Goal: Information Seeking & Learning: Find specific page/section

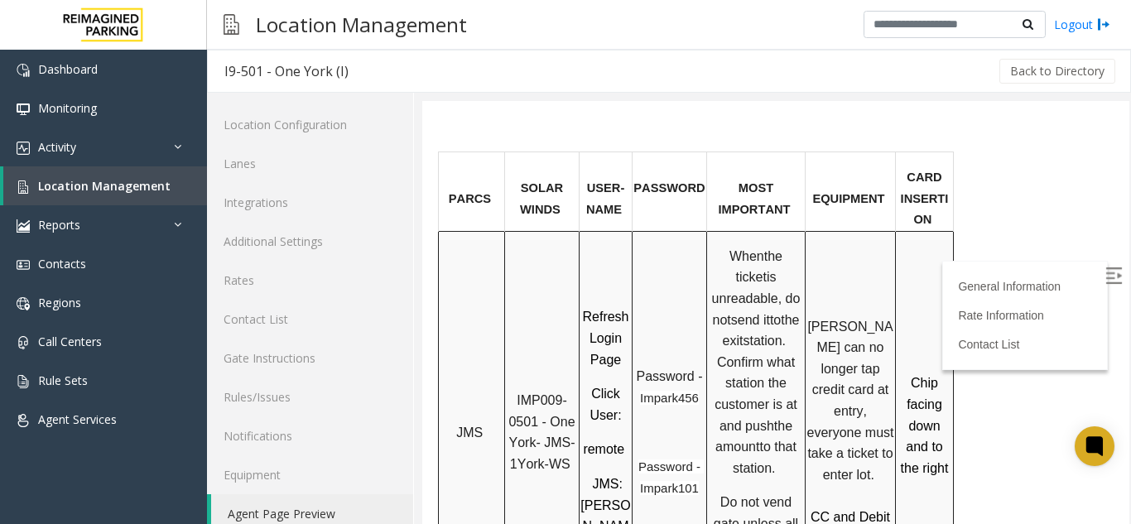
scroll to position [1242, 0]
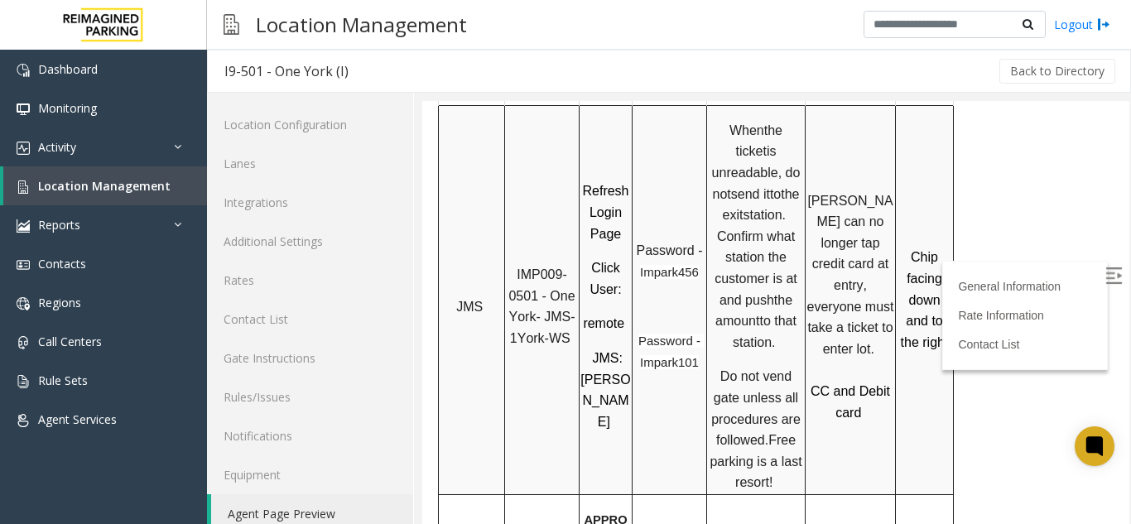
click at [912, 250] on span "Chip facing down and to the right" at bounding box center [925, 299] width 48 height 99
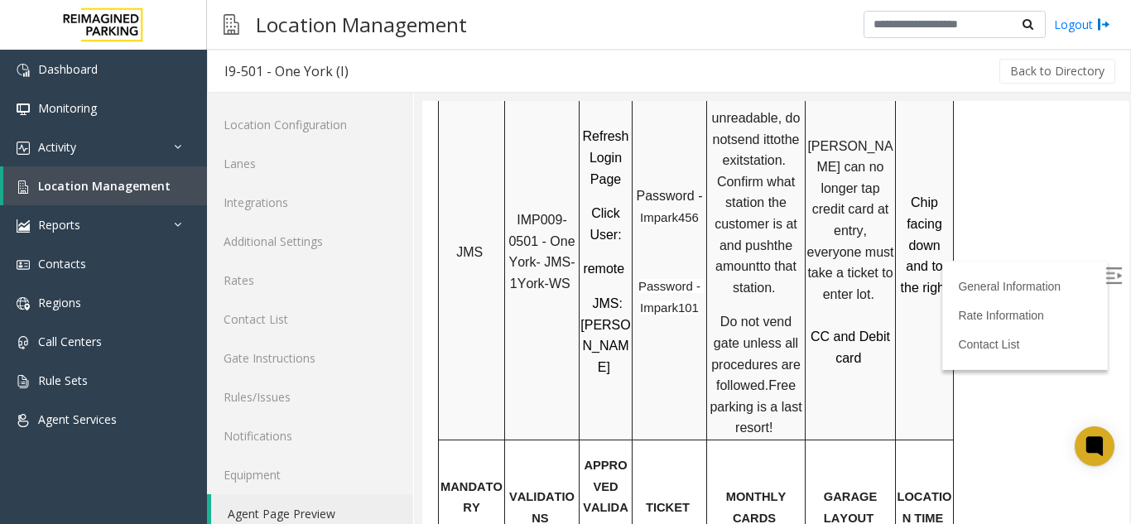
scroll to position [1408, 0]
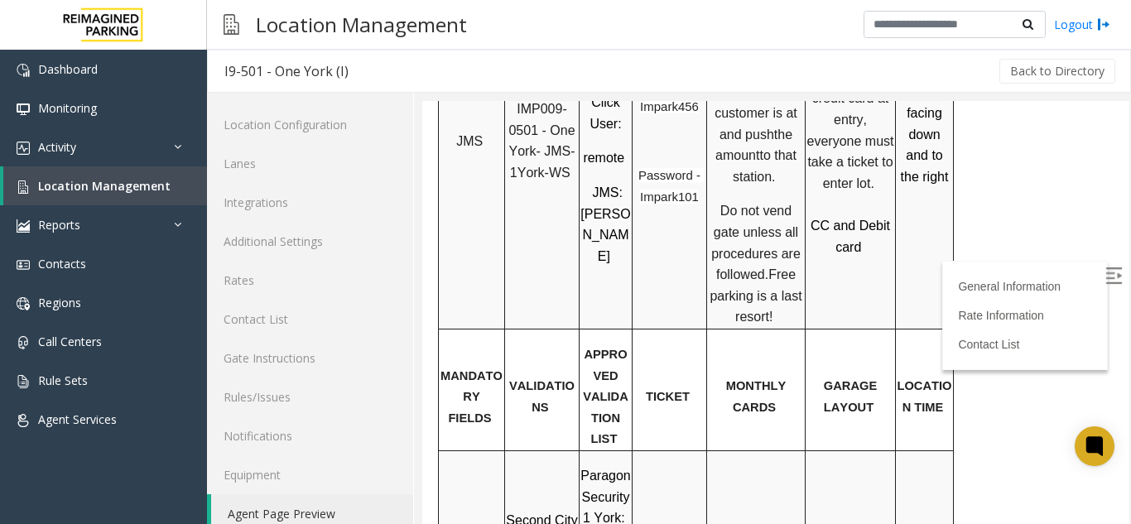
click at [1103, 283] on label at bounding box center [1115, 278] width 25 height 25
click at [134, 188] on span "Location Management" at bounding box center [104, 186] width 132 height 16
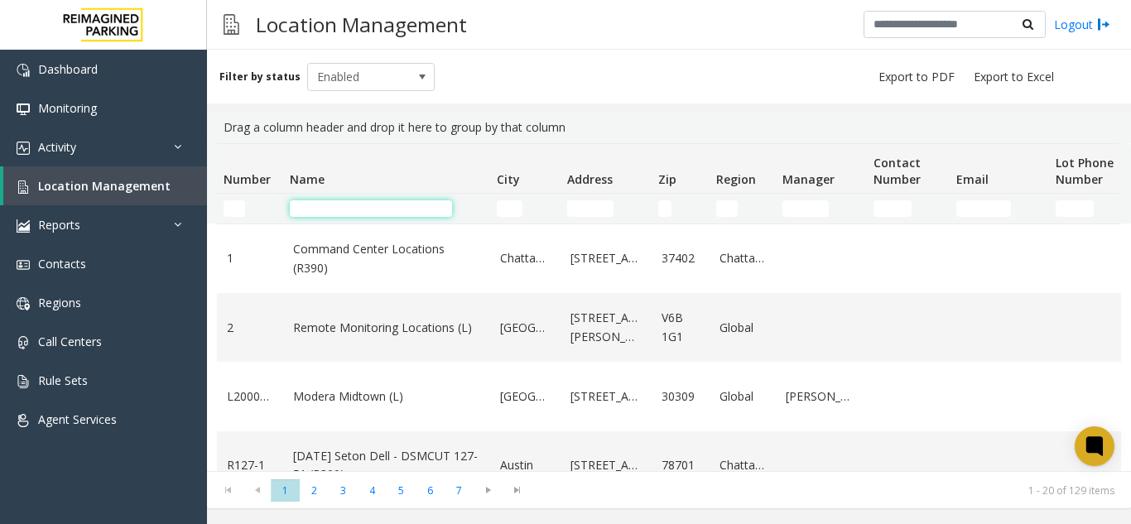
click at [409, 205] on input "Name Filter" at bounding box center [371, 208] width 162 height 17
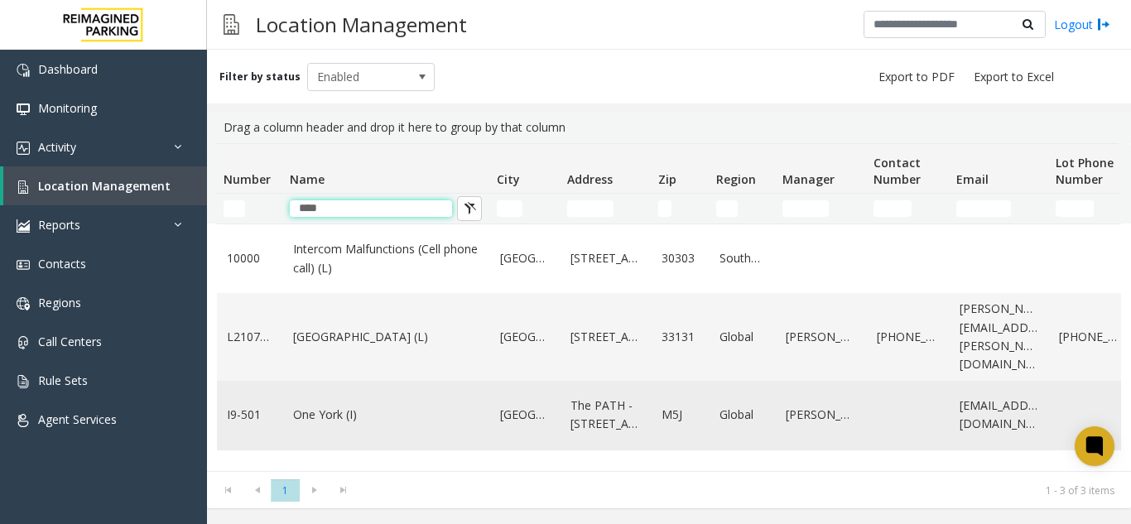
type input "***"
click at [346, 424] on link "One York (I)" at bounding box center [386, 415] width 187 height 18
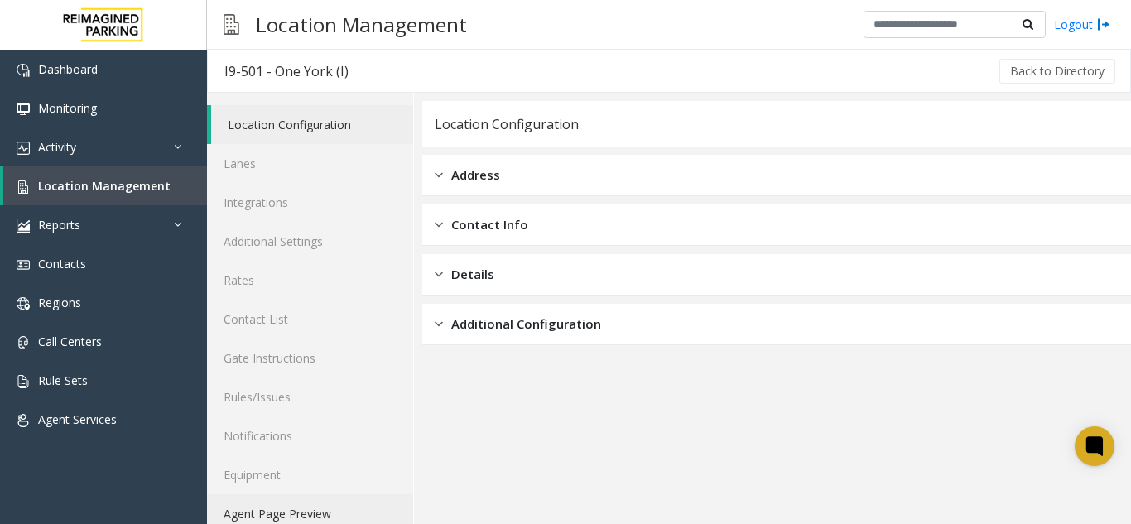
click at [320, 503] on link "Agent Page Preview" at bounding box center [310, 513] width 206 height 39
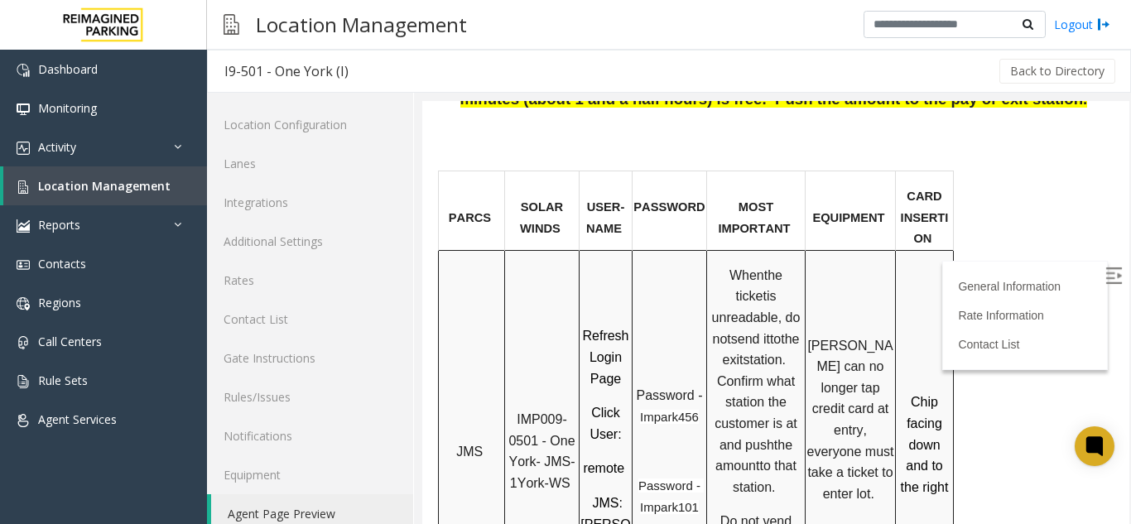
scroll to position [1242, 0]
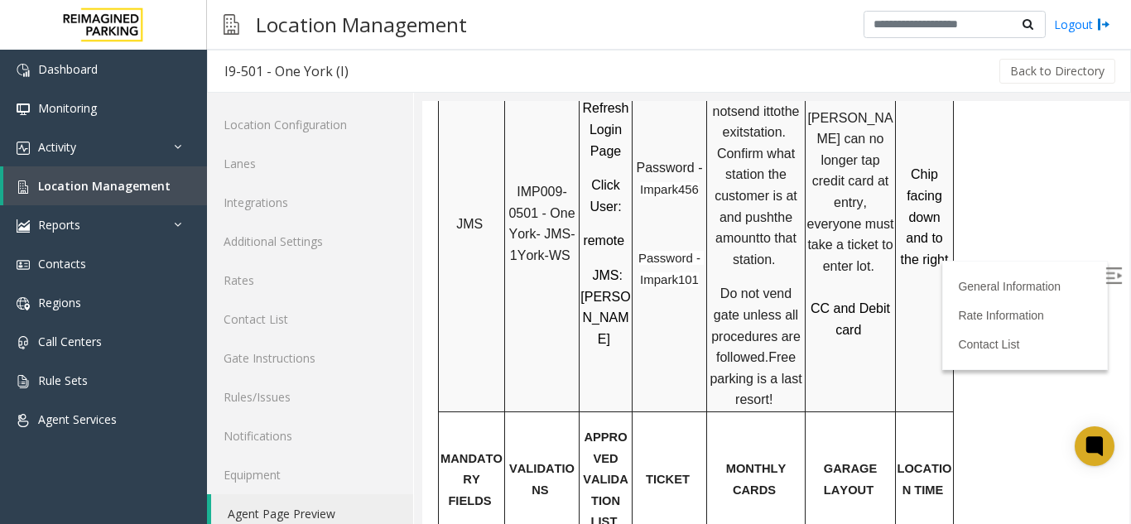
click at [927, 167] on span "Chip facing down and to the right" at bounding box center [925, 216] width 48 height 99
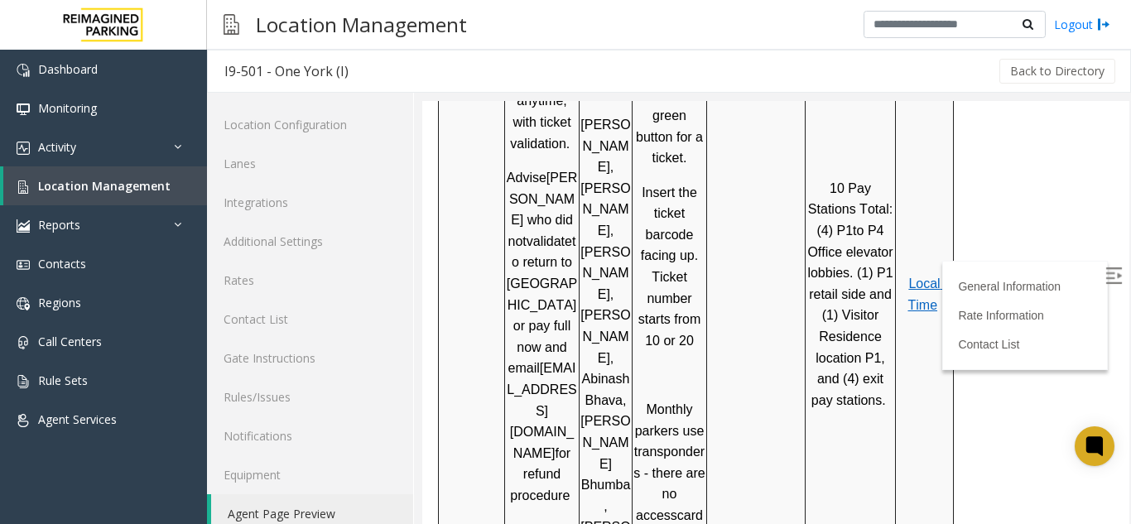
scroll to position [1904, 0]
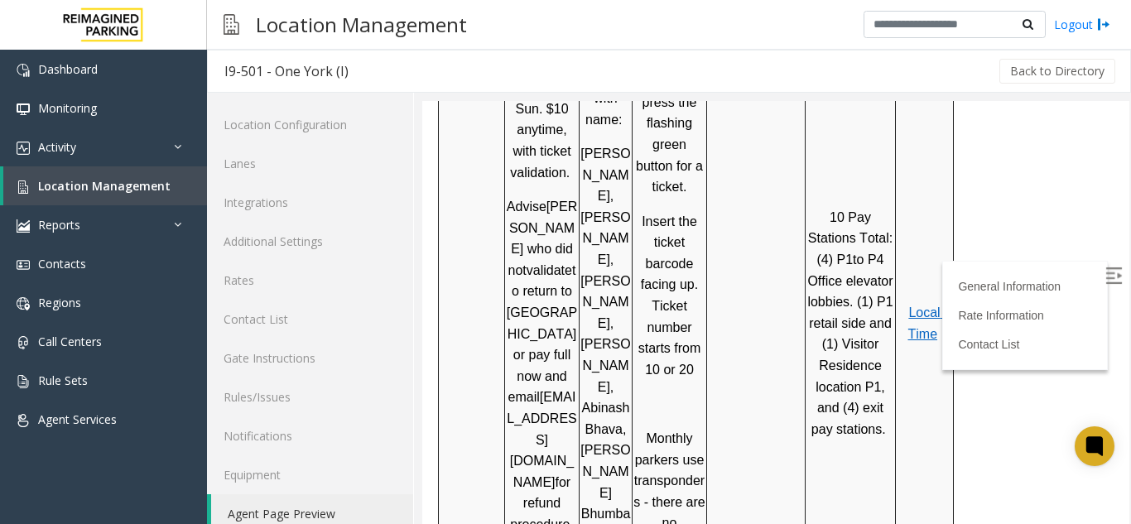
click at [921, 306] on span "Local Time" at bounding box center [926, 324] width 36 height 36
click at [135, 176] on link "Location Management" at bounding box center [105, 185] width 204 height 39
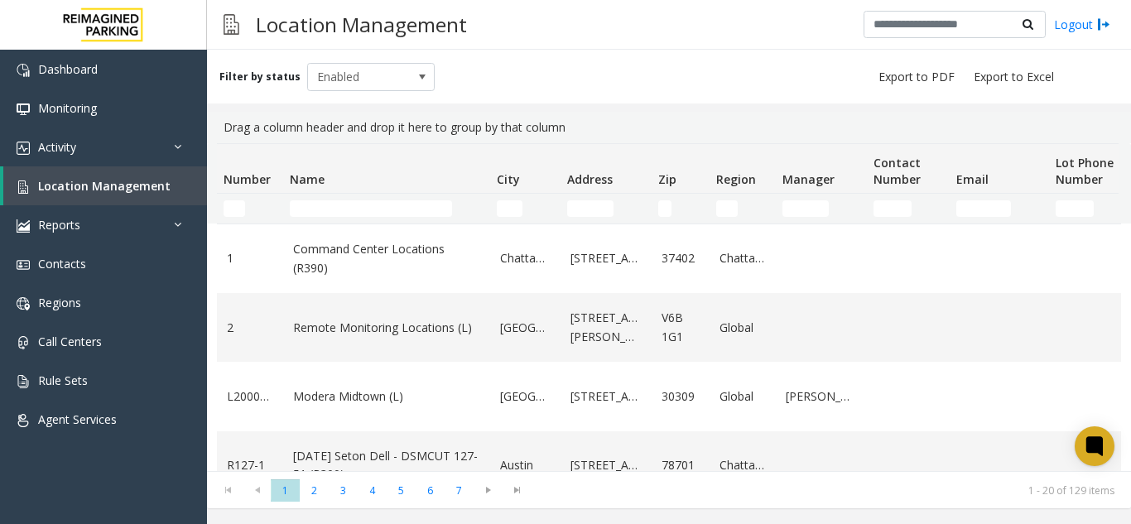
click at [54, 14] on link at bounding box center [103, 25] width 207 height 50
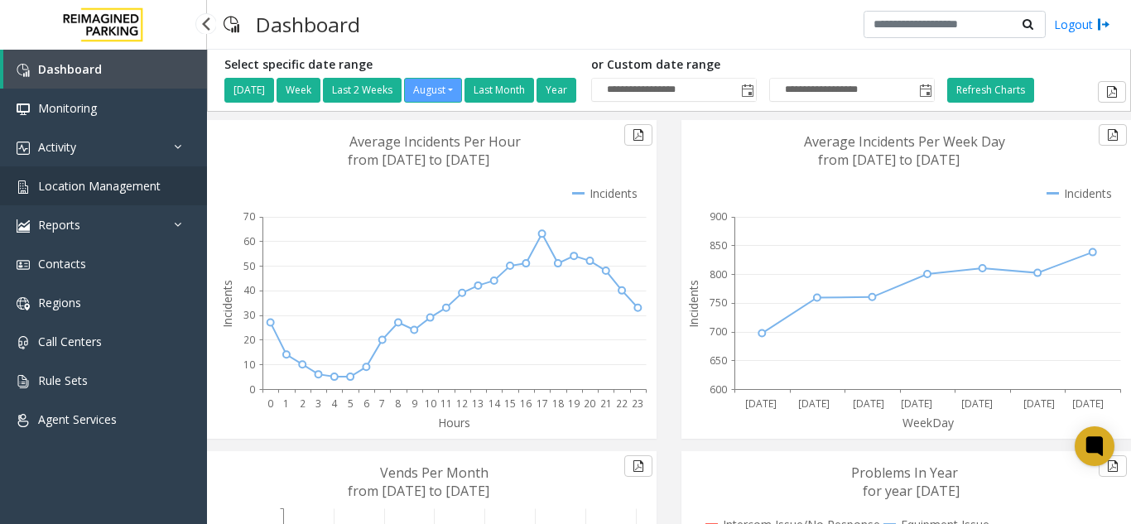
click at [122, 193] on span "Location Management" at bounding box center [99, 186] width 123 height 16
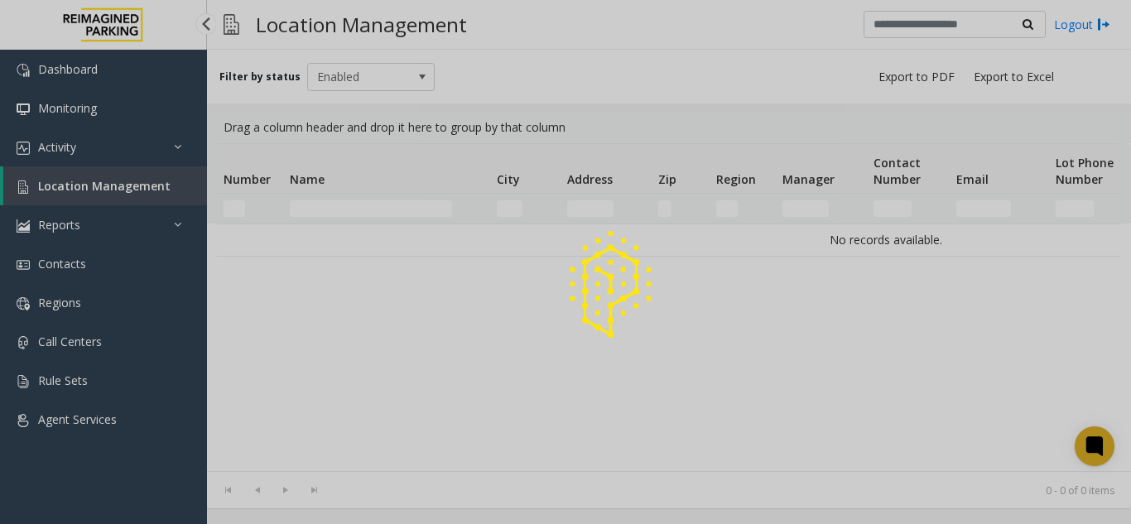
drag, startPoint x: 122, startPoint y: 193, endPoint x: 271, endPoint y: 46, distance: 209.6
click at [122, 193] on div at bounding box center [565, 262] width 1131 height 524
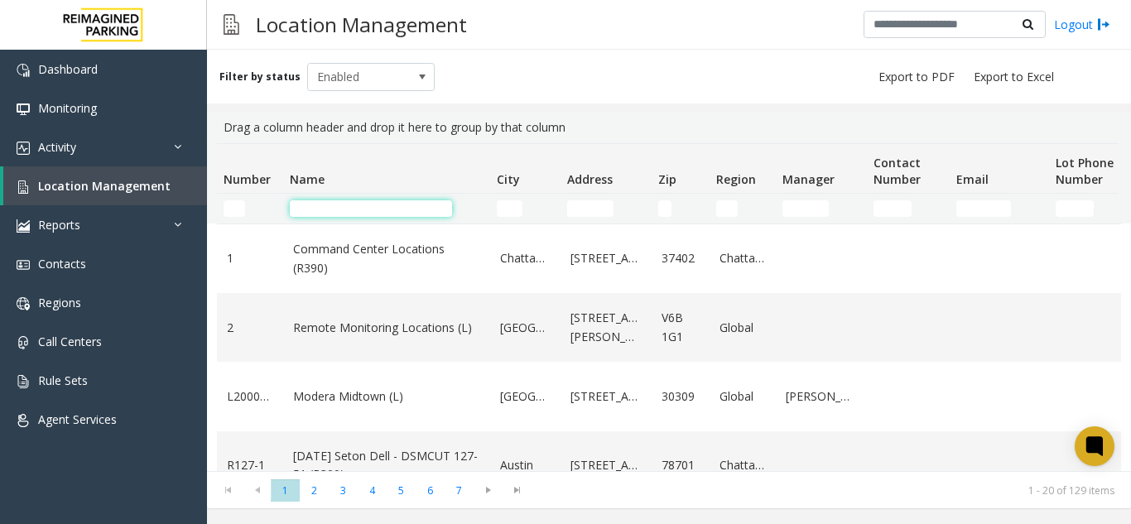
click at [364, 210] on input "Name Filter" at bounding box center [371, 208] width 162 height 17
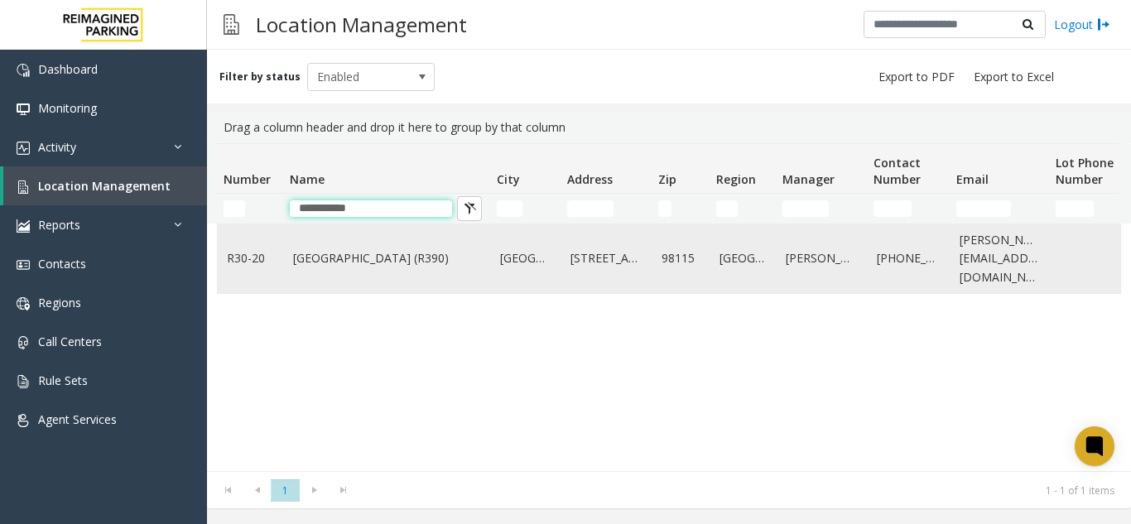
type input "**********"
click at [358, 261] on link "Green Lake Village (R390)" at bounding box center [386, 258] width 187 height 18
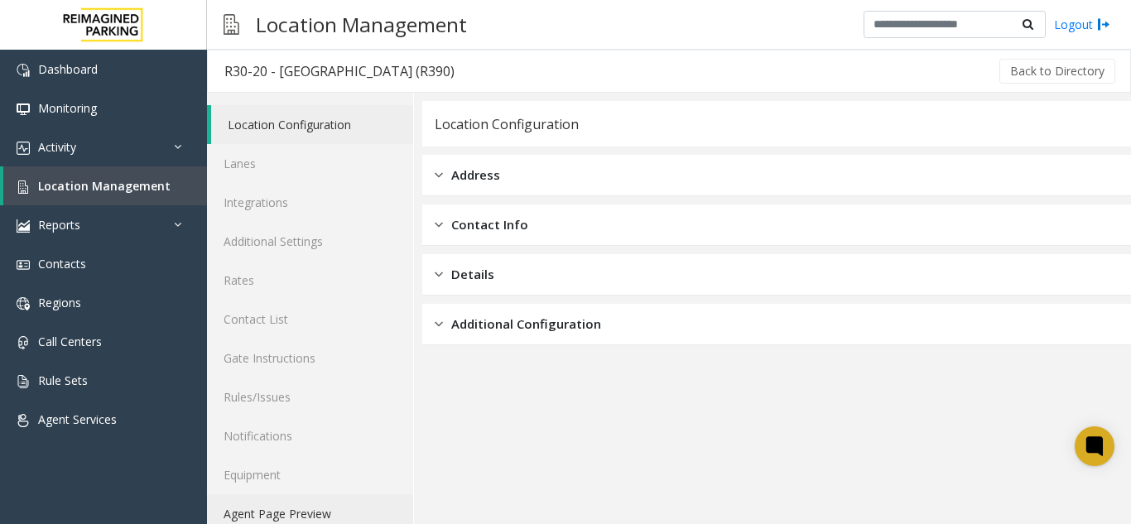
click at [325, 511] on link "Agent Page Preview" at bounding box center [310, 513] width 206 height 39
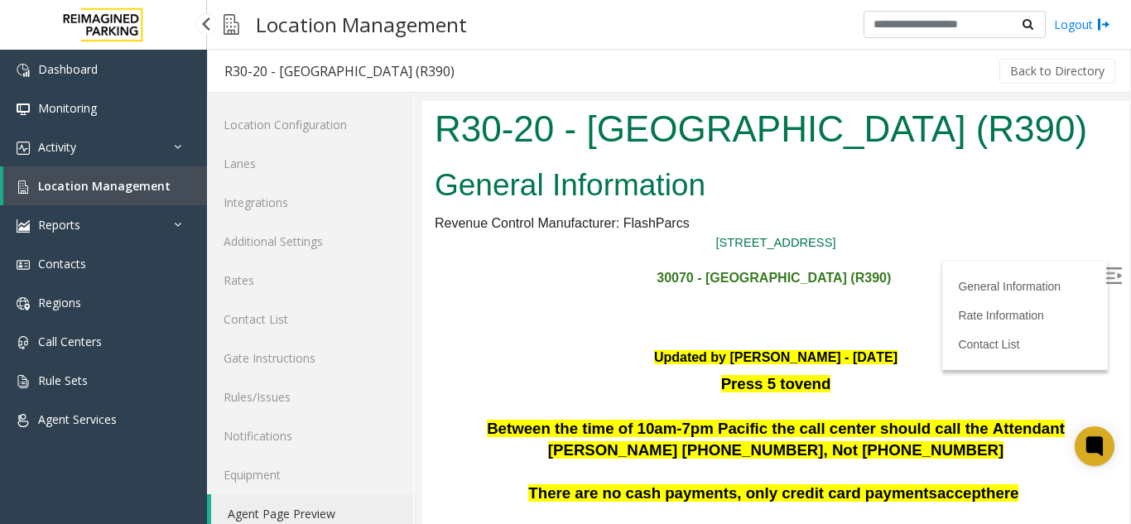
click at [128, 190] on span "Location Management" at bounding box center [104, 186] width 132 height 16
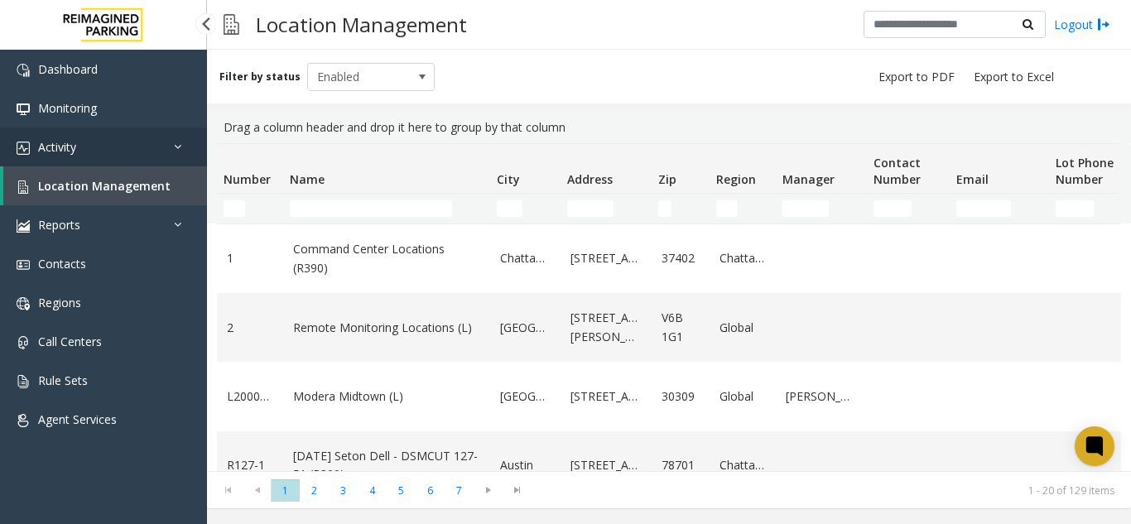
click at [173, 156] on link "Activity" at bounding box center [103, 147] width 207 height 39
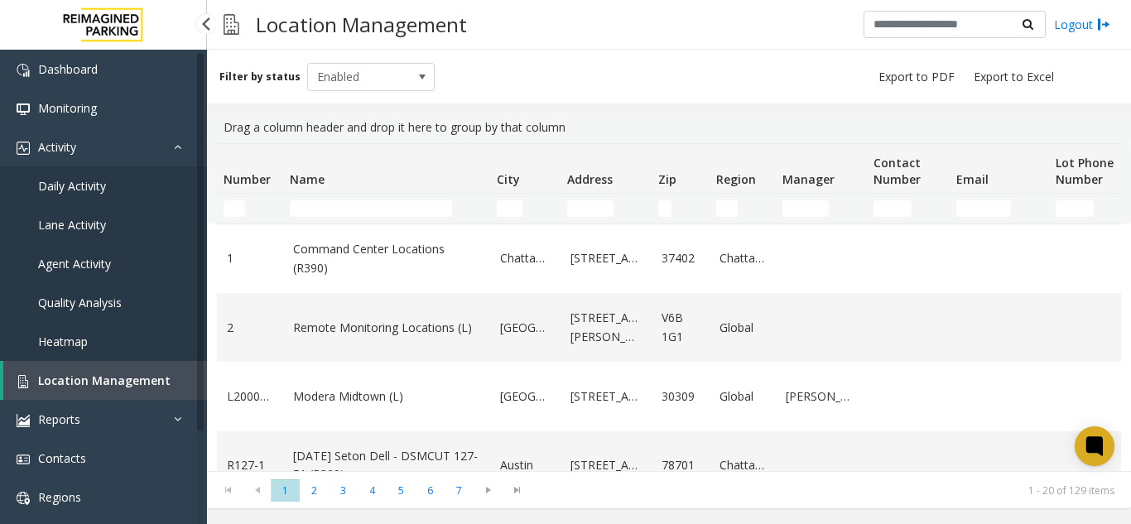
click at [122, 184] on link "Daily Activity" at bounding box center [103, 185] width 207 height 39
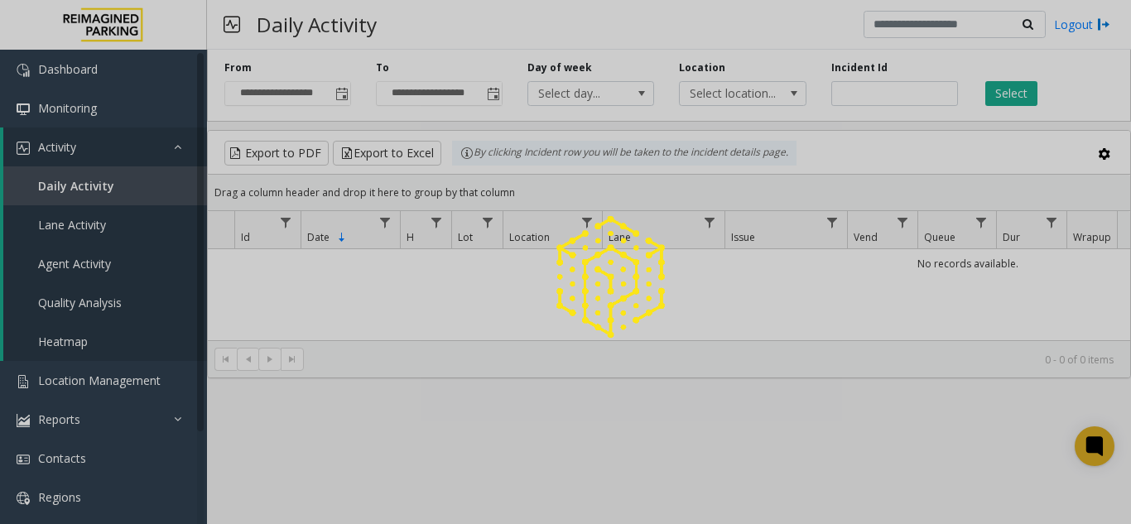
click at [347, 93] on span "Toggle popup" at bounding box center [341, 94] width 13 height 13
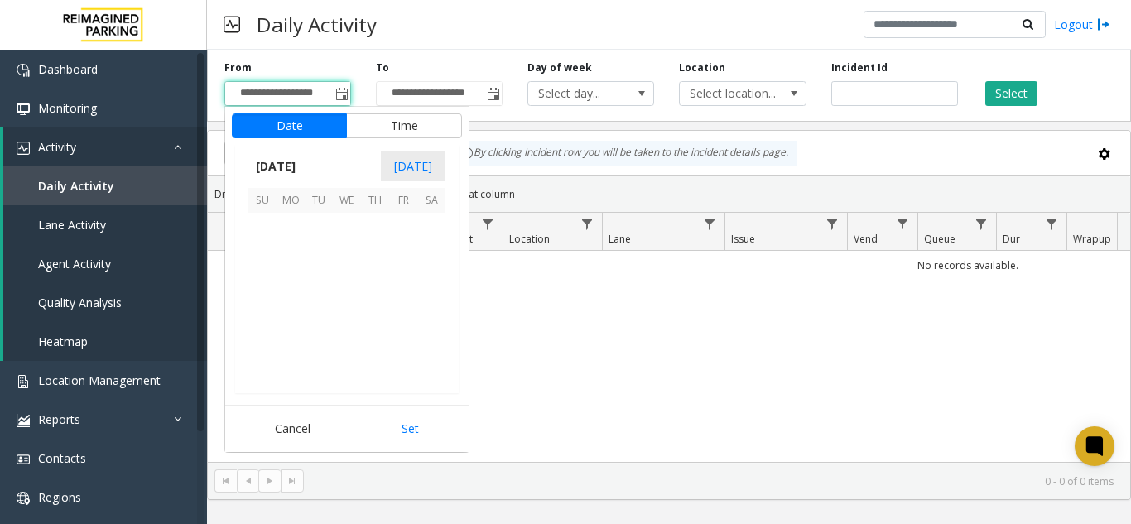
scroll to position [296985, 0]
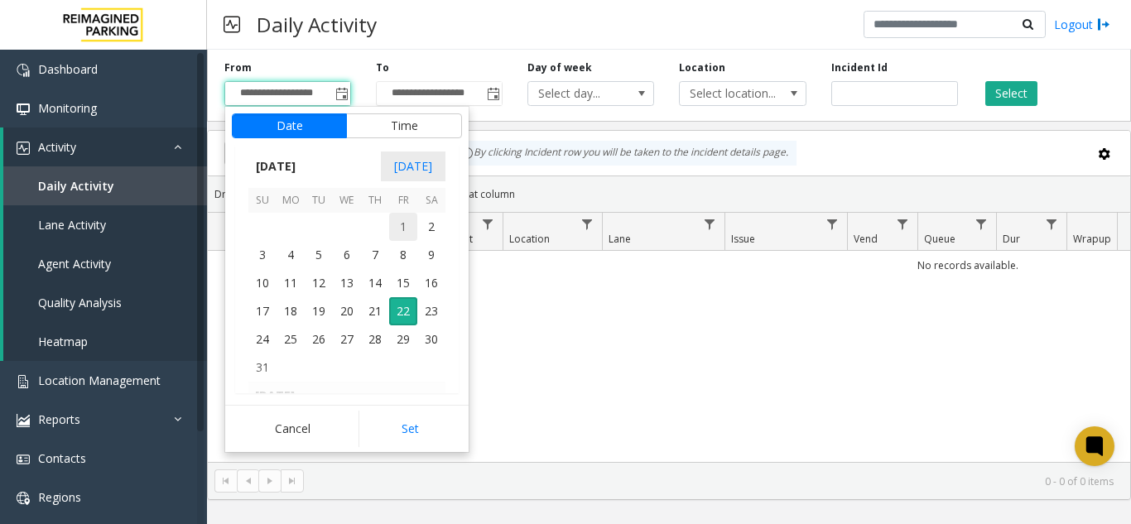
click at [402, 225] on span "1" at bounding box center [403, 227] width 28 height 28
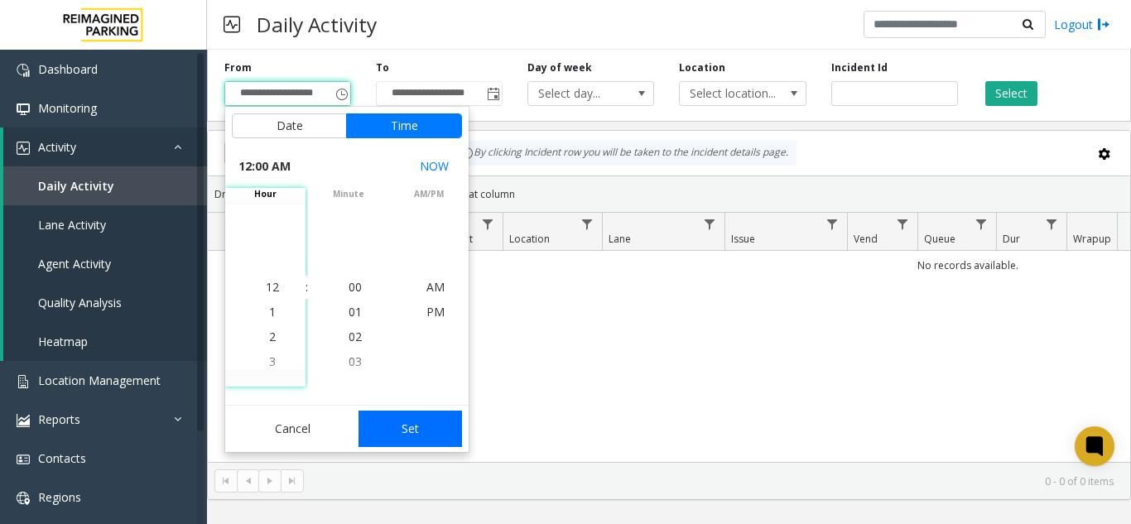
click at [410, 423] on button "Set" at bounding box center [411, 429] width 104 height 36
type input "**********"
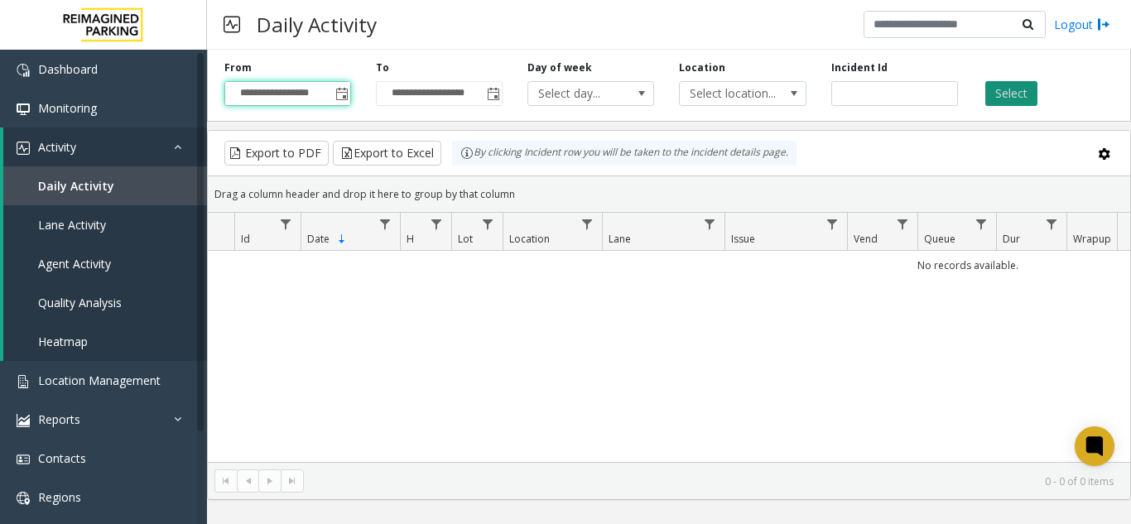
click at [1030, 87] on button "Select" at bounding box center [1011, 93] width 52 height 25
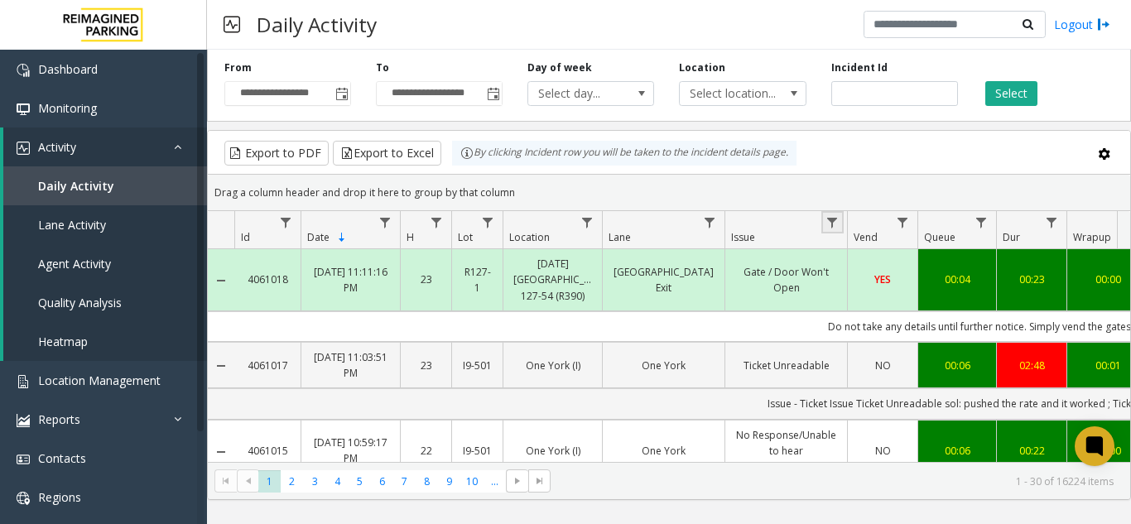
click at [840, 229] on link "Data table" at bounding box center [832, 222] width 22 height 22
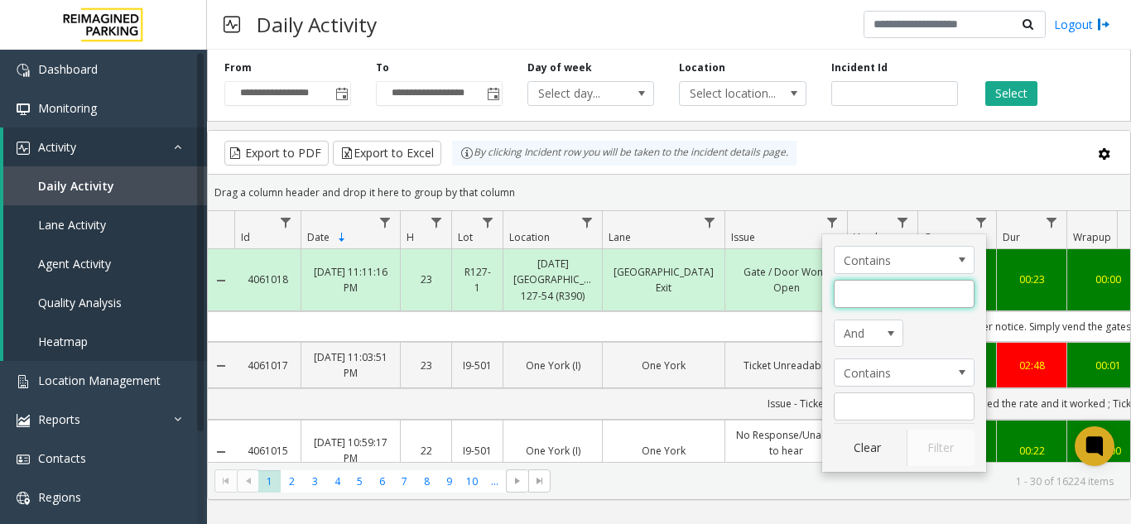
click at [876, 292] on input "Issue Filter" at bounding box center [904, 294] width 141 height 28
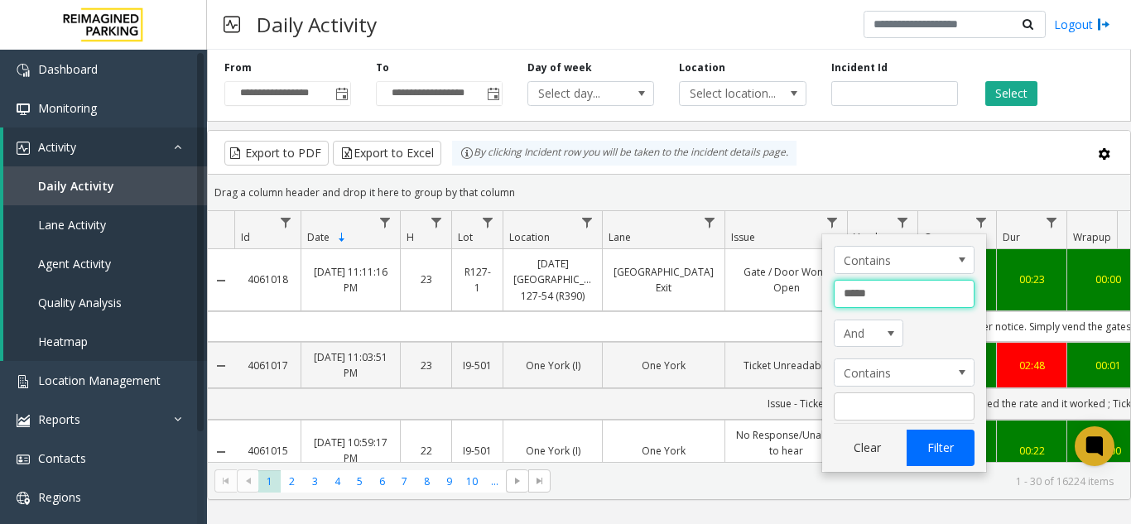
type input "****"
click at [937, 430] on button "Filter" at bounding box center [941, 448] width 68 height 36
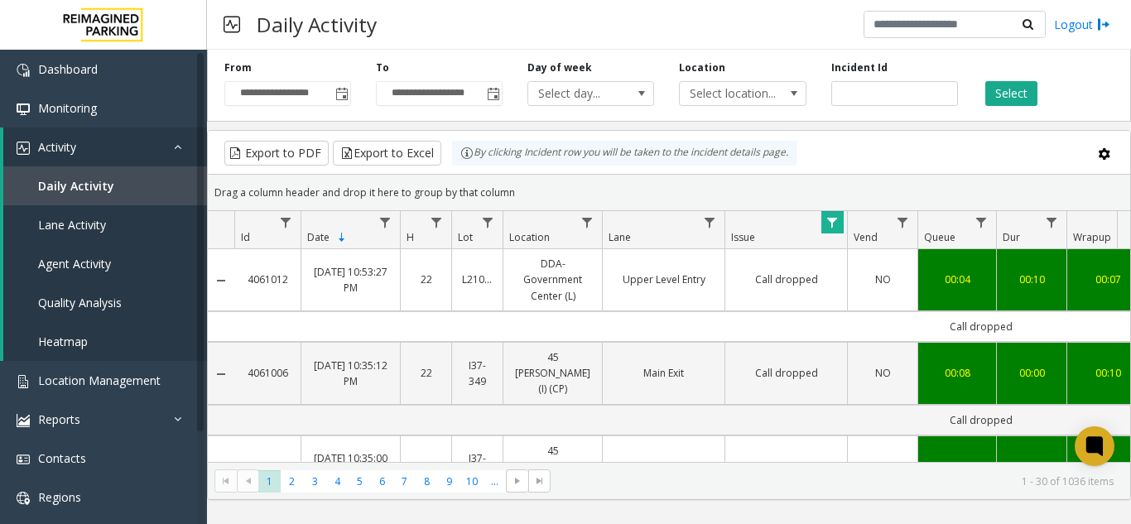
scroll to position [0, 609]
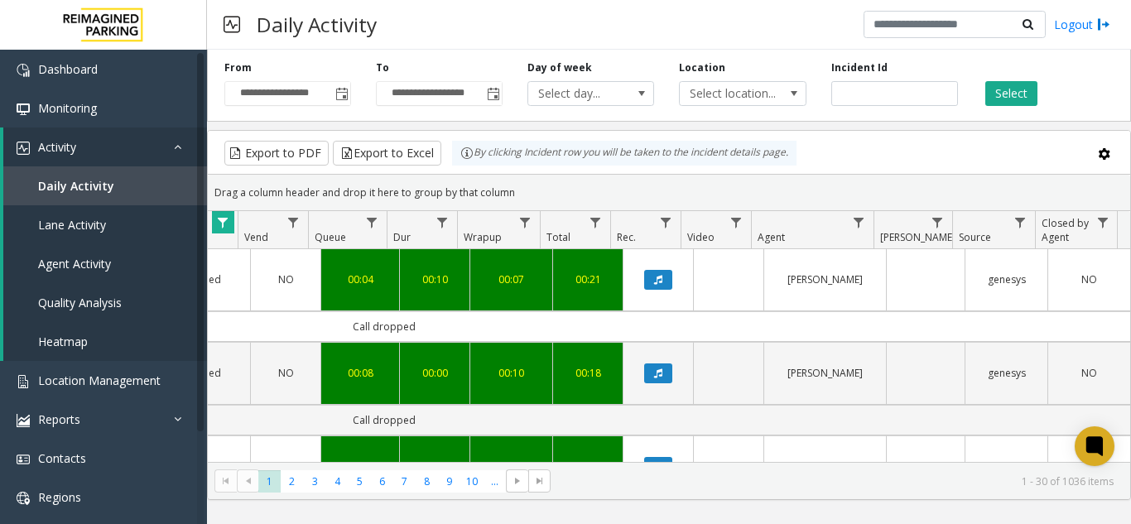
click at [843, 230] on th "Agent" at bounding box center [812, 230] width 123 height 38
click at [858, 236] on th "Agent" at bounding box center [812, 230] width 123 height 38
click at [859, 229] on span "Data table" at bounding box center [858, 222] width 13 height 13
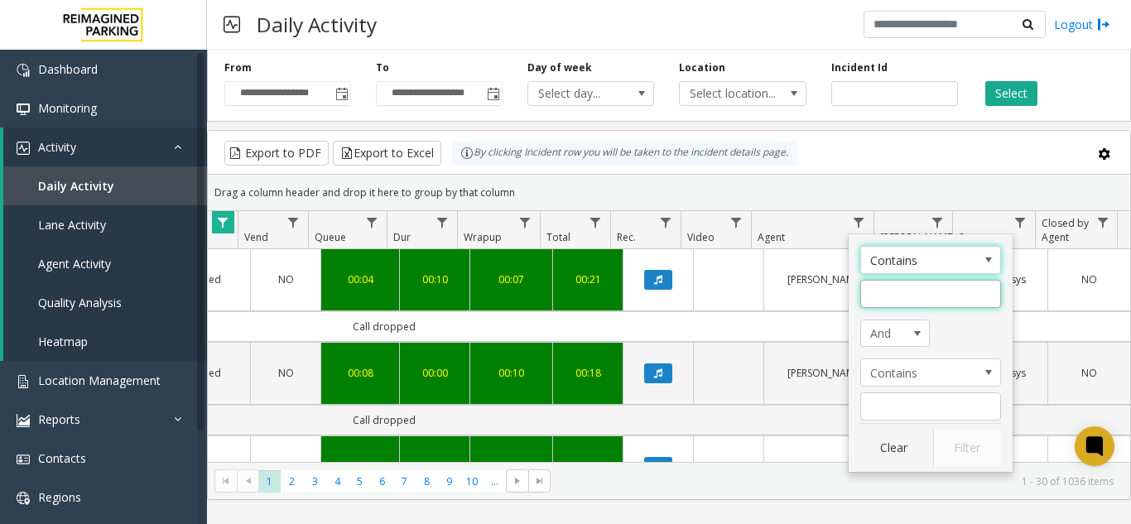
click at [932, 296] on input "Agent Filter" at bounding box center [930, 294] width 141 height 28
type input "******"
click button "Filter" at bounding box center [967, 448] width 68 height 36
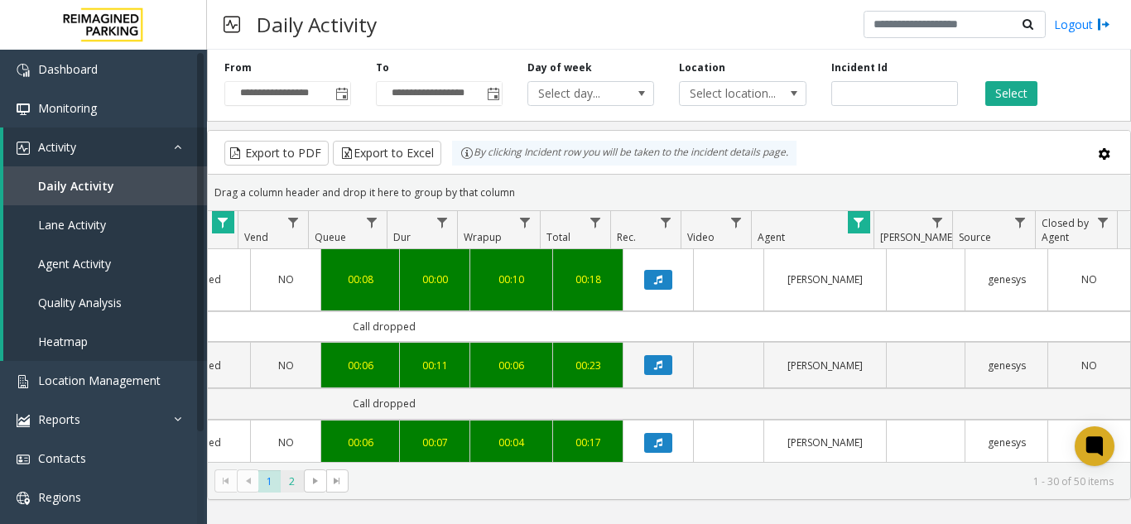
click at [291, 489] on span "2" at bounding box center [292, 481] width 22 height 22
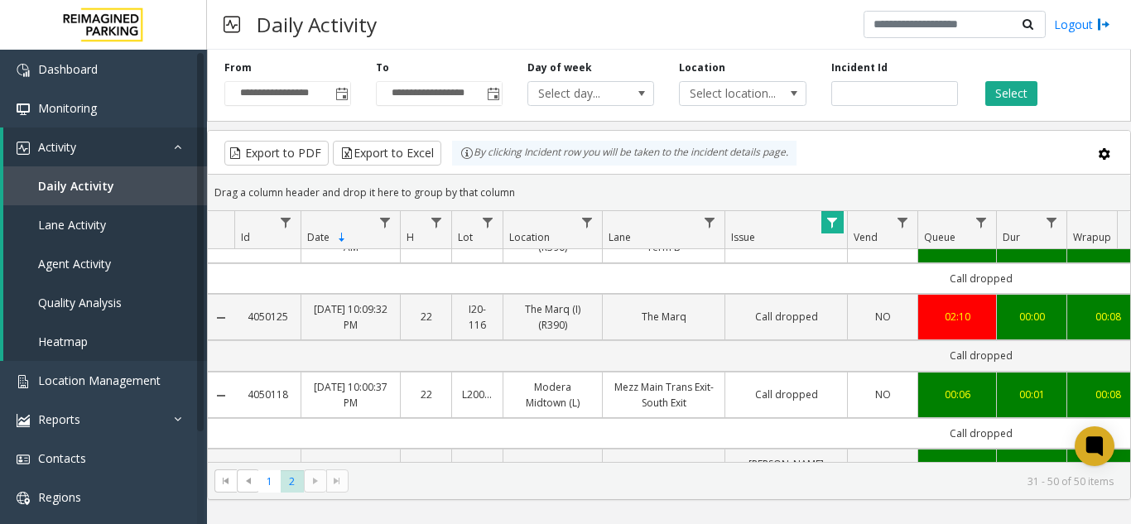
scroll to position [695, 0]
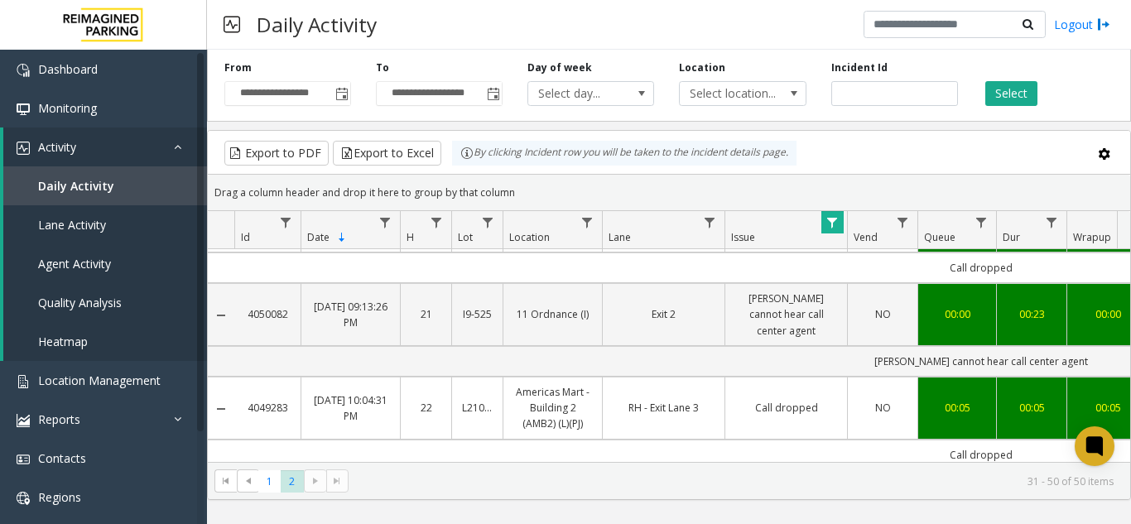
drag, startPoint x: 293, startPoint y: 406, endPoint x: 244, endPoint y: 406, distance: 48.9
click at [244, 406] on td "4049283" at bounding box center [267, 408] width 66 height 63
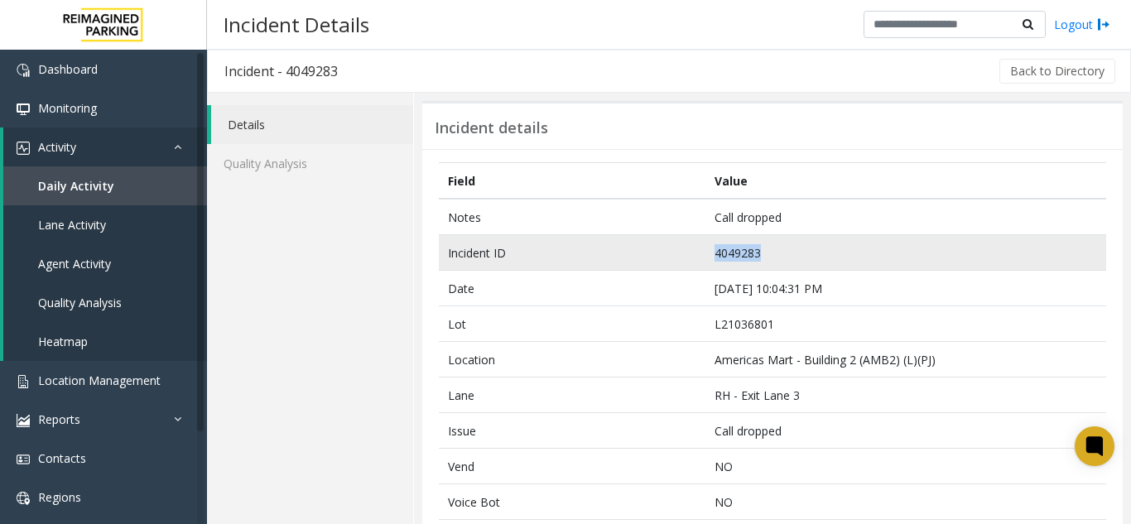
drag, startPoint x: 772, startPoint y: 250, endPoint x: 686, endPoint y: 253, distance: 86.2
click at [686, 253] on tr "Incident ID 4049283" at bounding box center [772, 253] width 667 height 36
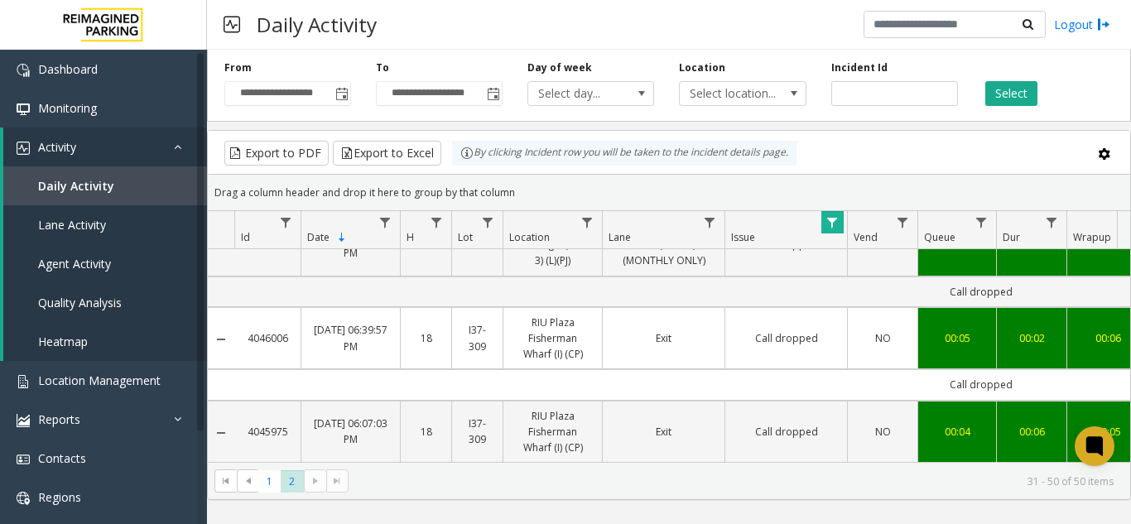
scroll to position [1523, 0]
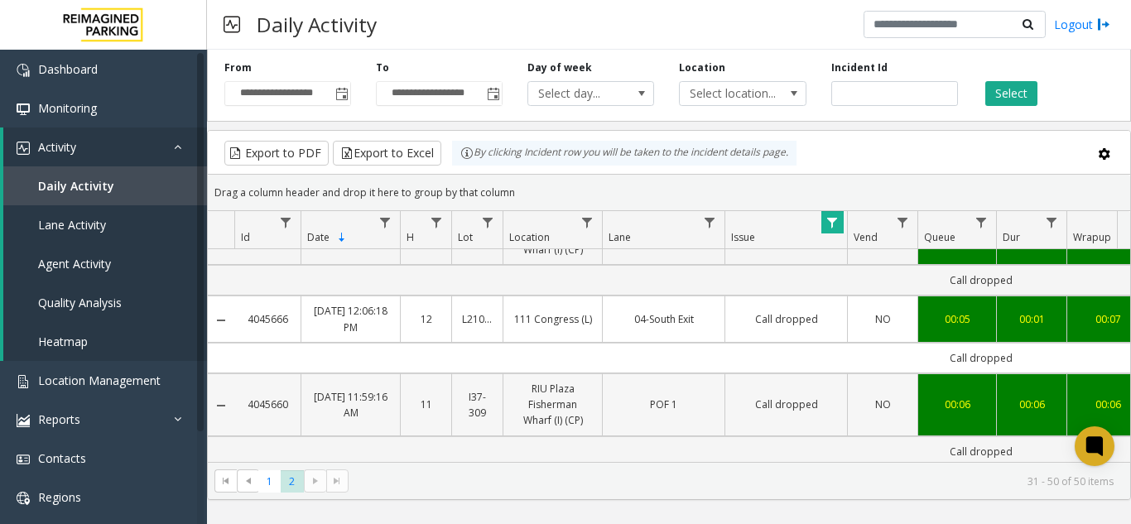
drag, startPoint x: 294, startPoint y: 392, endPoint x: 242, endPoint y: 395, distance: 52.2
click at [242, 395] on td "4045660" at bounding box center [267, 404] width 66 height 63
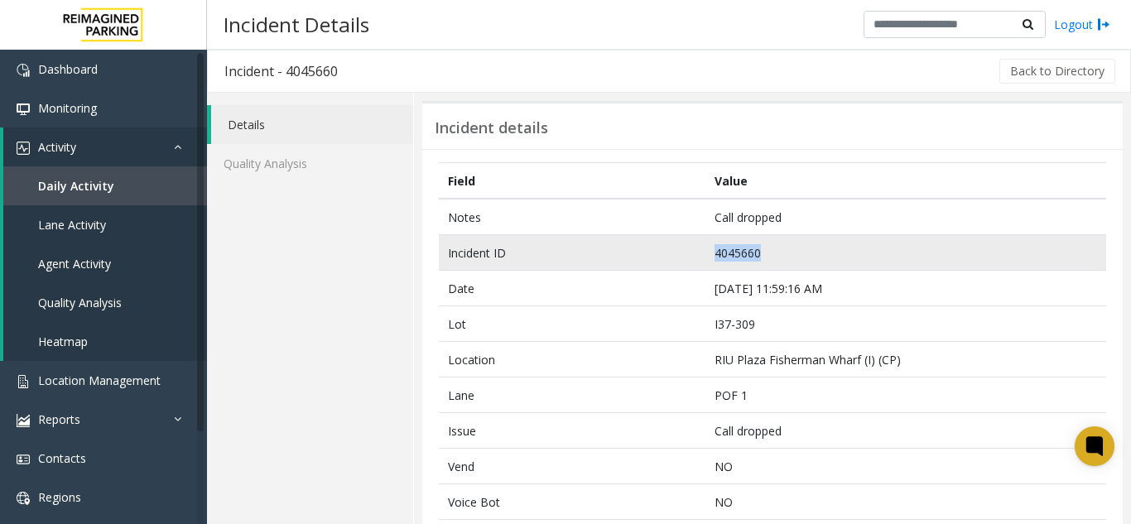
drag, startPoint x: 732, startPoint y: 257, endPoint x: 694, endPoint y: 257, distance: 38.1
click at [694, 257] on tr "Incident ID 4045660" at bounding box center [772, 253] width 667 height 36
copy tr "4045660"
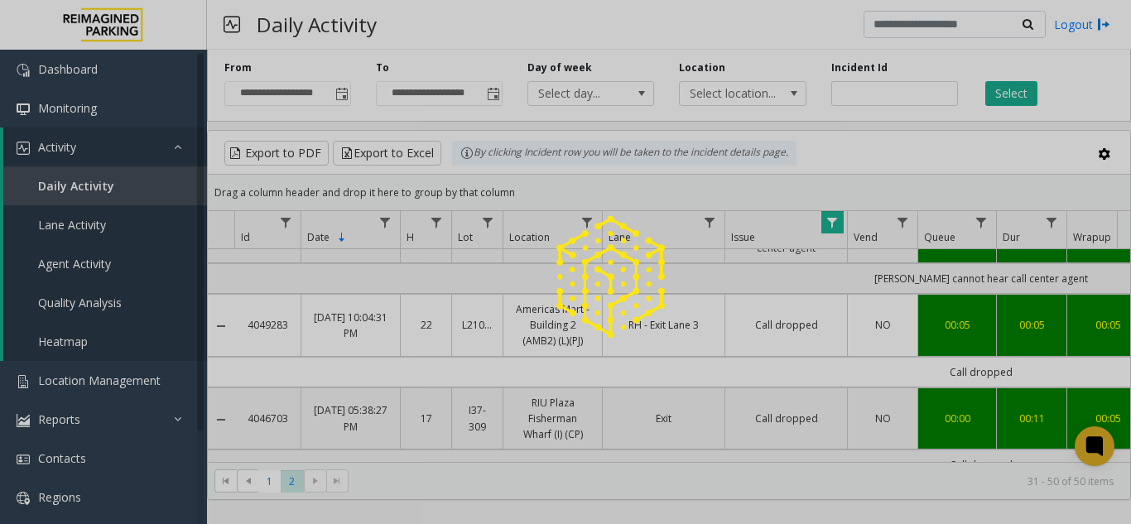
drag, startPoint x: 604, startPoint y: 454, endPoint x: 682, endPoint y: 458, distance: 78.8
click at [682, 458] on div at bounding box center [565, 262] width 1131 height 524
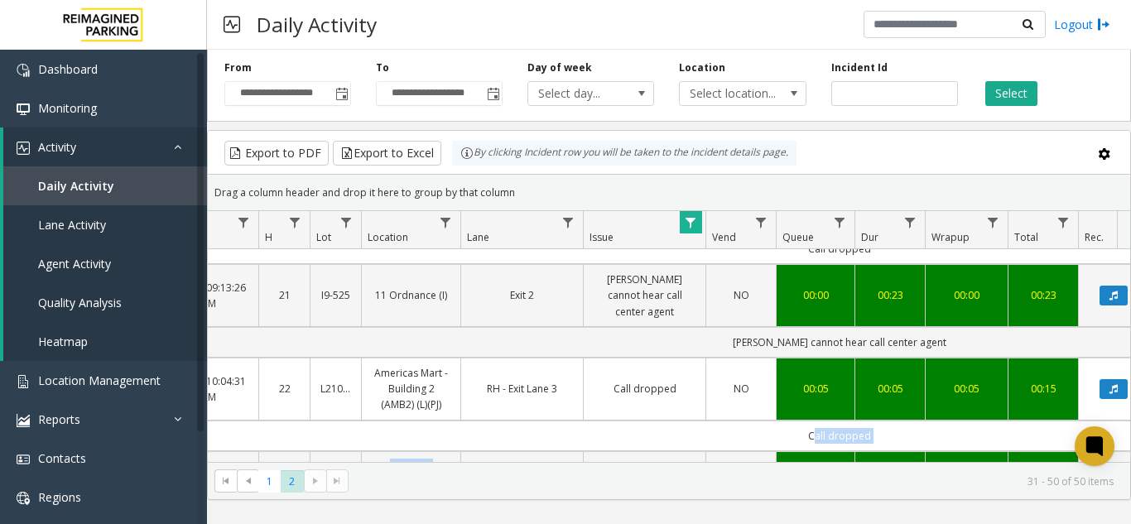
scroll to position [0, 262]
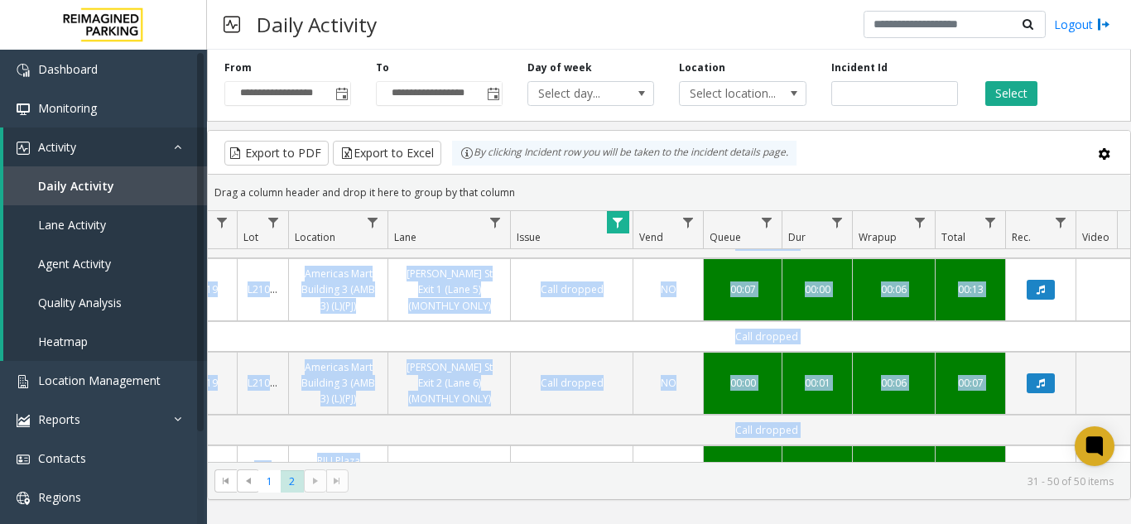
drag, startPoint x: 732, startPoint y: 450, endPoint x: 854, endPoint y: 438, distance: 122.3
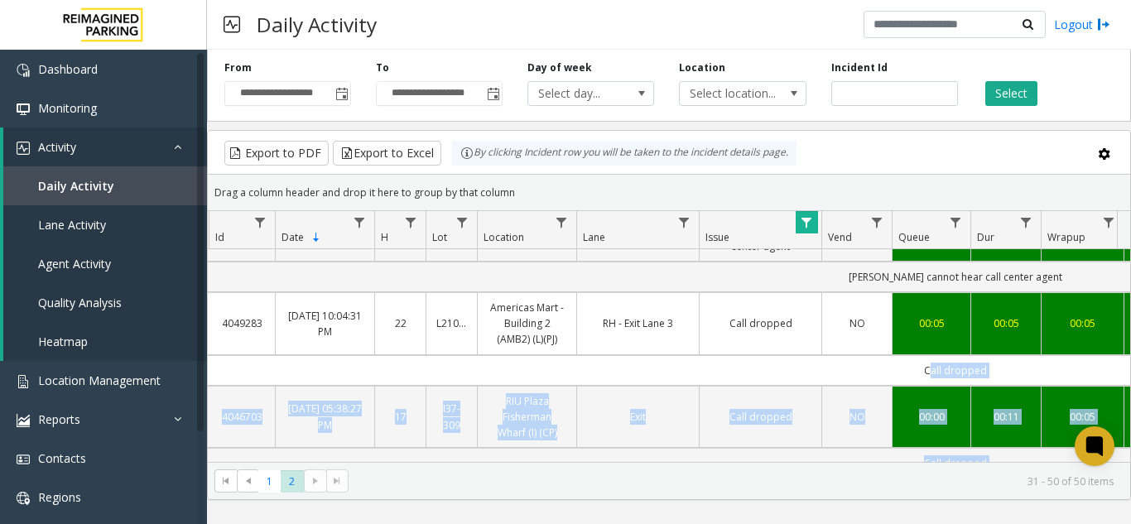
scroll to position [0, 0]
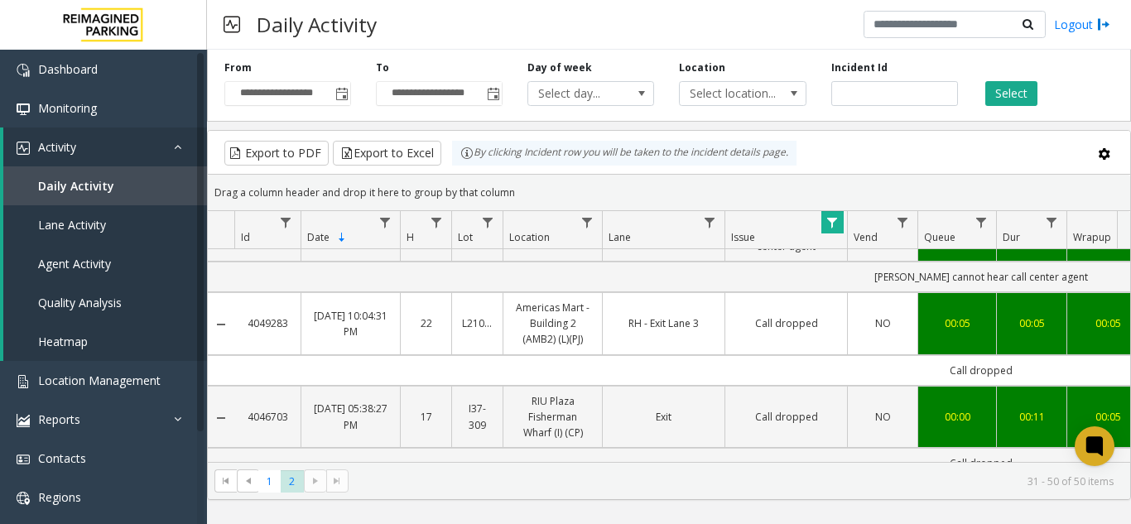
click at [894, 179] on div "Drag a column header and drop it here to group by that column" at bounding box center [669, 192] width 922 height 29
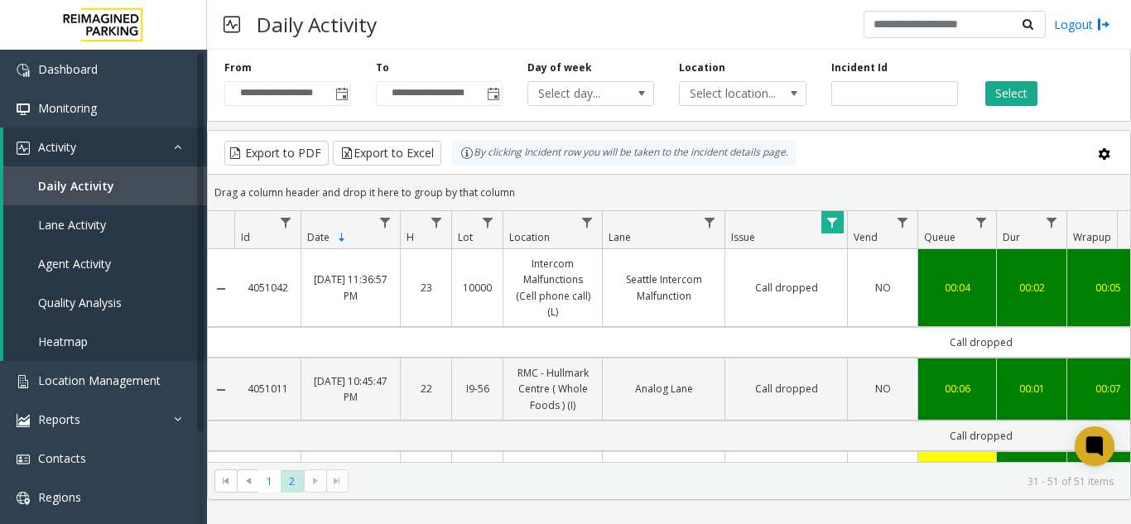
click at [818, 227] on th "Issue" at bounding box center [786, 230] width 123 height 38
click at [831, 220] on span "Data table" at bounding box center [832, 222] width 13 height 13
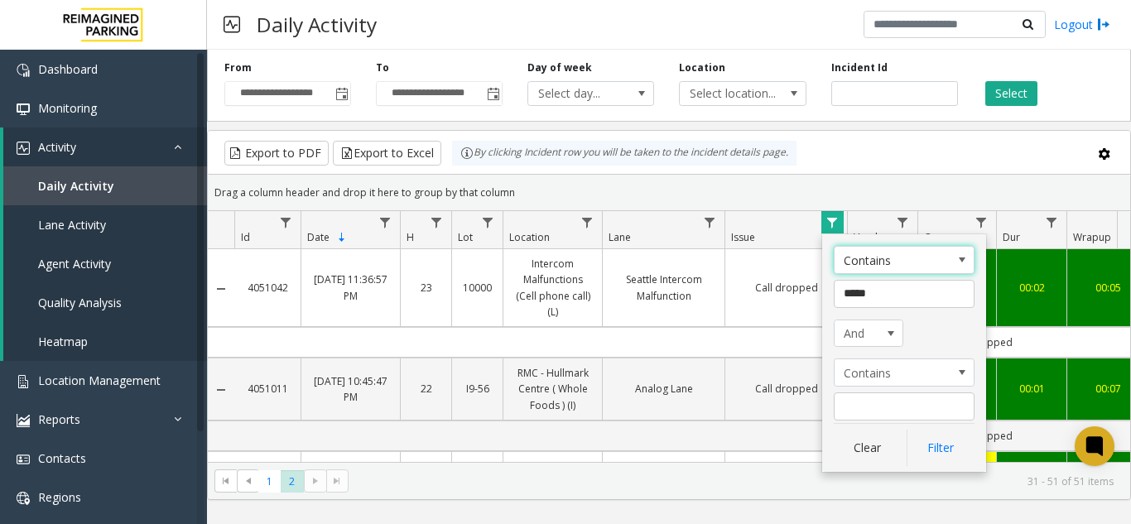
click at [879, 156] on div "Export to PDF Export to Excel By clicking Incident row you will be taken to the…" at bounding box center [669, 153] width 894 height 25
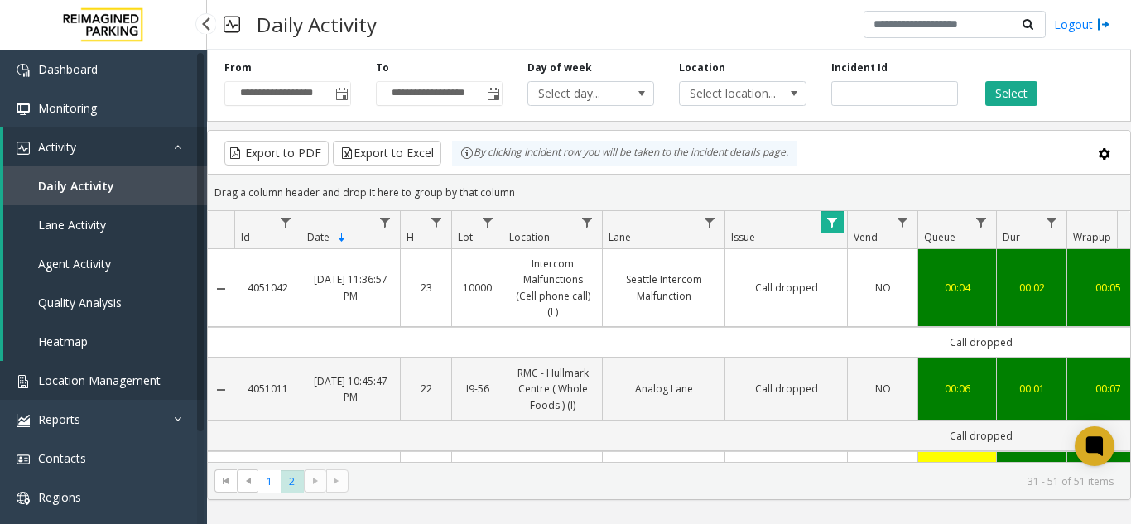
click at [152, 384] on span "Location Management" at bounding box center [99, 381] width 123 height 16
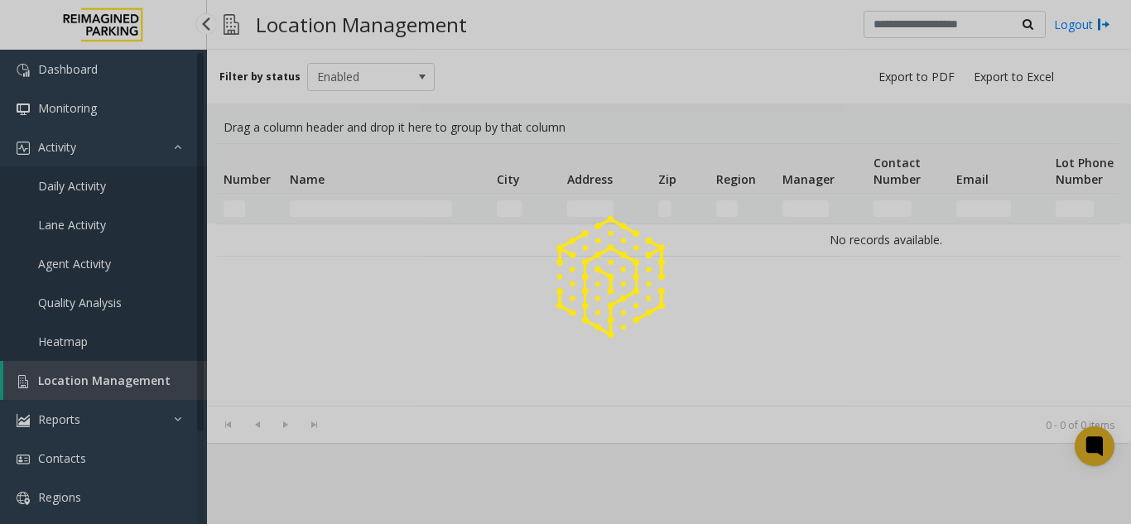
click at [152, 384] on div at bounding box center [565, 262] width 1131 height 524
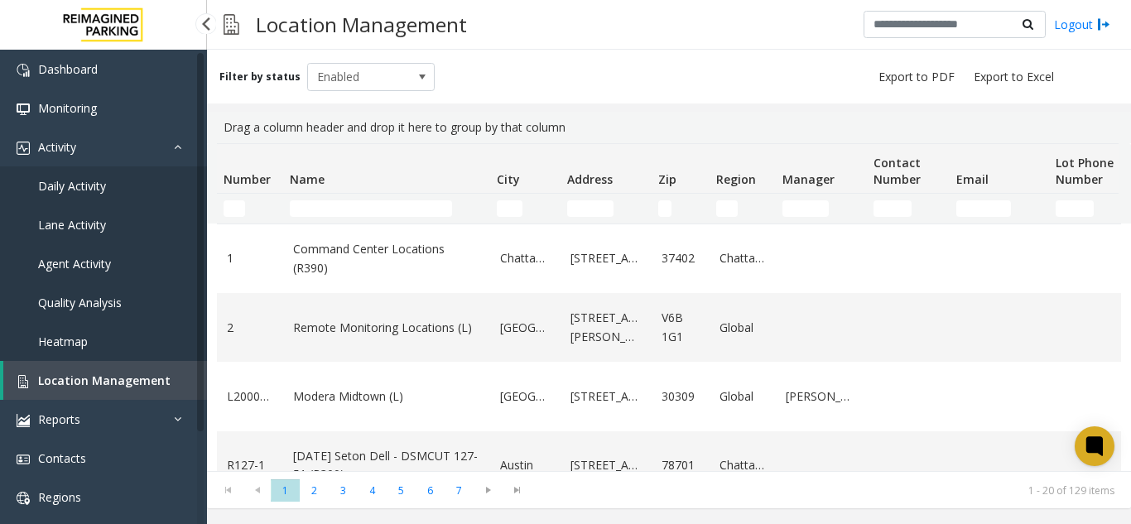
click at [121, 166] on link "Daily Activity" at bounding box center [103, 185] width 207 height 39
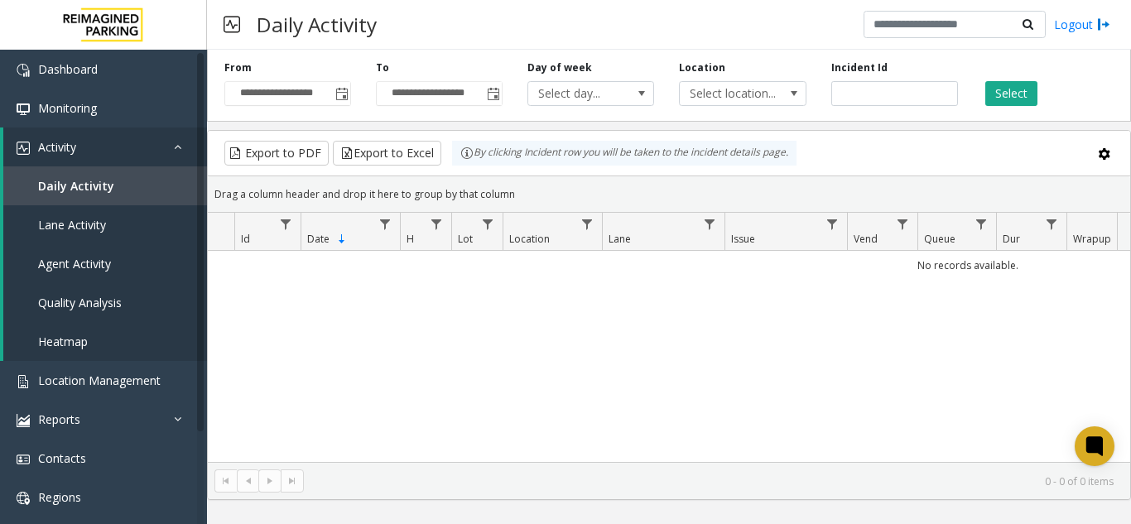
click at [338, 99] on span "Toggle popup" at bounding box center [341, 94] width 13 height 13
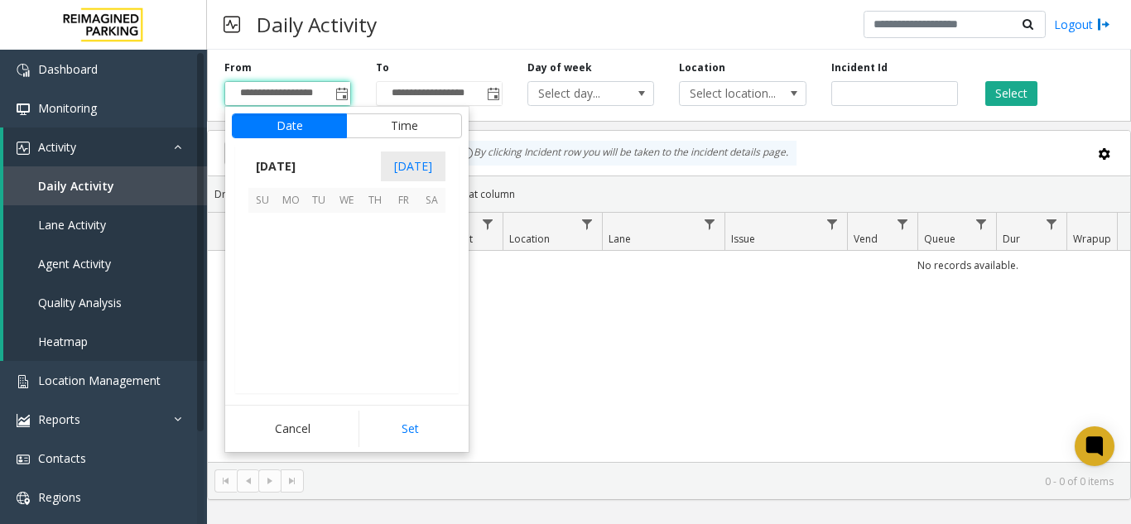
scroll to position [296985, 0]
click at [400, 229] on span "1" at bounding box center [403, 227] width 28 height 28
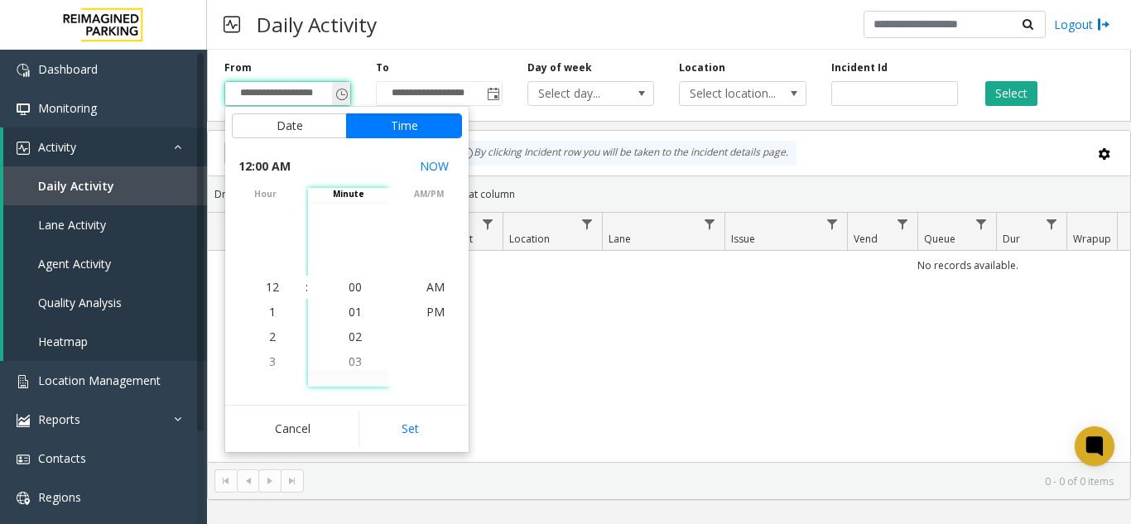
click at [269, 104] on input "**********" at bounding box center [287, 93] width 125 height 23
click at [399, 55] on div "**********" at bounding box center [669, 82] width 924 height 79
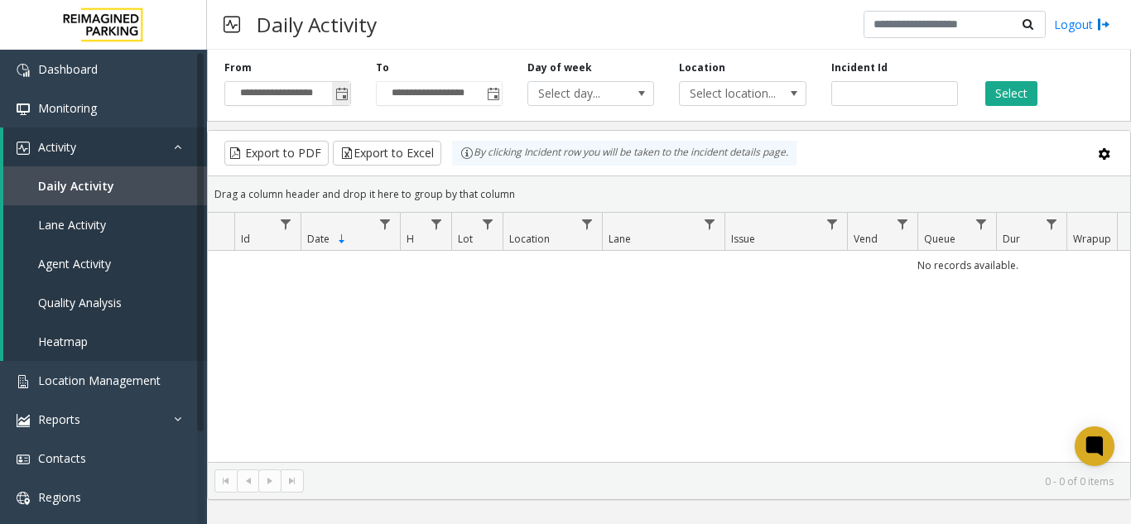
click at [328, 89] on input "**********" at bounding box center [287, 93] width 125 height 23
click at [327, 95] on input "**********" at bounding box center [287, 93] width 125 height 23
click at [355, 96] on div "**********" at bounding box center [288, 83] width 152 height 46
click at [348, 94] on span "Toggle popup" at bounding box center [341, 94] width 13 height 13
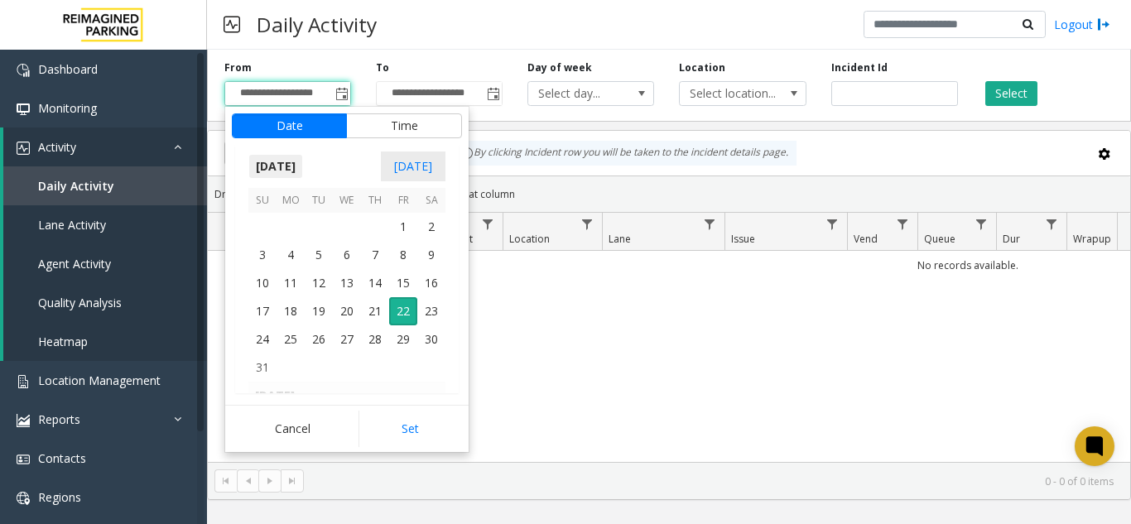
click at [298, 173] on span "August 2025" at bounding box center [275, 166] width 55 height 25
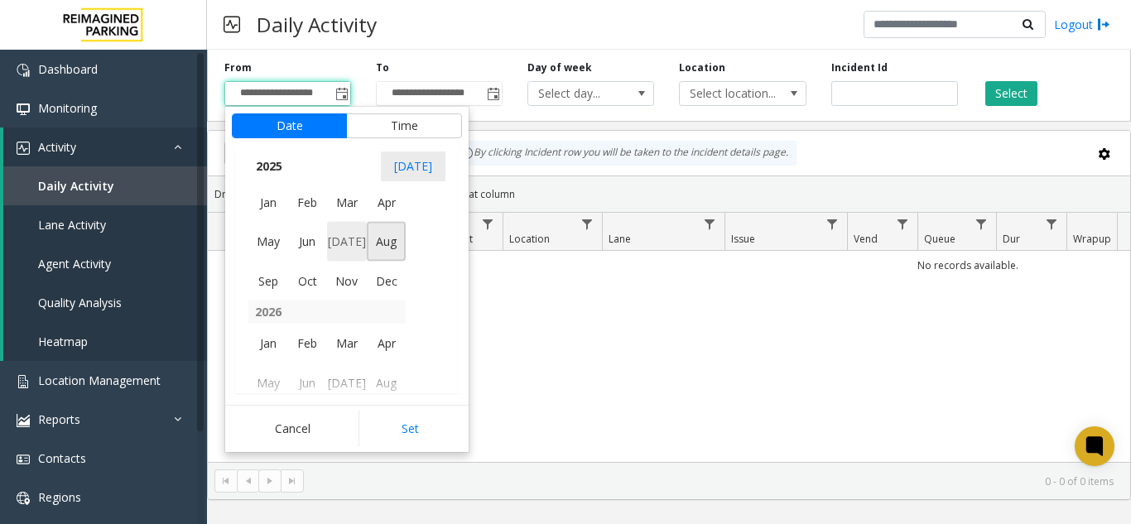
click at [329, 242] on span "Jul" at bounding box center [347, 242] width 40 height 40
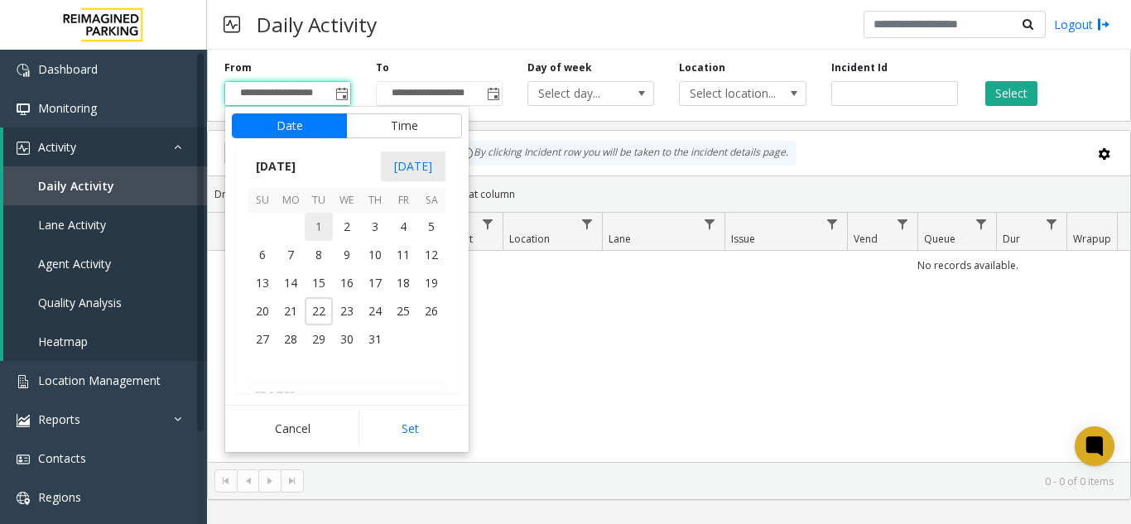
click at [322, 224] on span "1" at bounding box center [319, 227] width 28 height 28
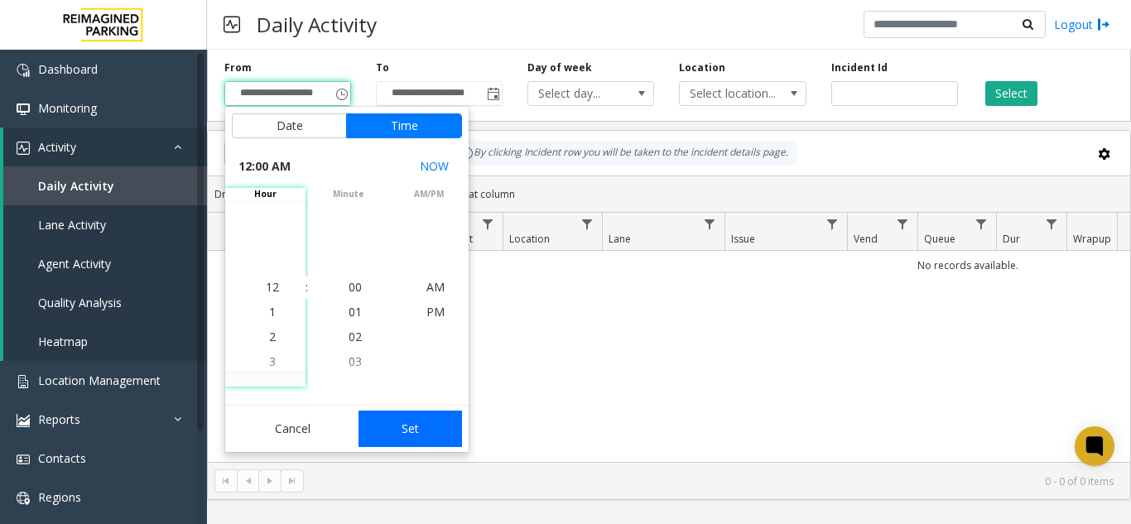
click at [420, 430] on button "Set" at bounding box center [411, 429] width 104 height 36
type input "**********"
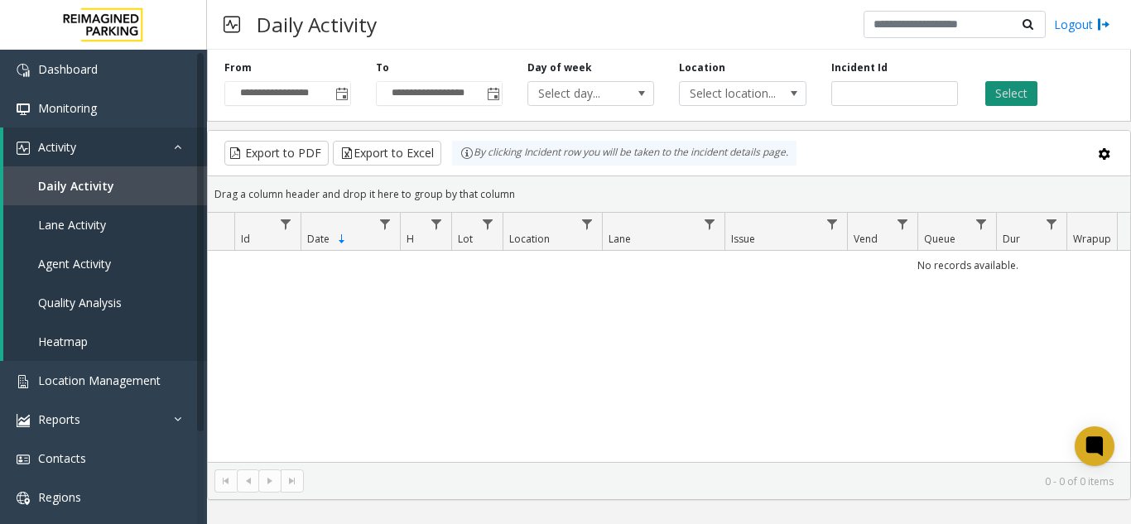
click at [1007, 94] on button "Select" at bounding box center [1011, 93] width 52 height 25
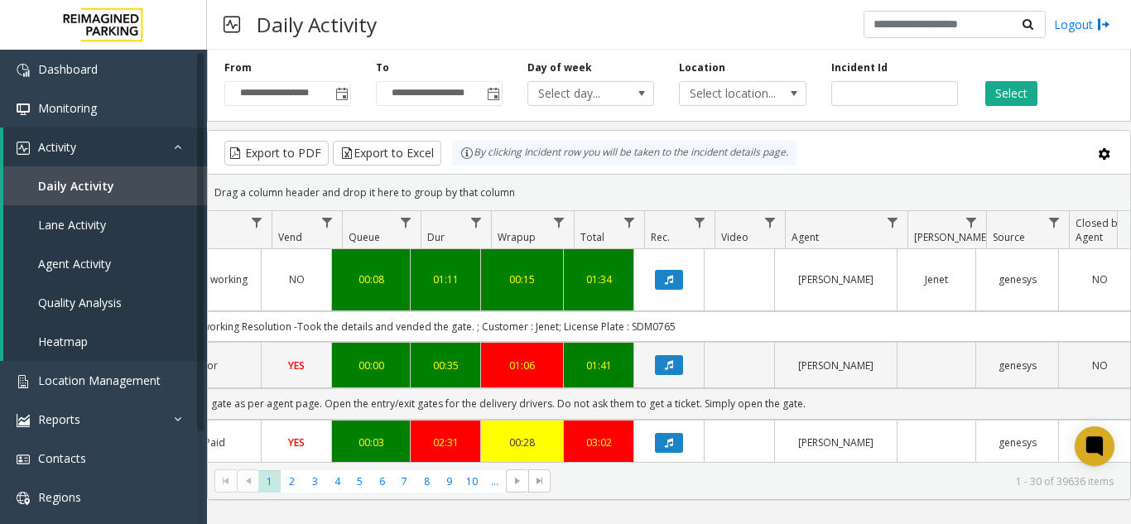
scroll to position [0, 586]
click at [878, 225] on span "Data table" at bounding box center [881, 222] width 13 height 13
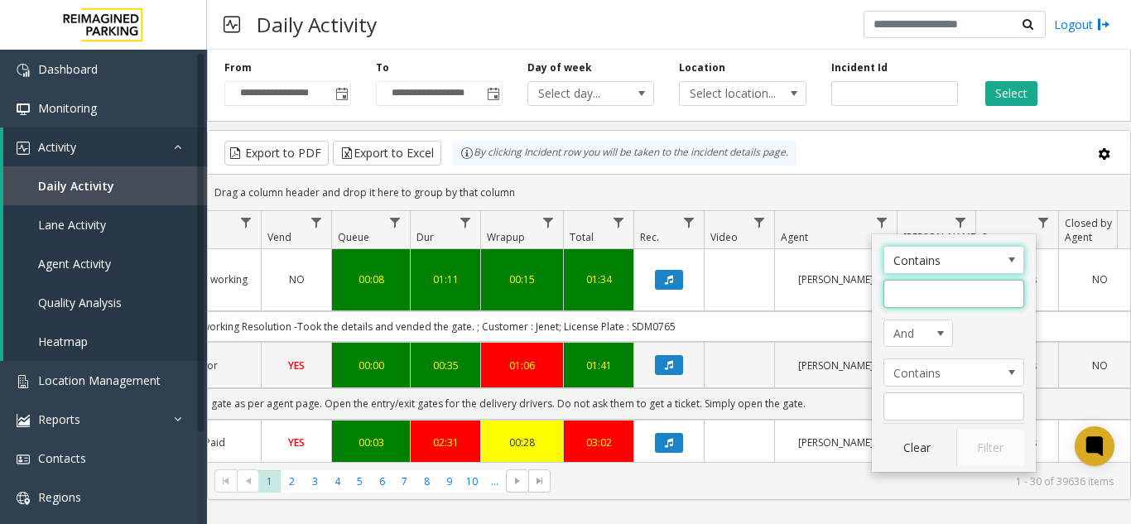
click at [940, 305] on input "Agent Filter" at bounding box center [954, 294] width 141 height 28
type input "******"
click button "Filter" at bounding box center [990, 448] width 68 height 36
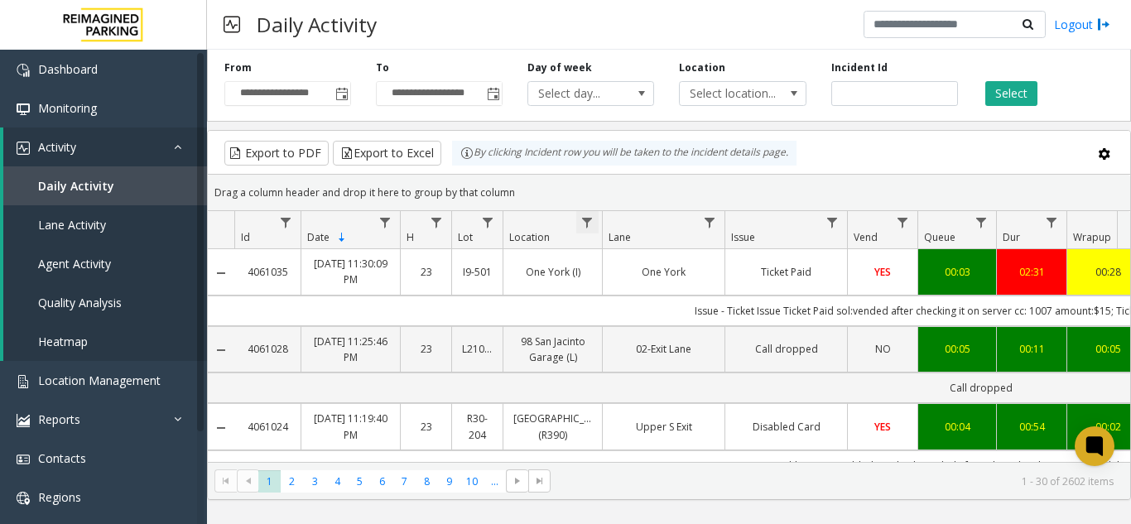
click at [581, 219] on span "Data table" at bounding box center [586, 222] width 13 height 13
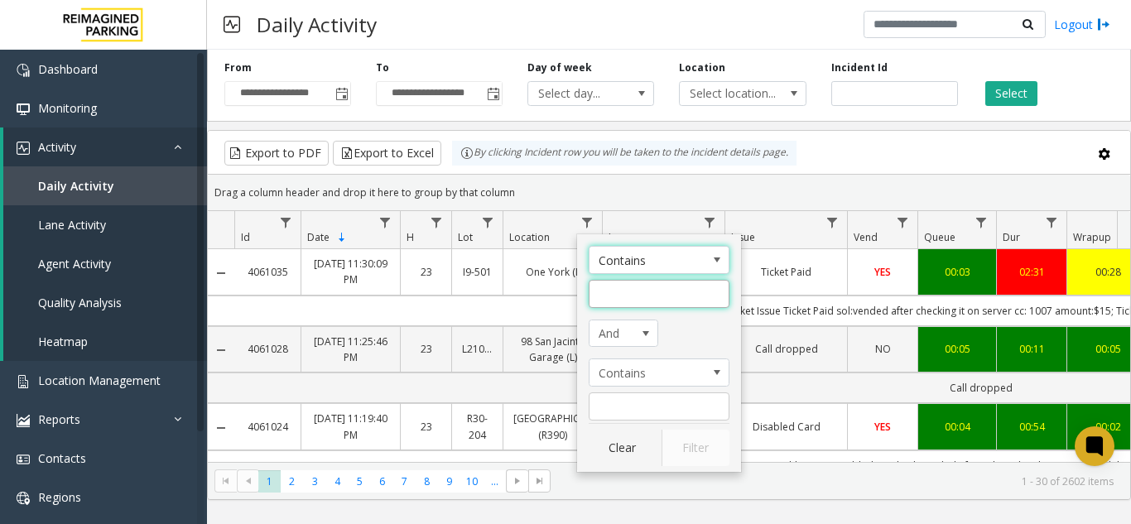
click at [643, 286] on input "Location Filter" at bounding box center [659, 294] width 141 height 28
type input "***"
click button "Filter" at bounding box center [696, 448] width 68 height 36
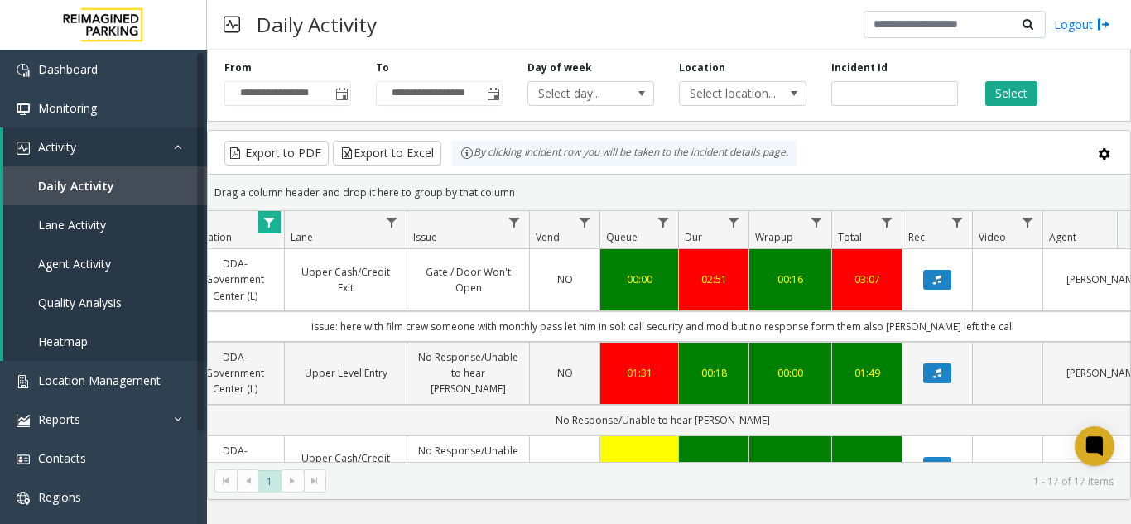
scroll to position [0, 315]
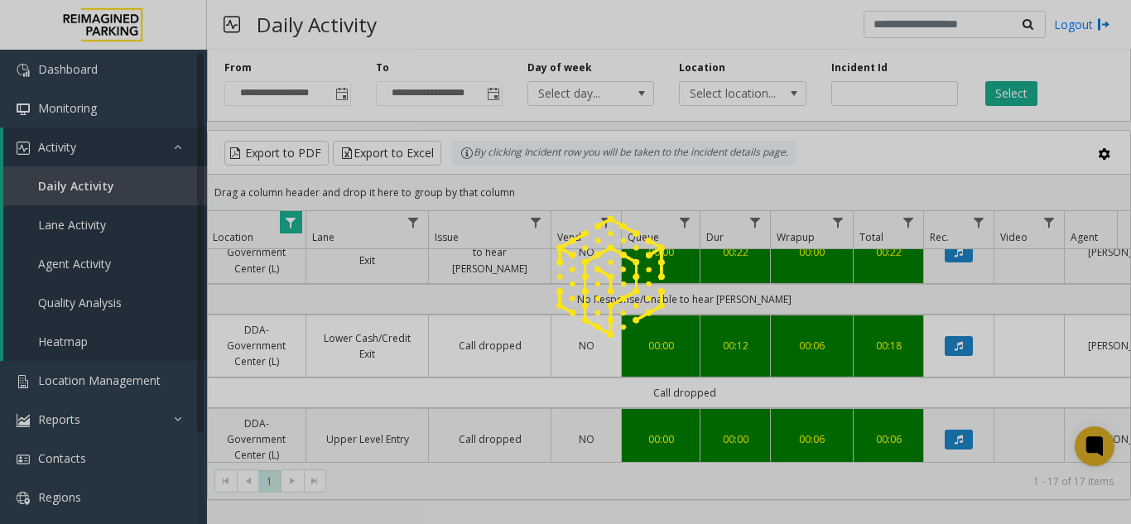
click at [334, 93] on div at bounding box center [565, 262] width 1131 height 524
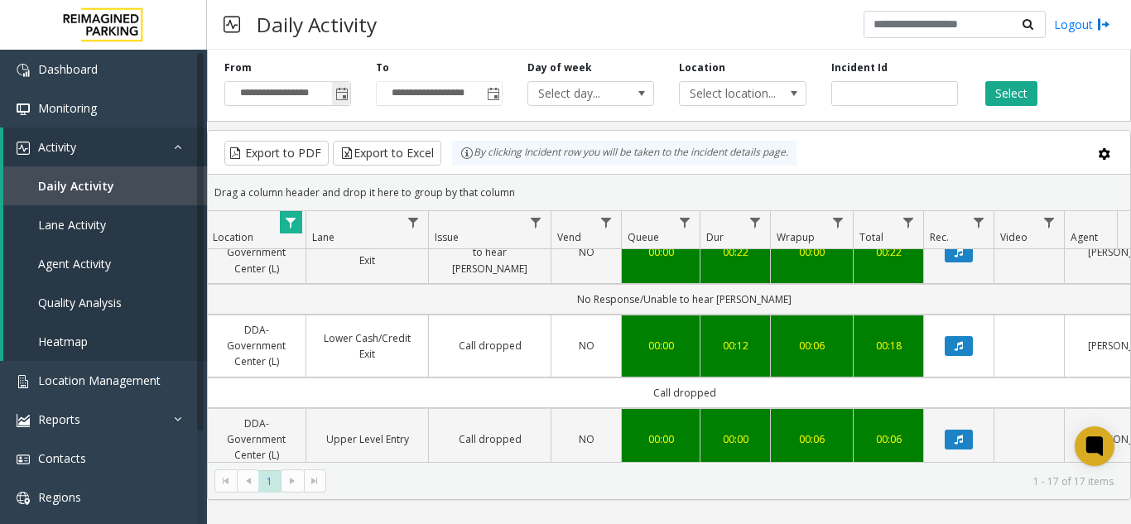
click at [339, 94] on span "Toggle popup" at bounding box center [341, 94] width 13 height 13
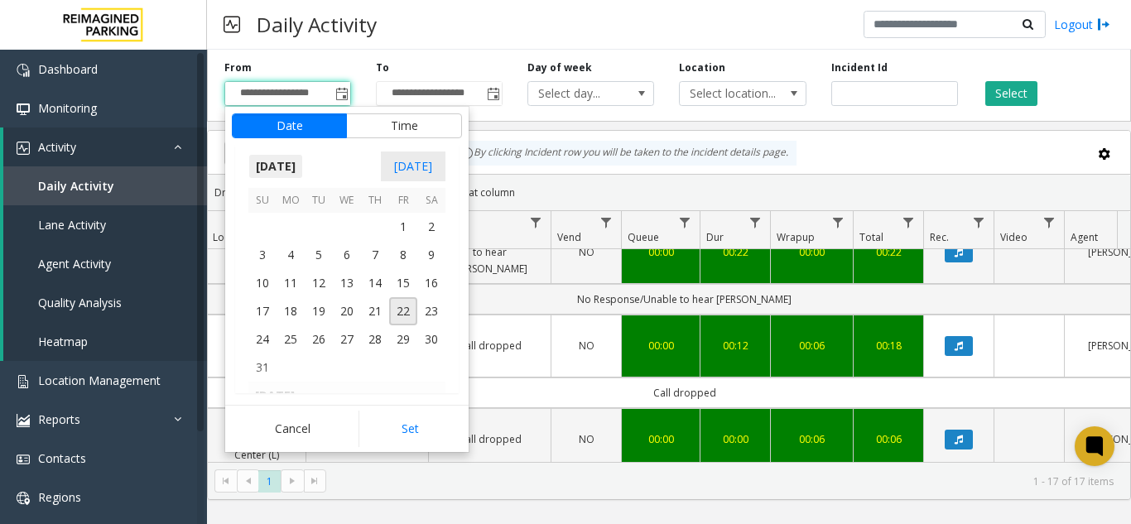
click at [303, 161] on span "August 2025" at bounding box center [275, 166] width 55 height 25
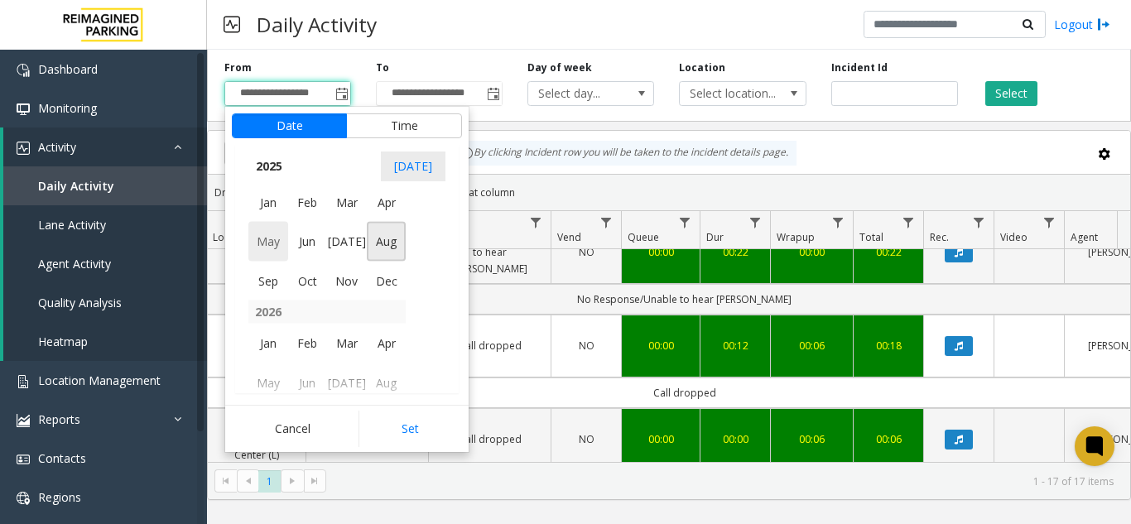
click at [271, 245] on span "May" at bounding box center [268, 242] width 40 height 40
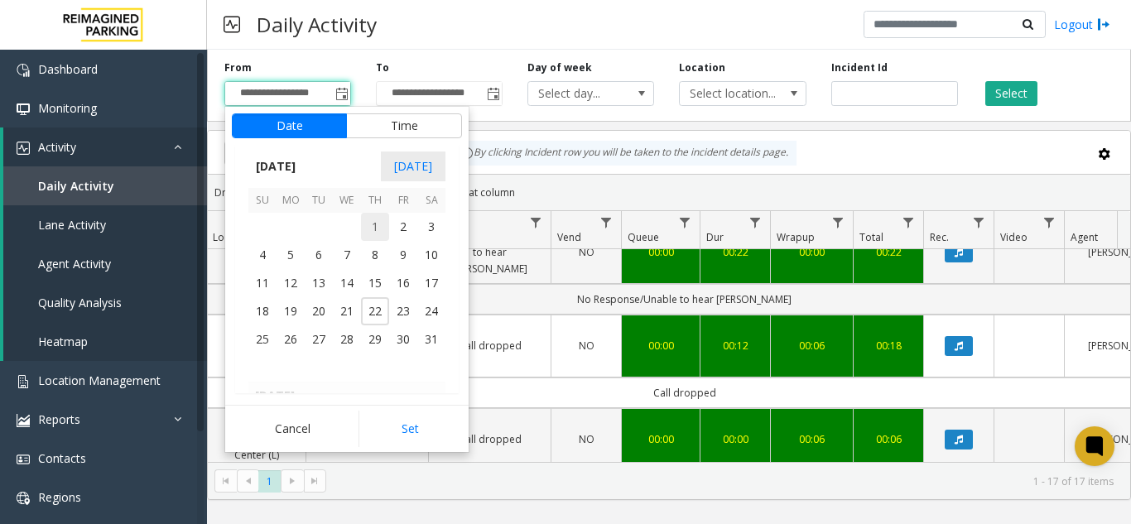
click at [367, 220] on span "1" at bounding box center [375, 227] width 28 height 28
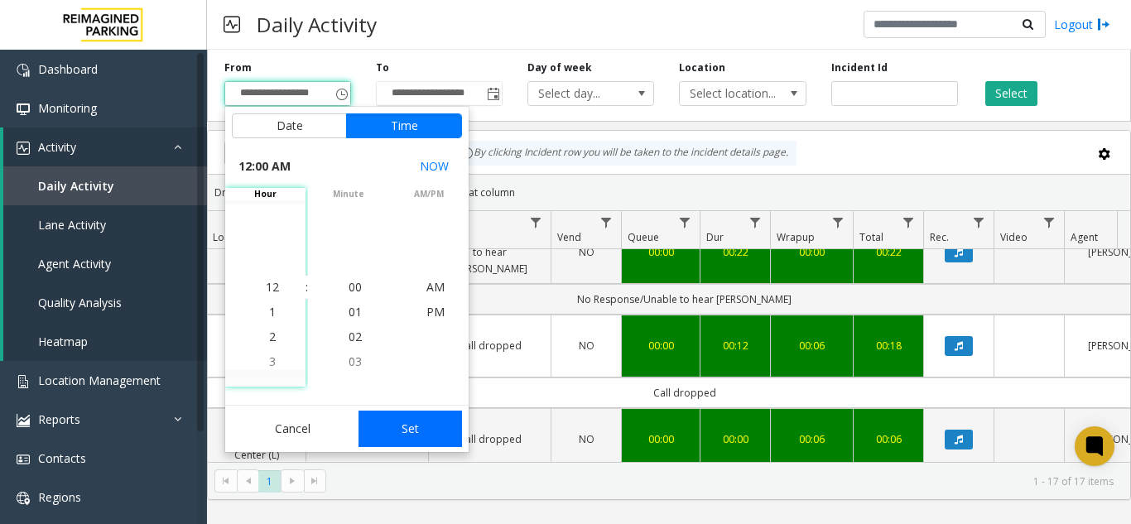
click at [407, 431] on button "Set" at bounding box center [411, 429] width 104 height 36
type input "**********"
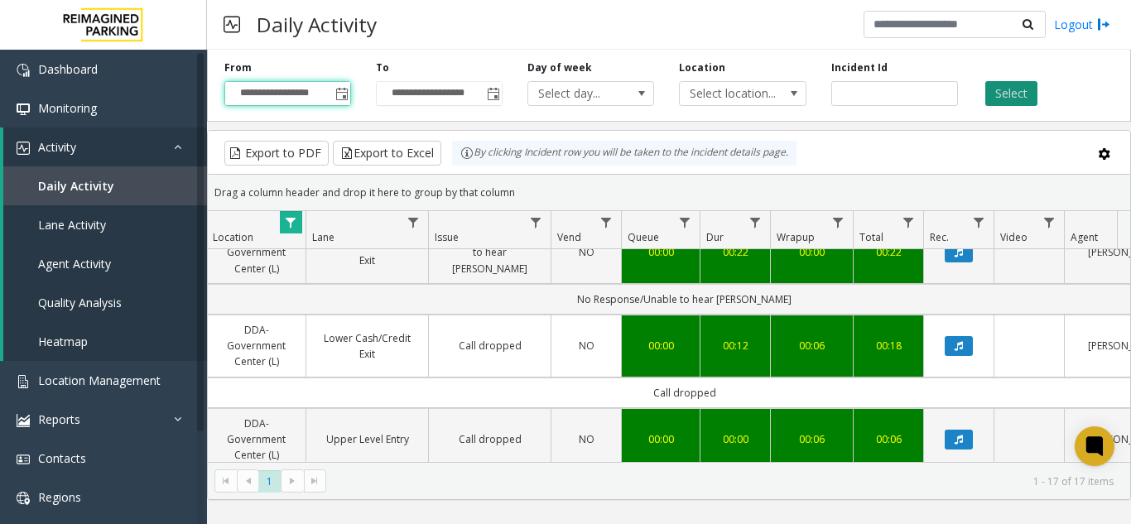
click at [1004, 99] on button "Select" at bounding box center [1011, 93] width 52 height 25
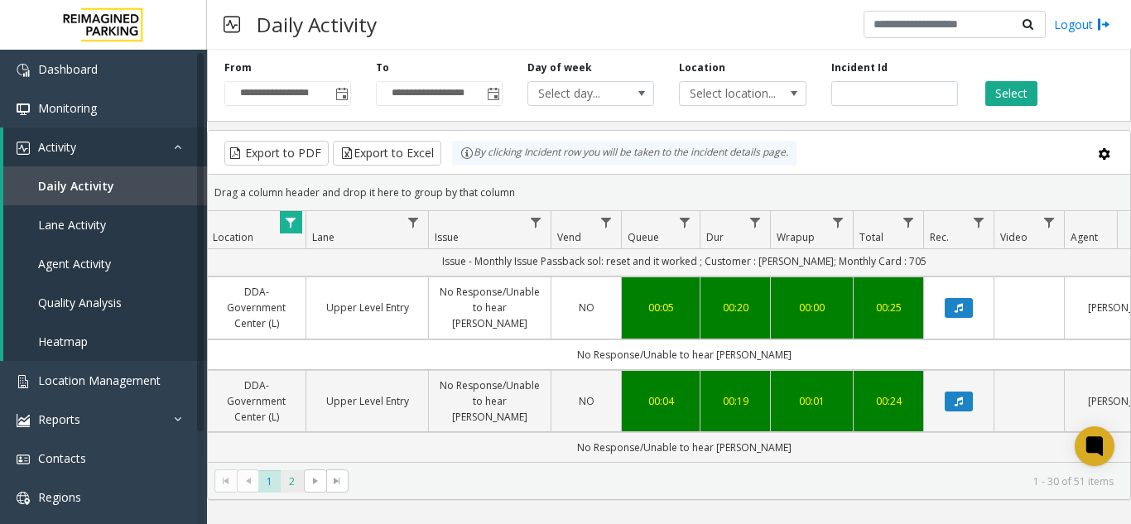
click at [290, 474] on span "2" at bounding box center [292, 481] width 22 height 22
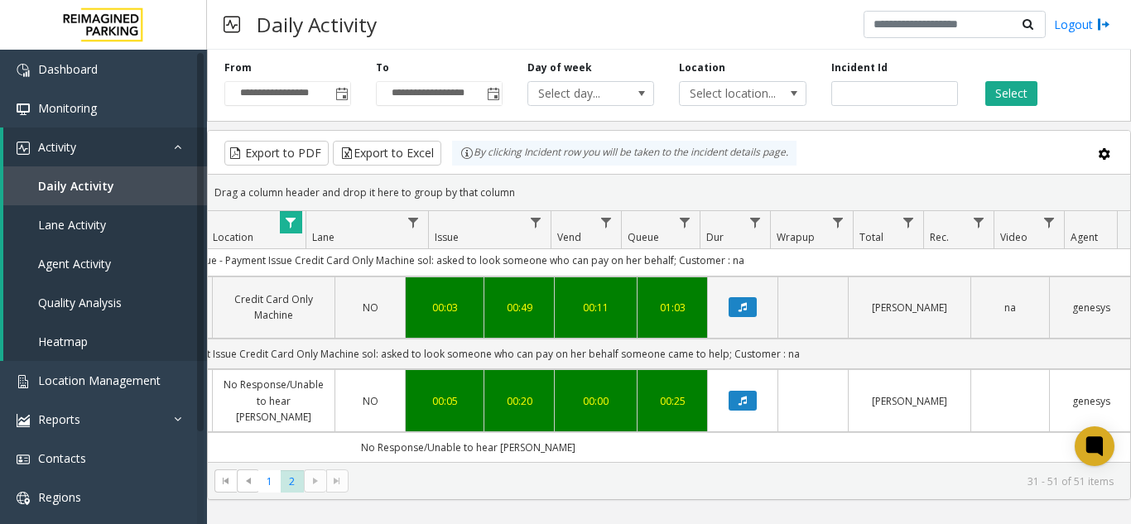
scroll to position [0, 609]
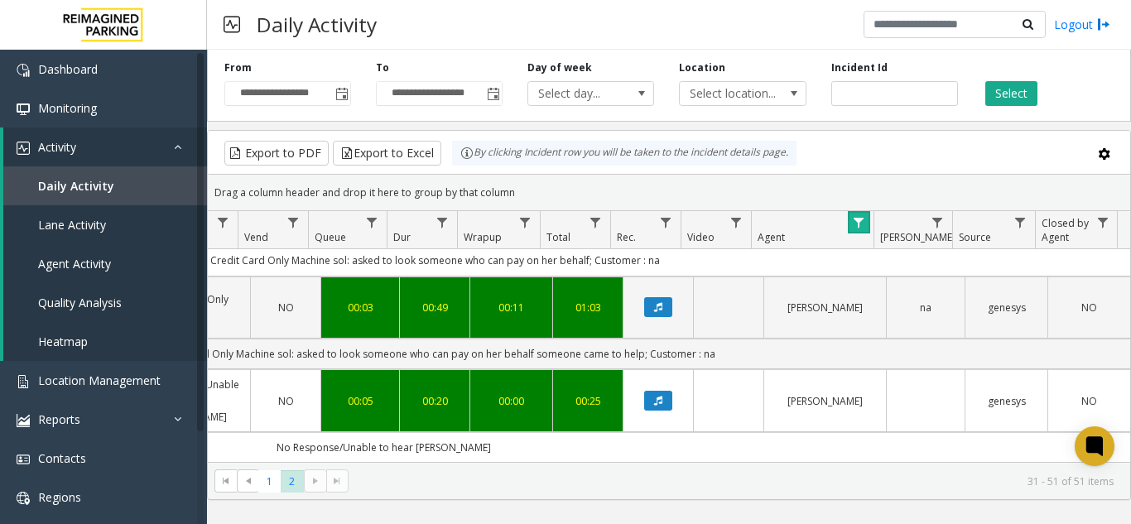
click at [851, 221] on link "Data table" at bounding box center [859, 222] width 22 height 22
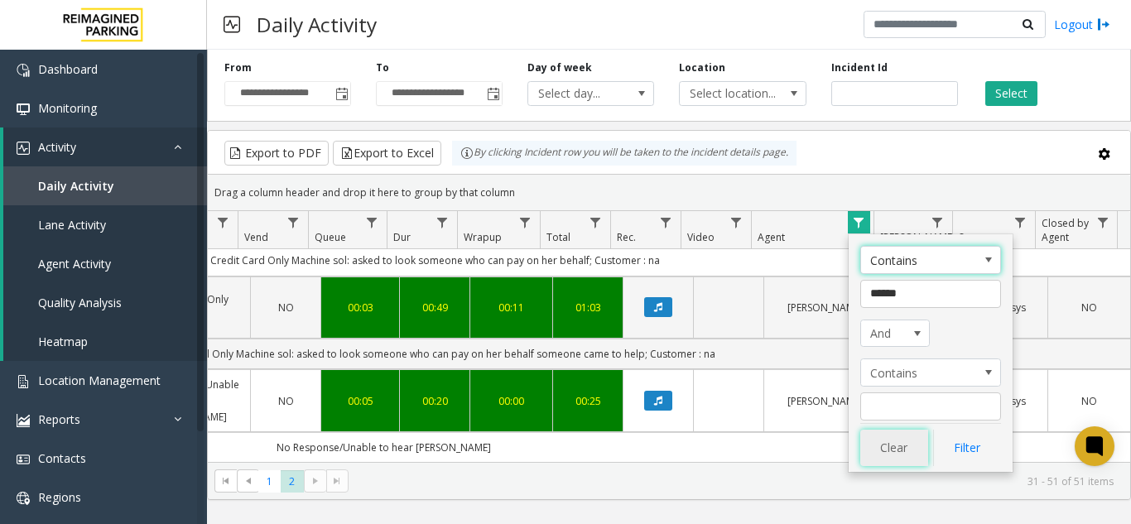
click at [898, 438] on button "Clear" at bounding box center [894, 448] width 68 height 36
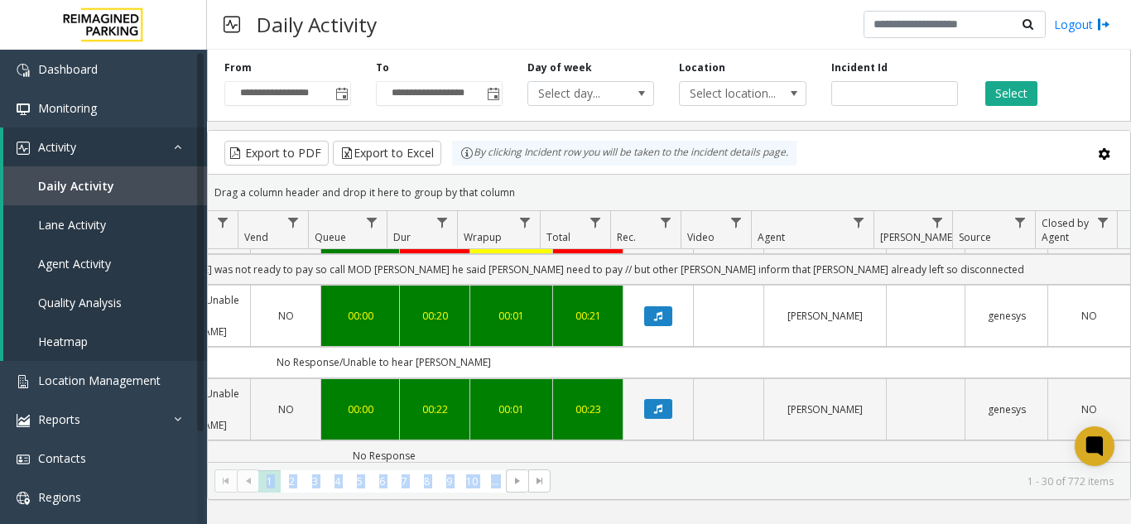
scroll to position [306, 609]
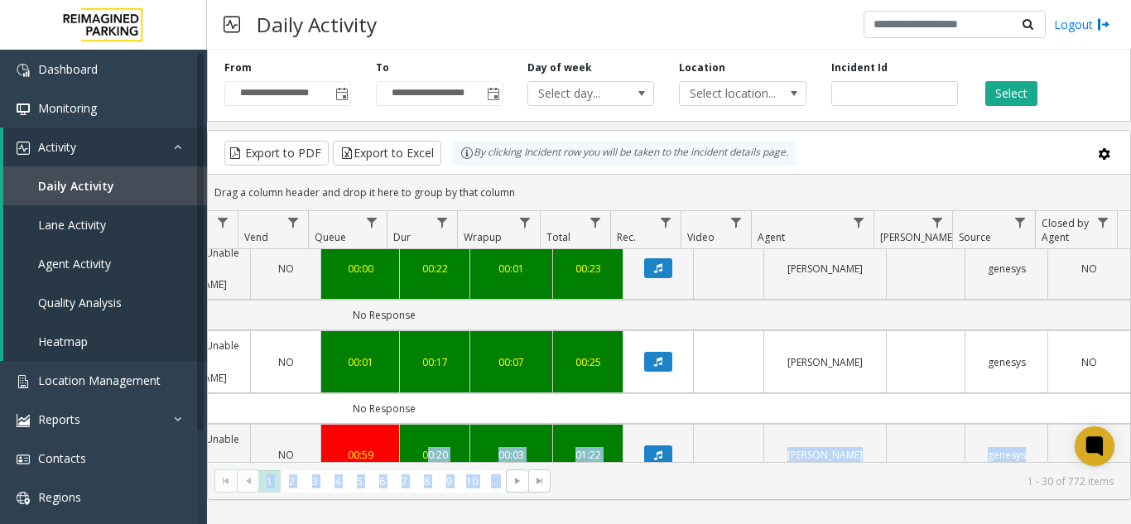
drag, startPoint x: 686, startPoint y: 464, endPoint x: 409, endPoint y: 449, distance: 277.0
click at [409, 449] on kendo-grid "Export to PDF Export to Excel By clicking Incident row you will be taken to the…" at bounding box center [669, 315] width 924 height 370
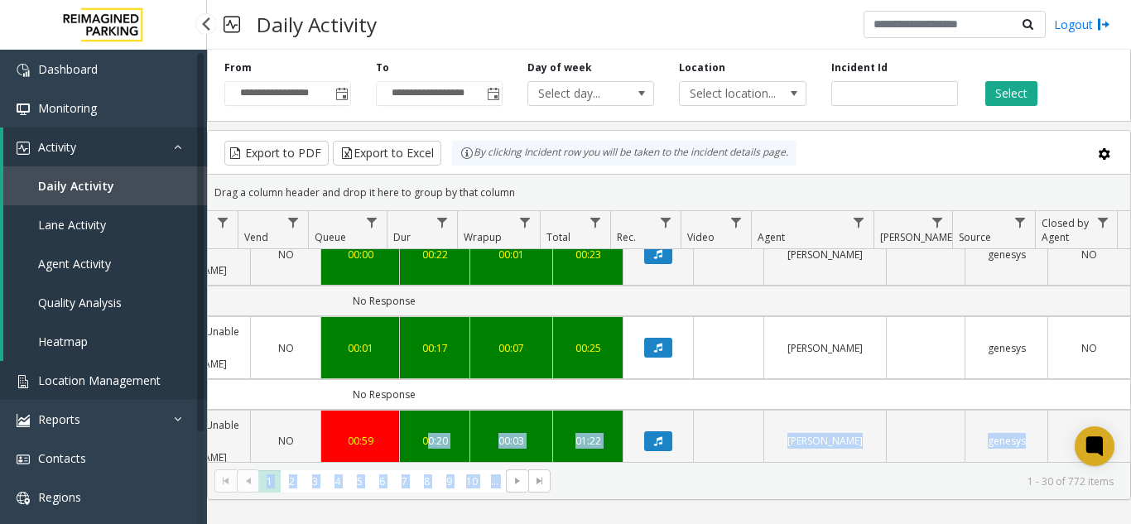
click at [113, 389] on link "Location Management" at bounding box center [103, 380] width 207 height 39
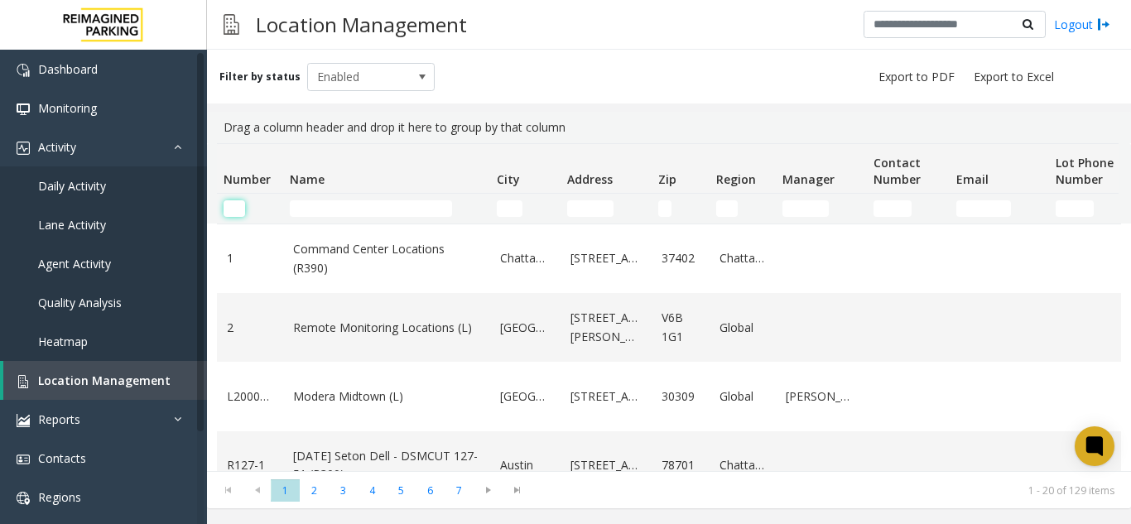
click at [238, 210] on input "Number Filter" at bounding box center [235, 208] width 22 height 17
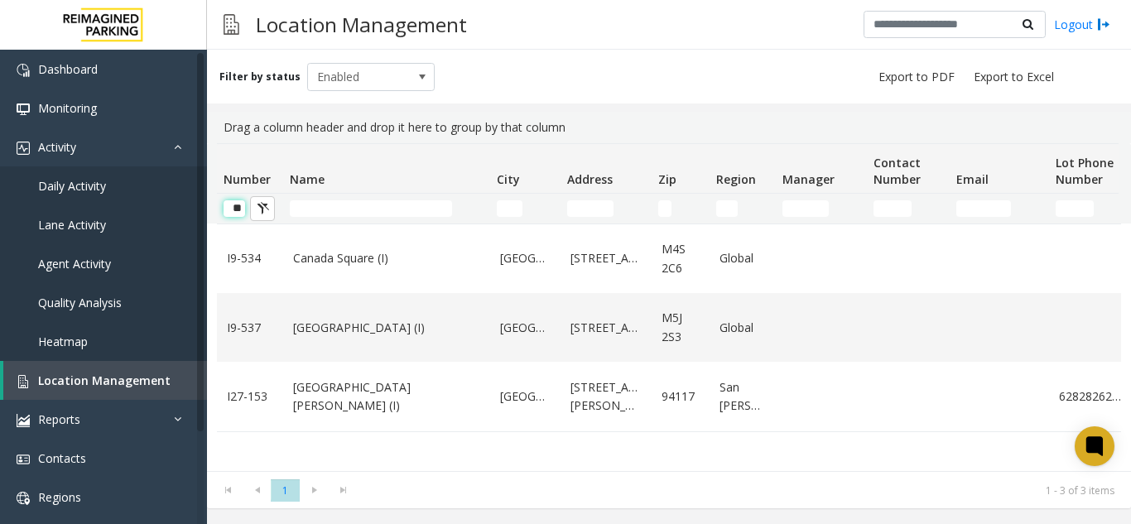
scroll to position [0, 1]
type input "*"
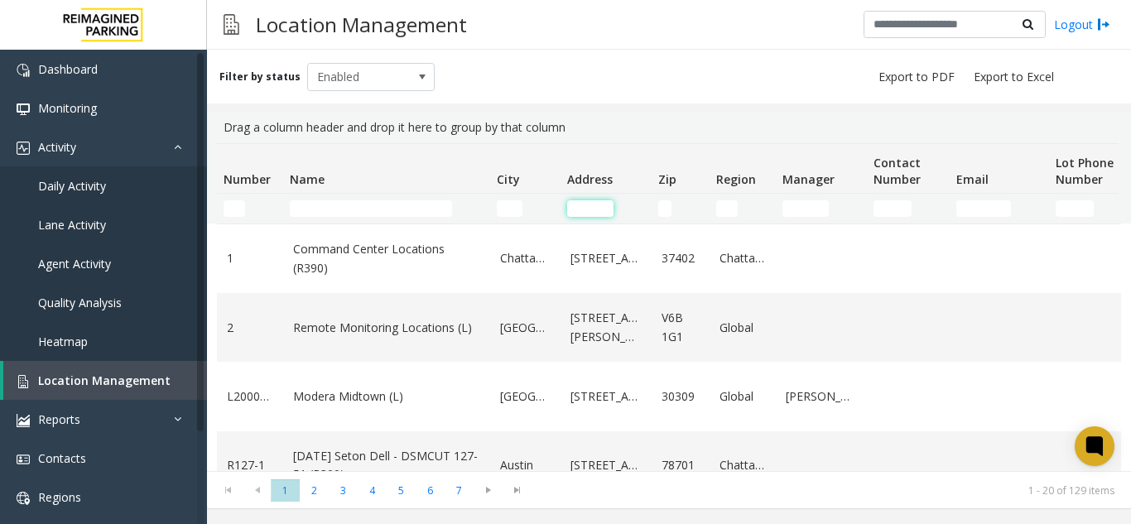
click at [599, 211] on input "Address Filter" at bounding box center [590, 208] width 46 height 17
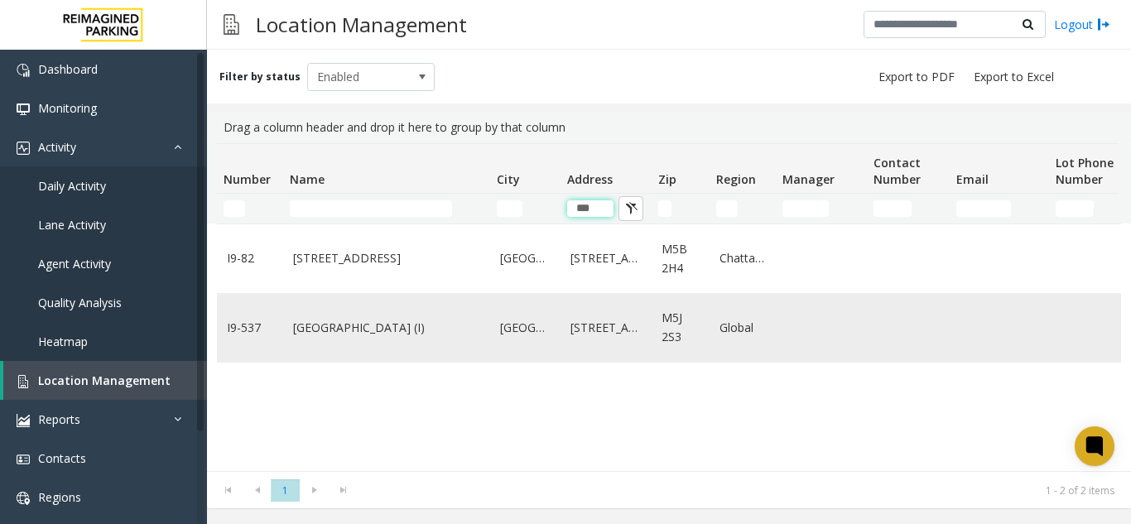
type input "***"
click at [484, 349] on td "Waterpark Place (I)" at bounding box center [386, 327] width 207 height 69
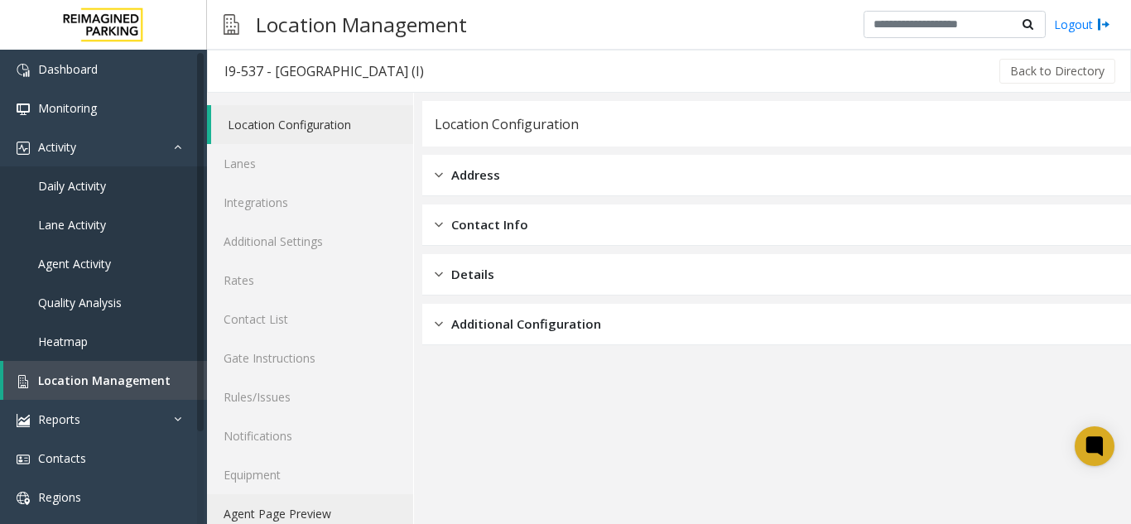
click at [354, 515] on link "Agent Page Preview" at bounding box center [310, 513] width 206 height 39
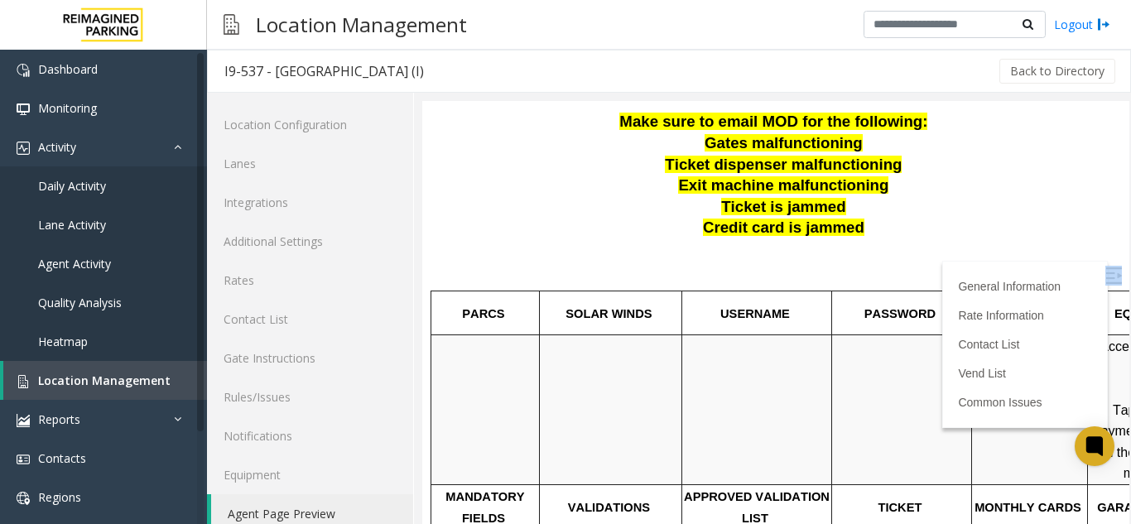
click at [1103, 285] on label at bounding box center [1115, 278] width 25 height 25
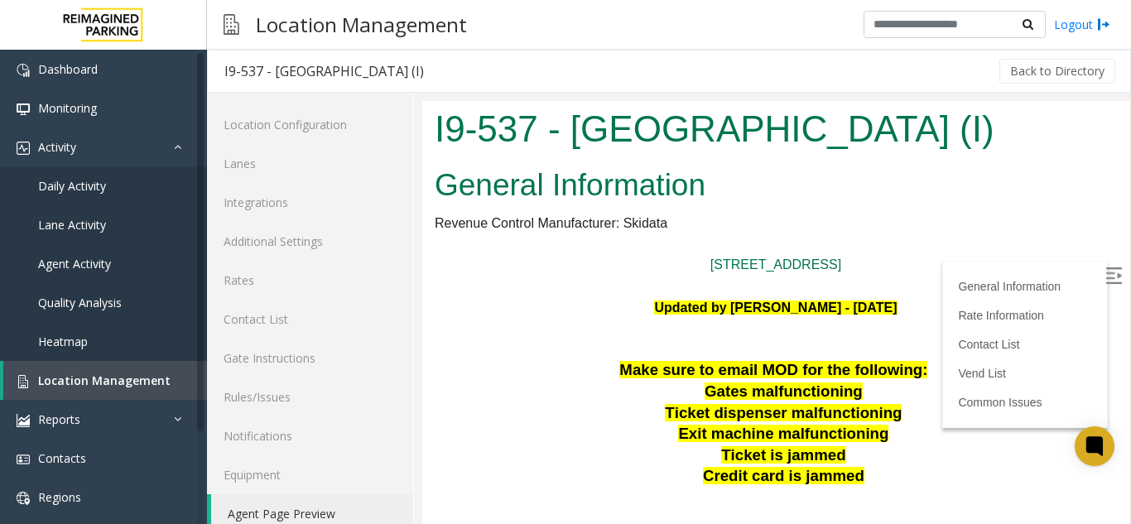
click at [1086, 258] on p "10 Bay St., Toronto, ON M5J 2R8, Canada" at bounding box center [776, 265] width 682 height 22
drag, startPoint x: 671, startPoint y: 279, endPoint x: 640, endPoint y: 278, distance: 30.6
click at [640, 278] on p at bounding box center [776, 287] width 682 height 22
click at [45, 378] on span "Location Management" at bounding box center [104, 381] width 132 height 16
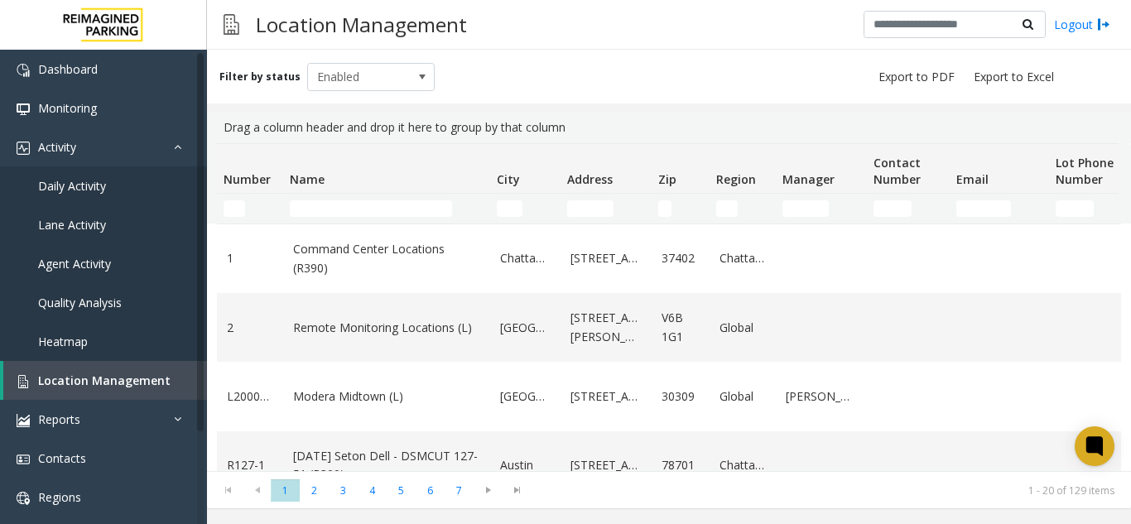
click at [654, 220] on td "Zip Filter" at bounding box center [681, 209] width 58 height 30
click at [587, 190] on th "Address" at bounding box center [606, 169] width 91 height 50
click at [596, 195] on td "Address Filter" at bounding box center [606, 209] width 91 height 30
click at [604, 205] on input "Address Filter" at bounding box center [590, 208] width 46 height 17
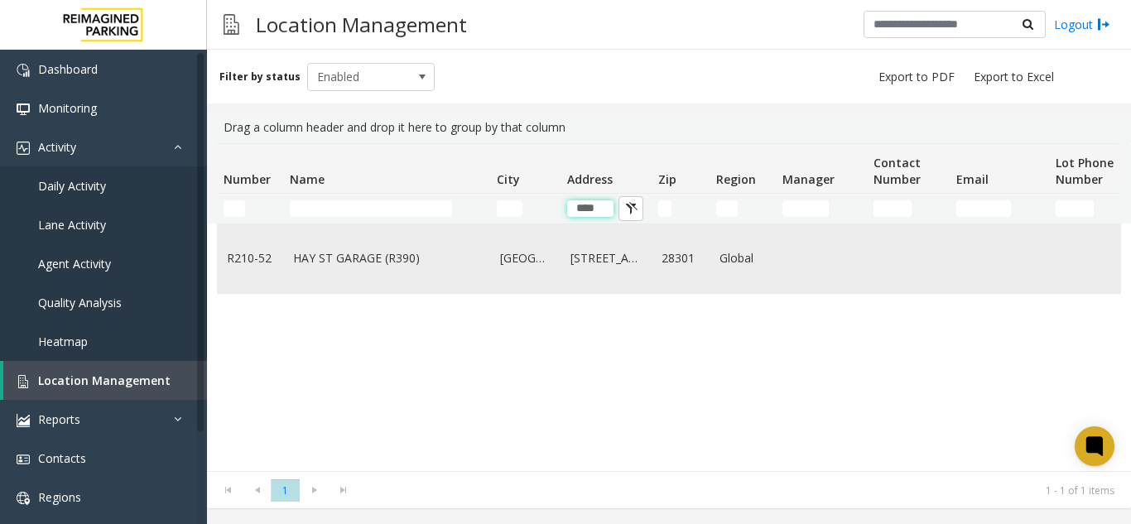
type input "***"
click at [499, 283] on td "Fayetteville" at bounding box center [525, 258] width 70 height 69
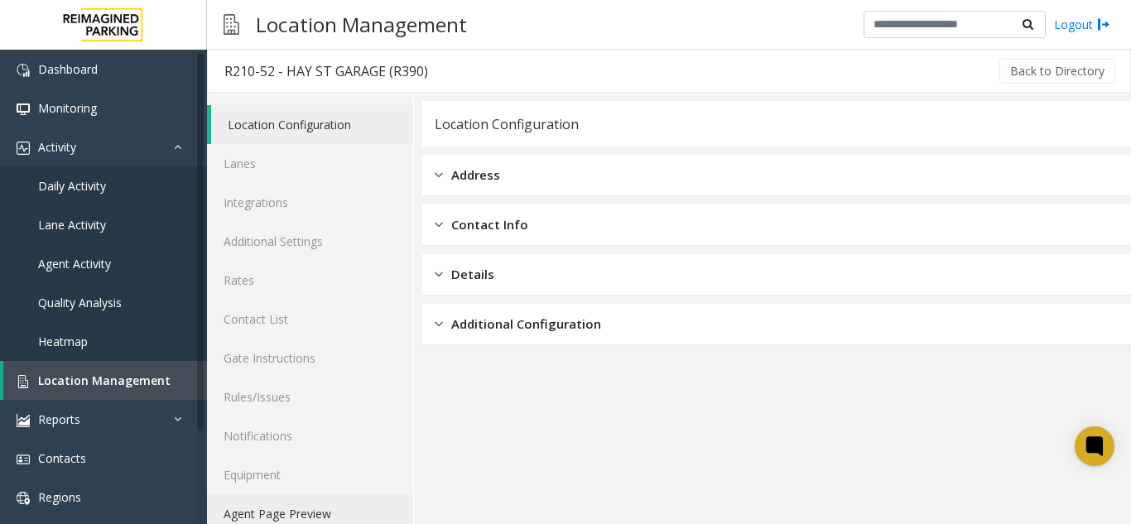
click at [320, 503] on link "Agent Page Preview" at bounding box center [310, 513] width 206 height 39
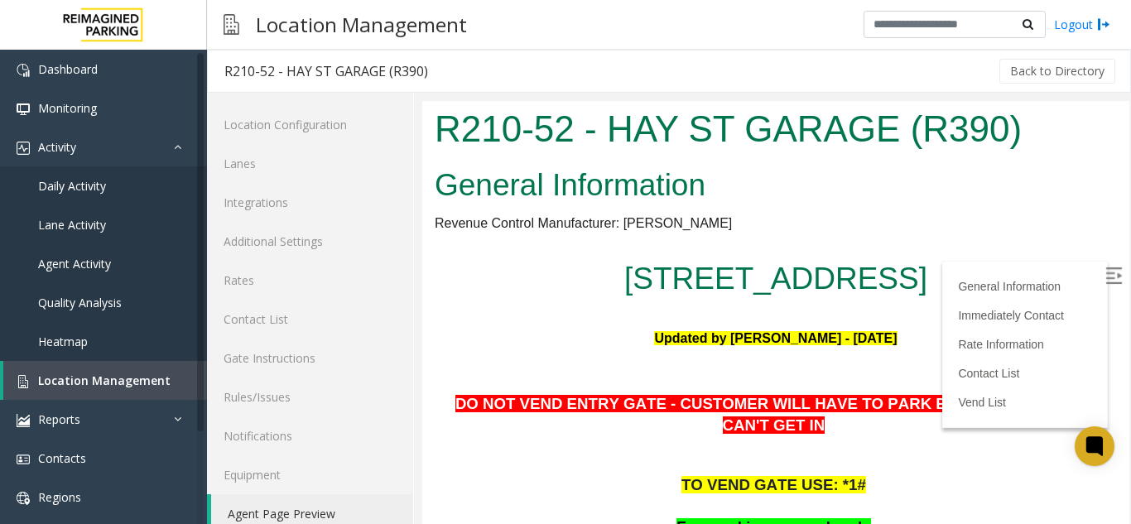
click at [1105, 267] on img at bounding box center [1113, 275] width 17 height 17
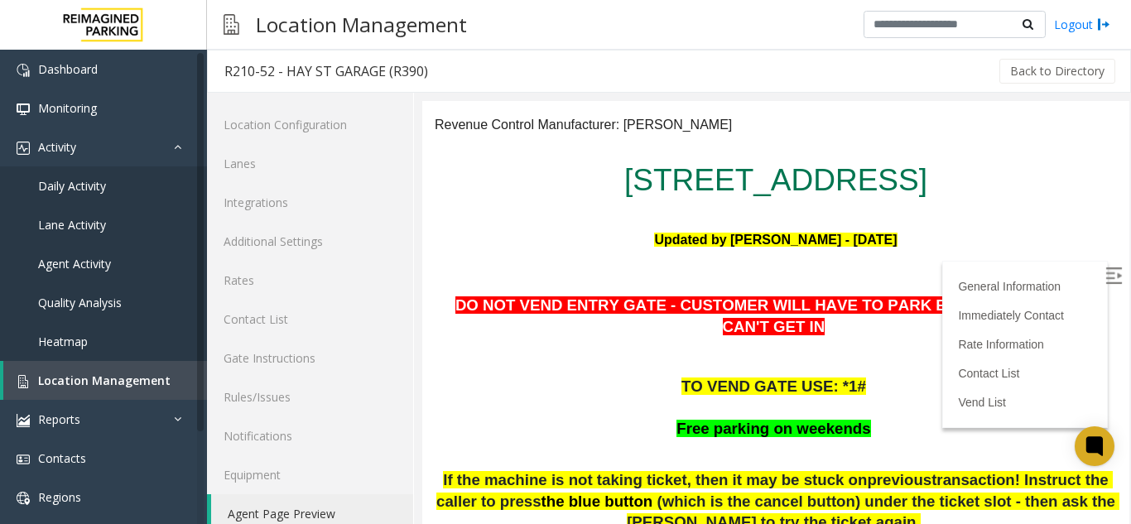
scroll to position [248, 0]
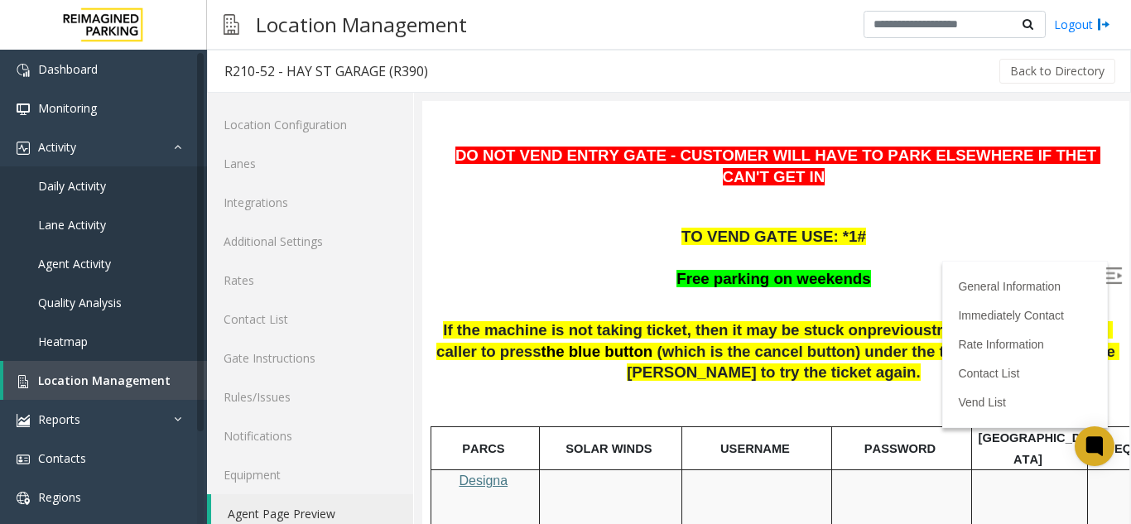
drag, startPoint x: 653, startPoint y: 267, endPoint x: 856, endPoint y: 268, distance: 202.9
click at [685, 269] on p "Free parking on weekends" at bounding box center [776, 280] width 682 height 22
click at [912, 291] on p at bounding box center [776, 302] width 682 height 22
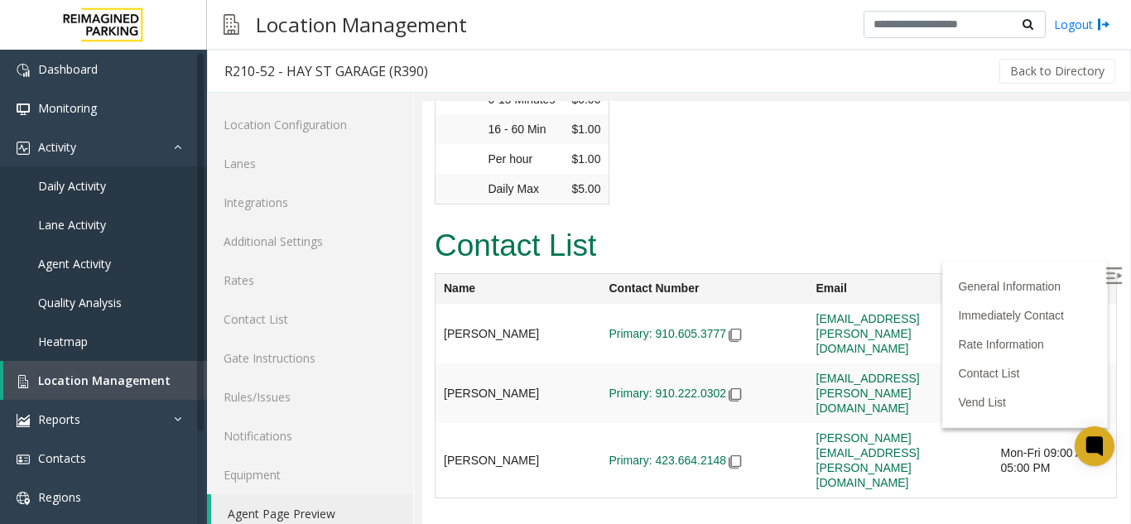
scroll to position [1987, 0]
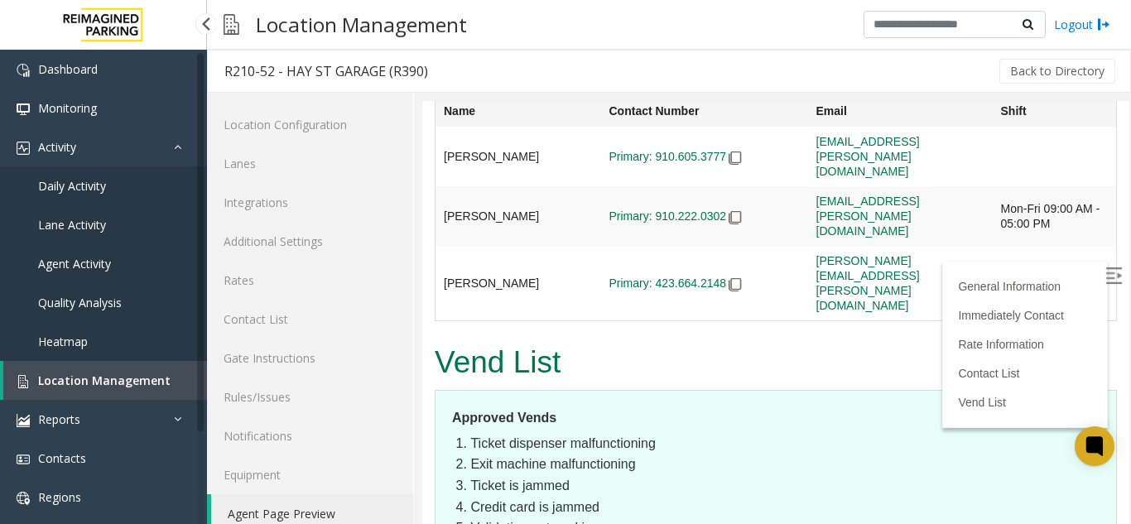
click at [171, 393] on link "Location Management" at bounding box center [105, 380] width 204 height 39
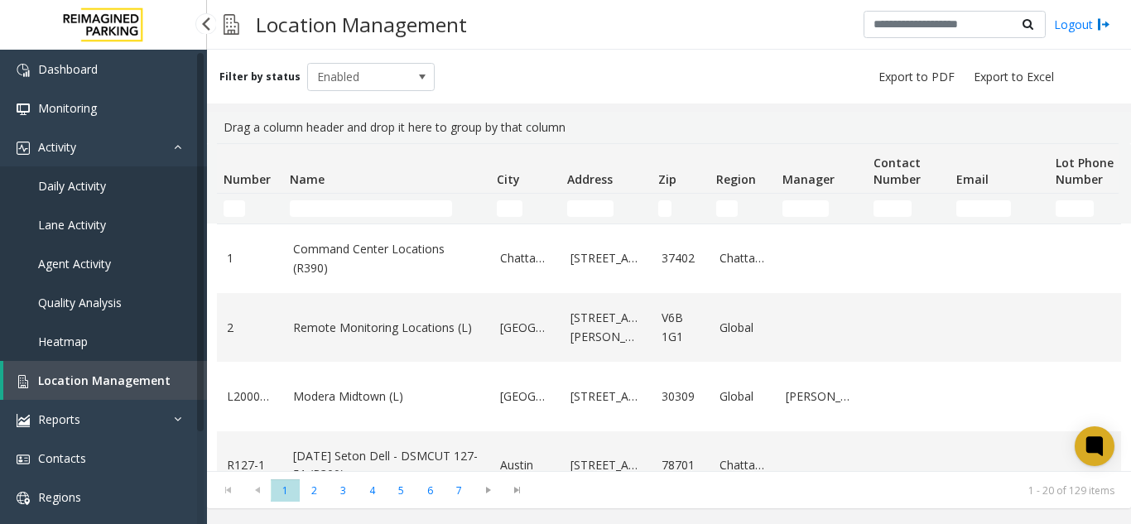
click at [80, 183] on span "Daily Activity" at bounding box center [72, 186] width 68 height 16
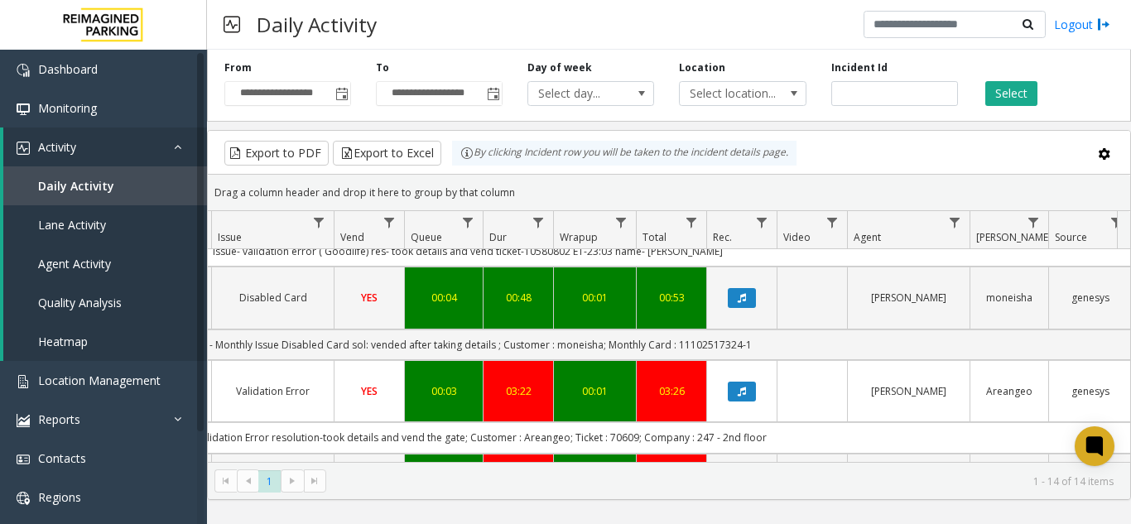
scroll to position [994, 513]
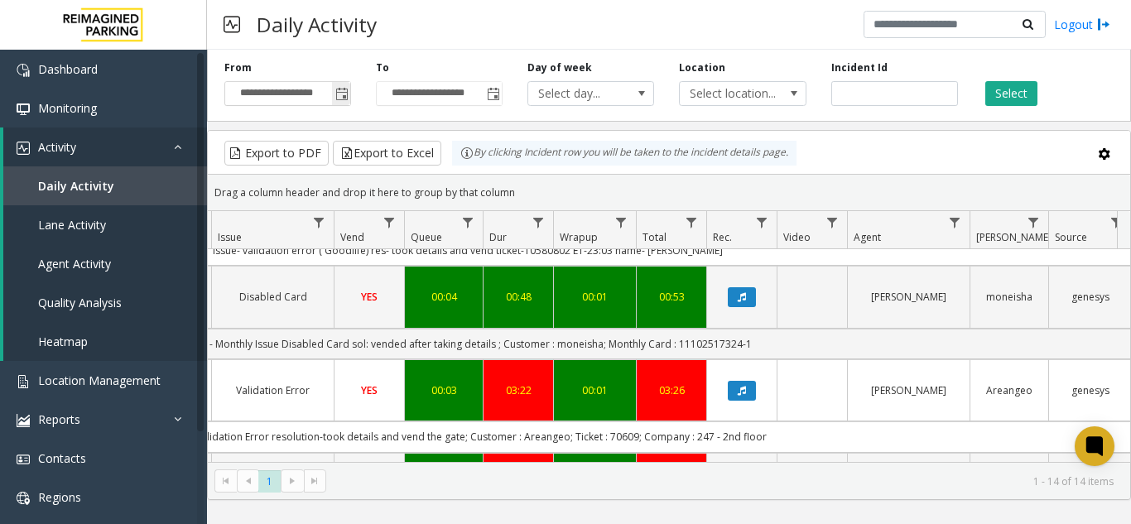
click at [333, 96] on span "Toggle popup" at bounding box center [341, 93] width 18 height 26
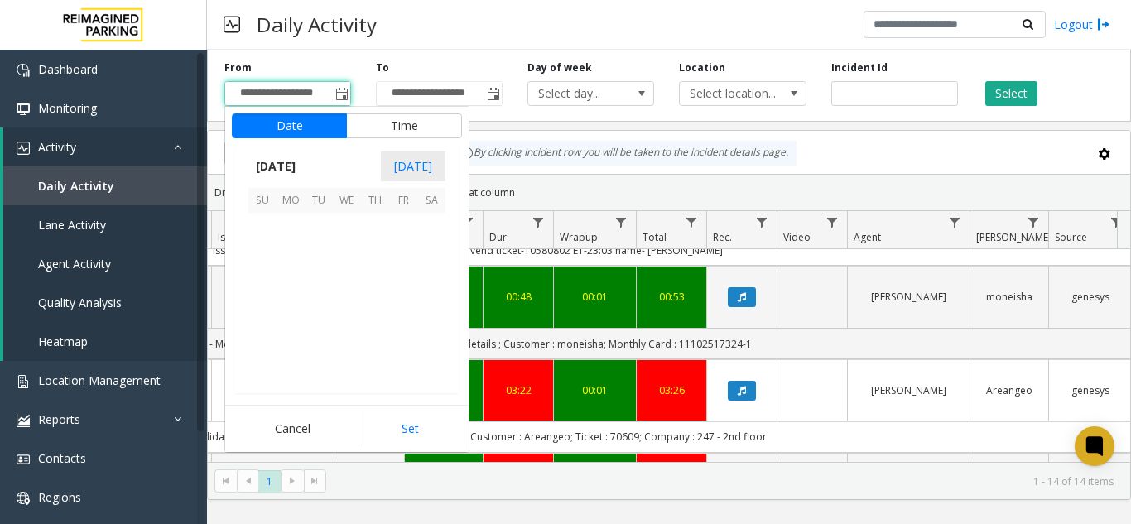
scroll to position [296985, 0]
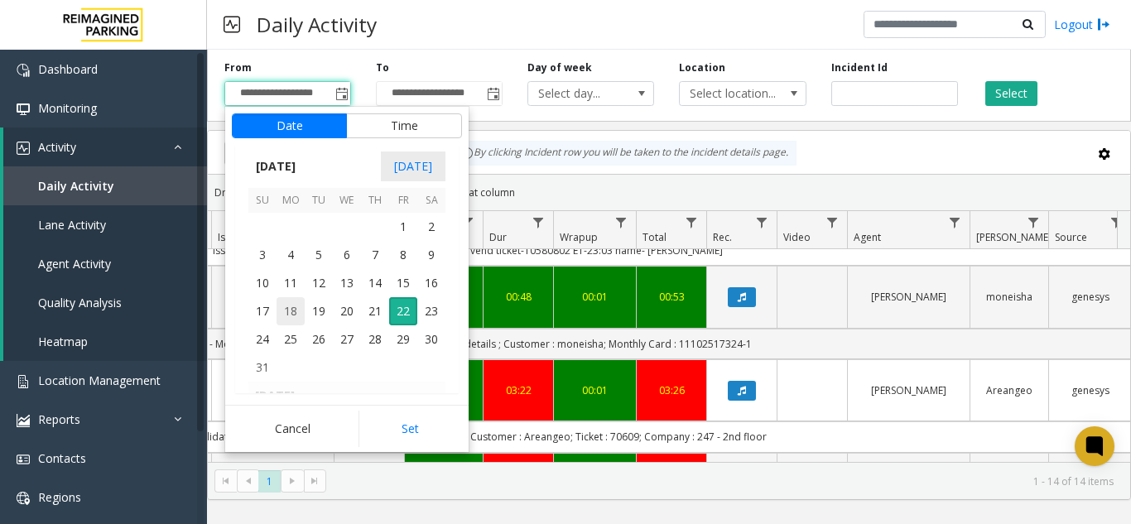
click at [291, 314] on span "18" at bounding box center [291, 311] width 28 height 28
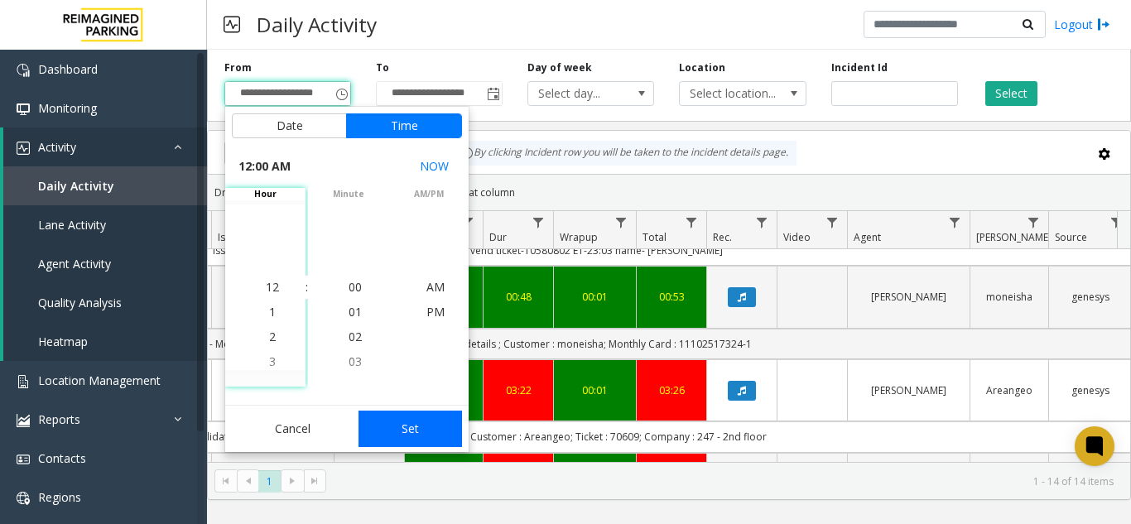
click at [391, 429] on button "Set" at bounding box center [411, 429] width 104 height 36
type input "**********"
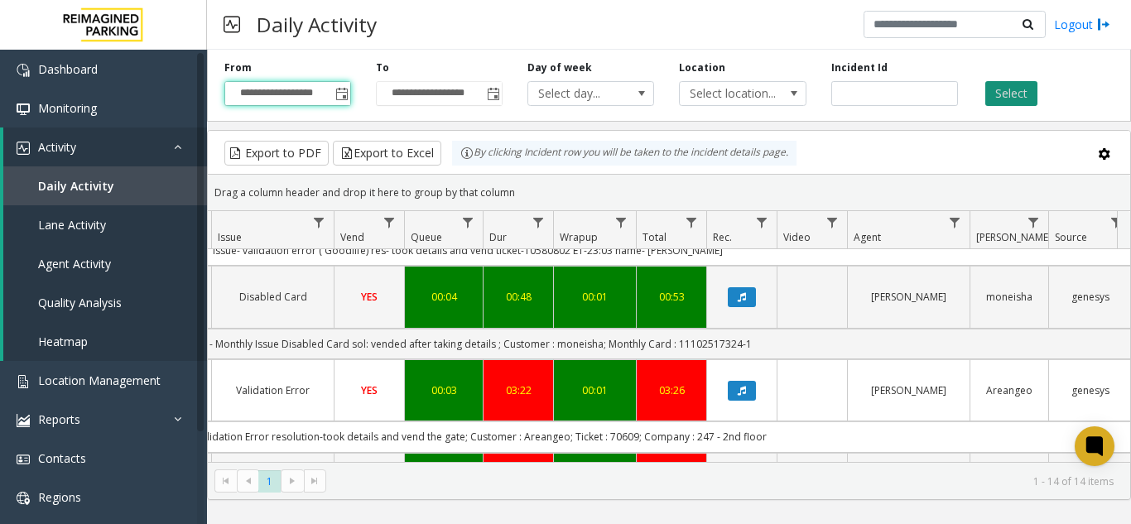
click at [1019, 90] on button "Select" at bounding box center [1011, 93] width 52 height 25
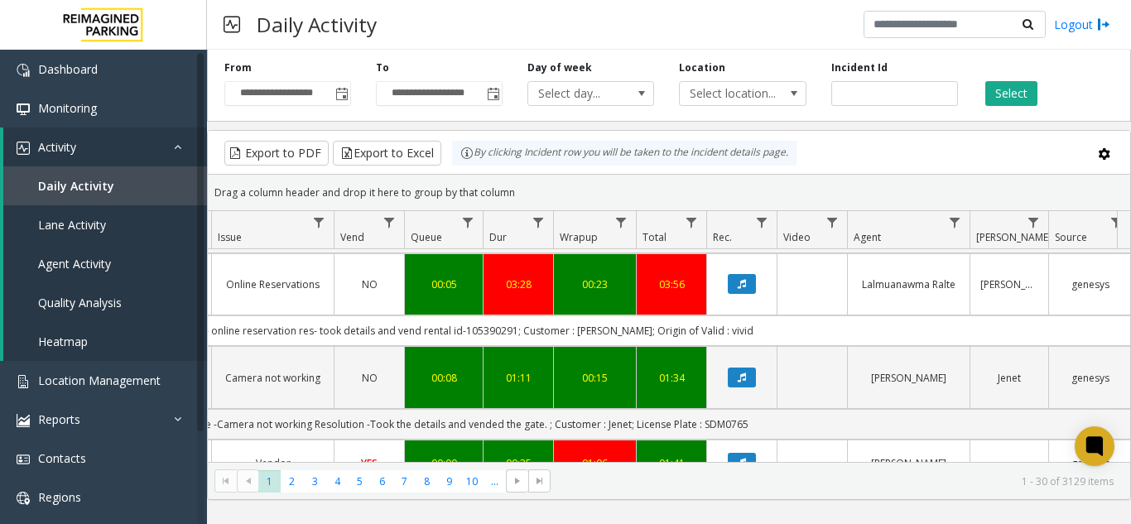
scroll to position [2362, 513]
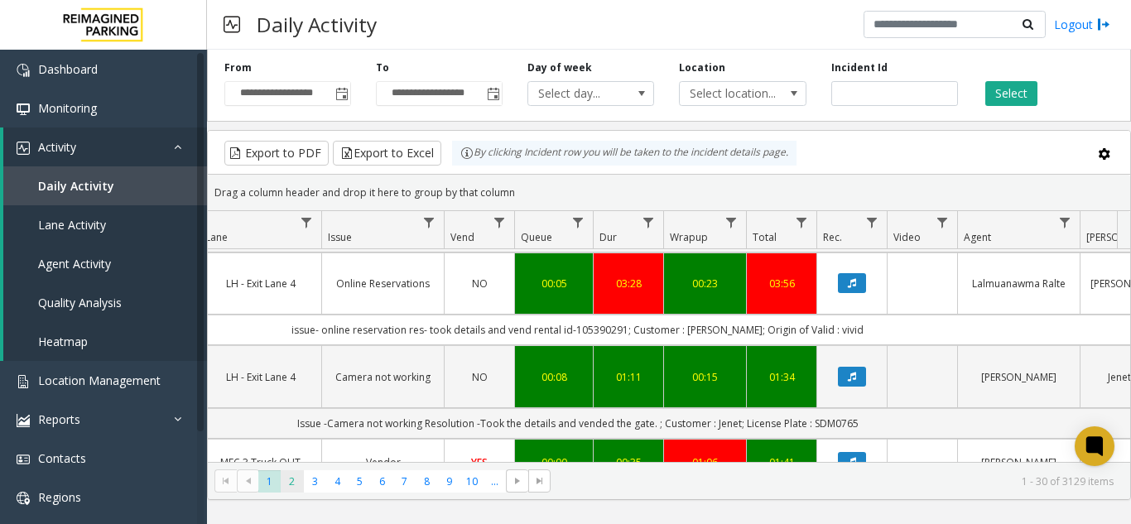
click at [299, 478] on span "2" at bounding box center [292, 481] width 22 height 22
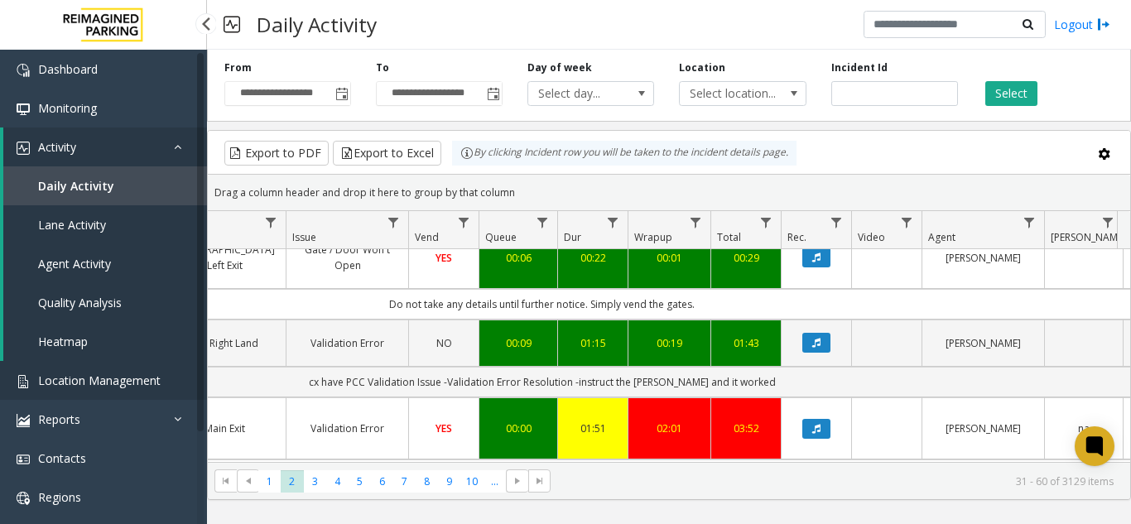
click at [181, 388] on link "Location Management" at bounding box center [103, 380] width 207 height 39
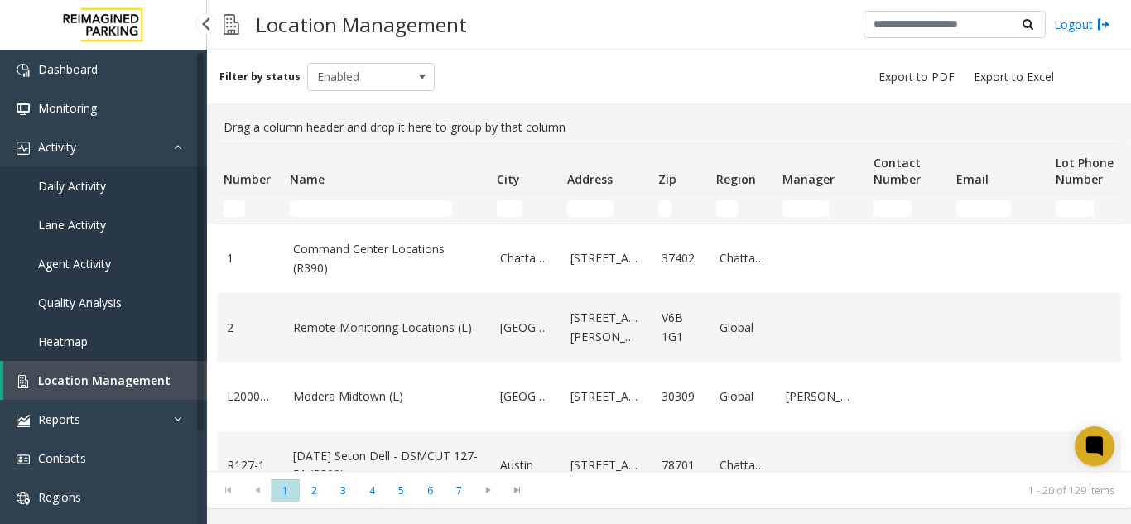
click at [89, 190] on span "Daily Activity" at bounding box center [72, 186] width 68 height 16
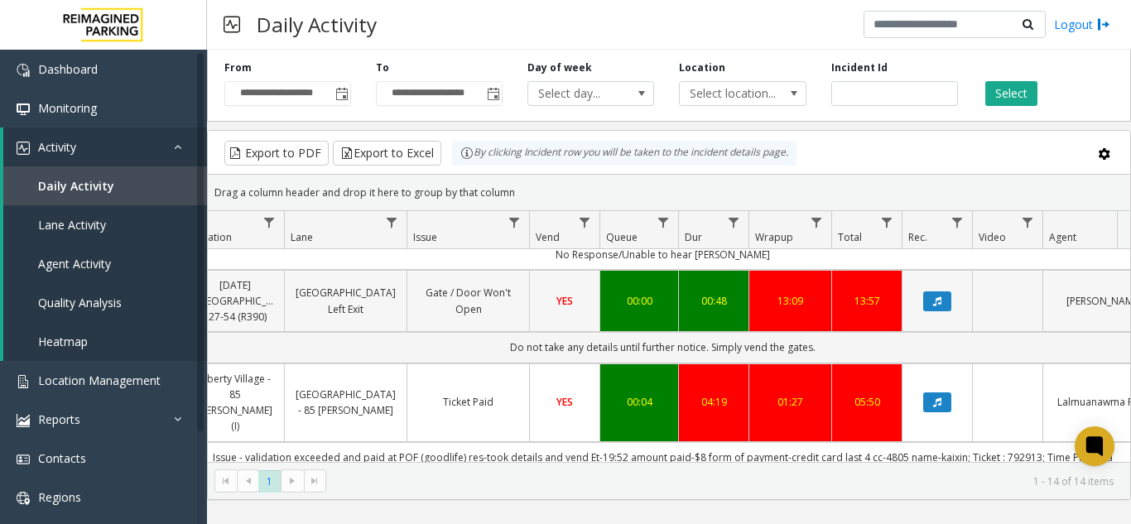
scroll to position [331, 318]
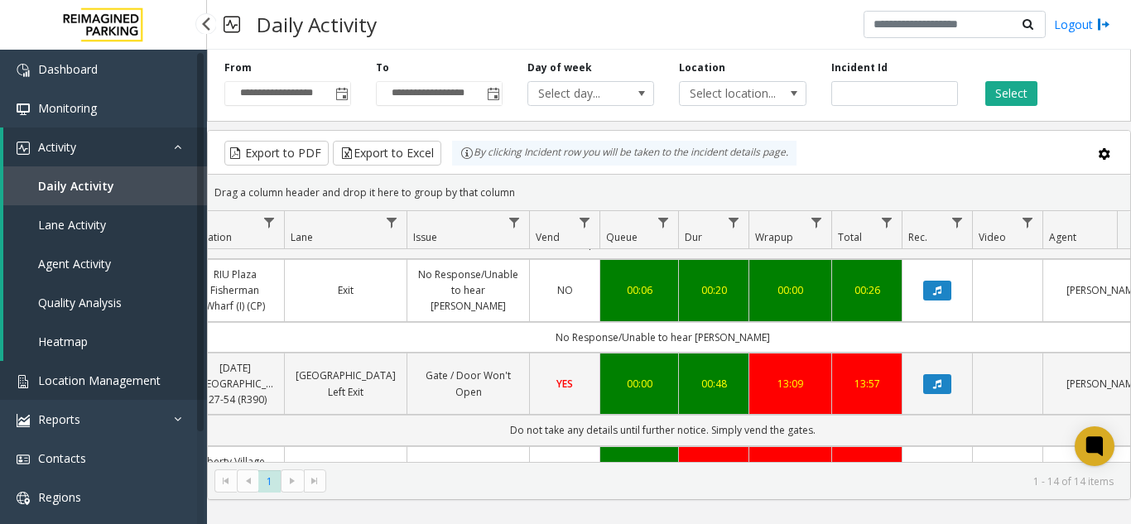
click at [140, 388] on link "Location Management" at bounding box center [103, 380] width 207 height 39
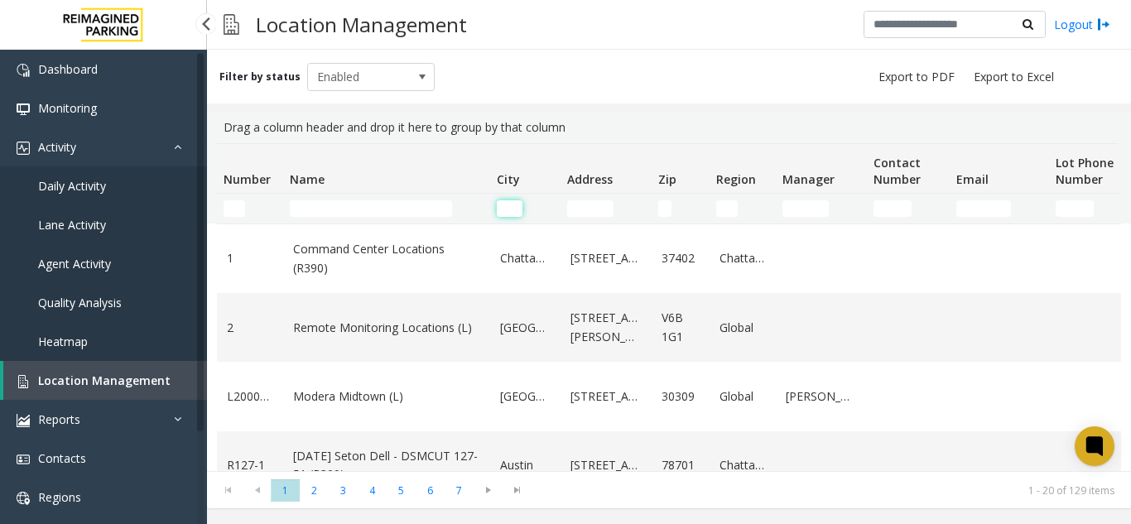
click at [519, 207] on input "City Filter" at bounding box center [510, 208] width 26 height 17
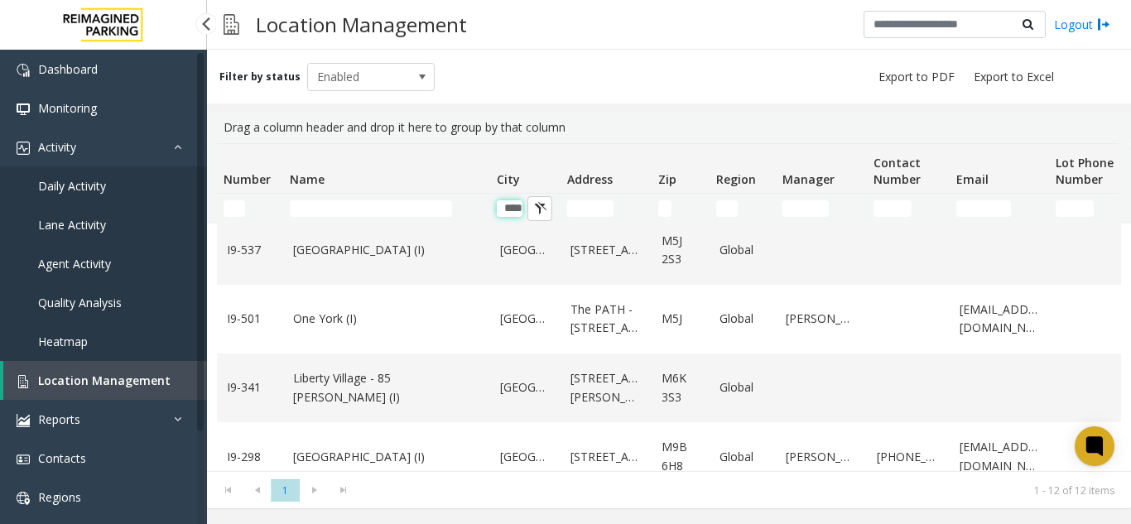
scroll to position [594, 0]
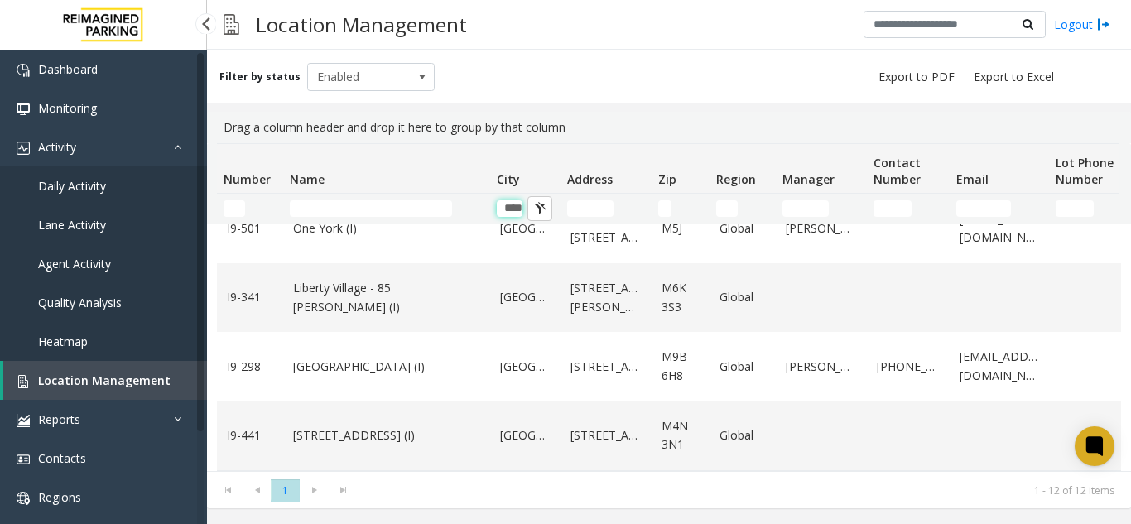
type input "****"
click at [139, 195] on link "Daily Activity" at bounding box center [103, 185] width 207 height 39
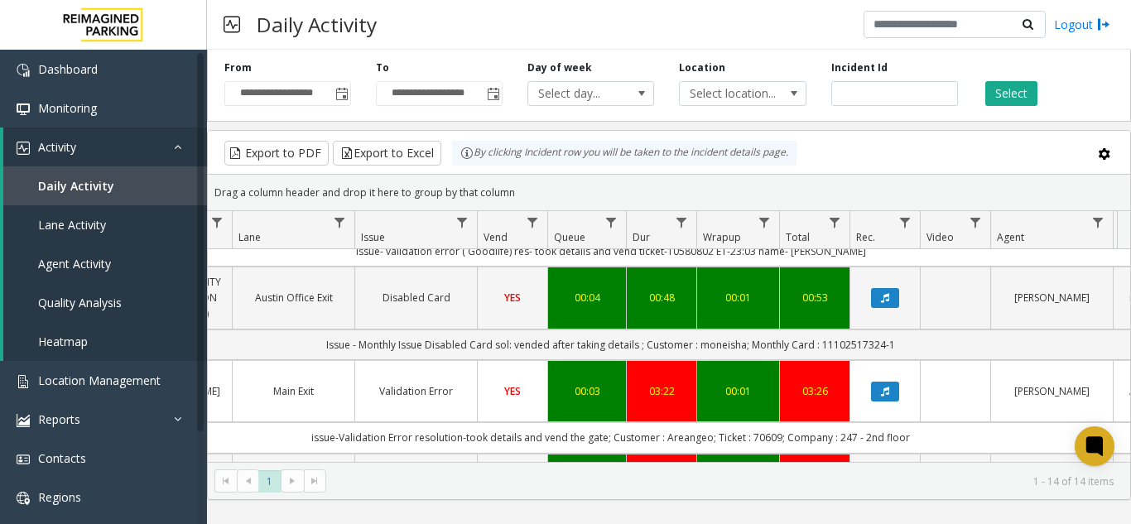
scroll to position [994, 370]
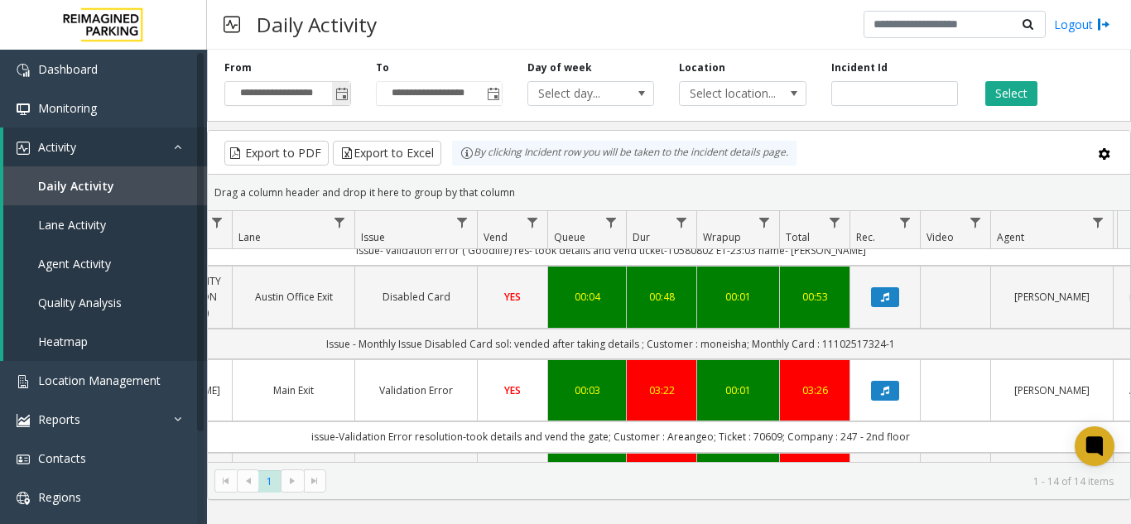
click at [340, 96] on span "Toggle popup" at bounding box center [341, 94] width 13 height 13
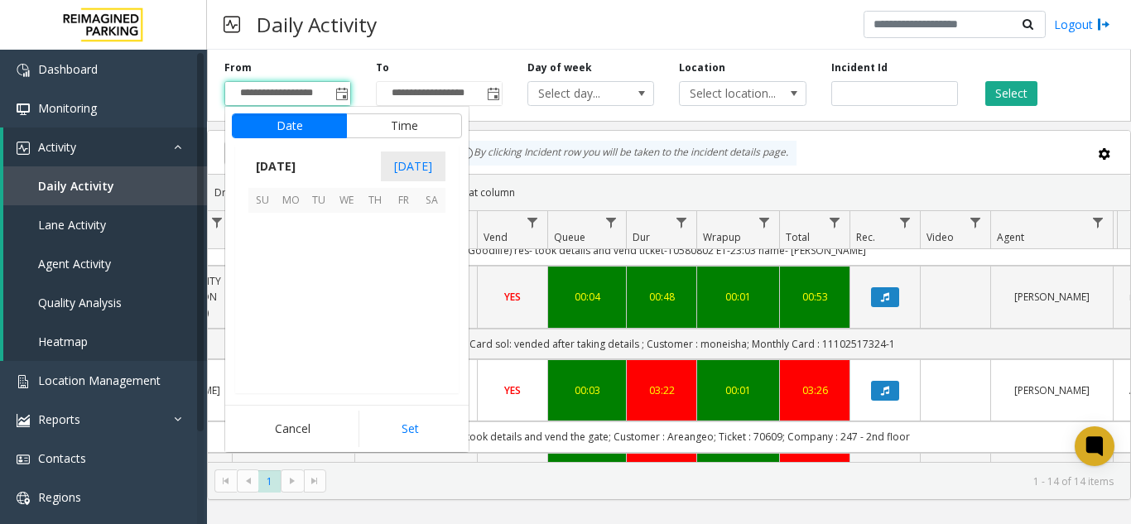
scroll to position [296985, 0]
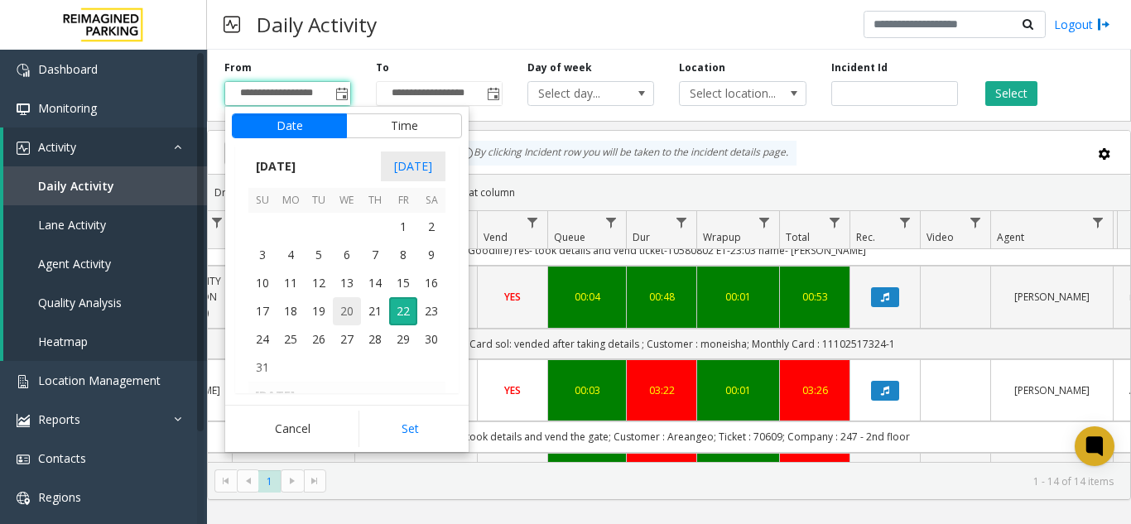
click at [340, 315] on span "20" at bounding box center [347, 311] width 28 height 28
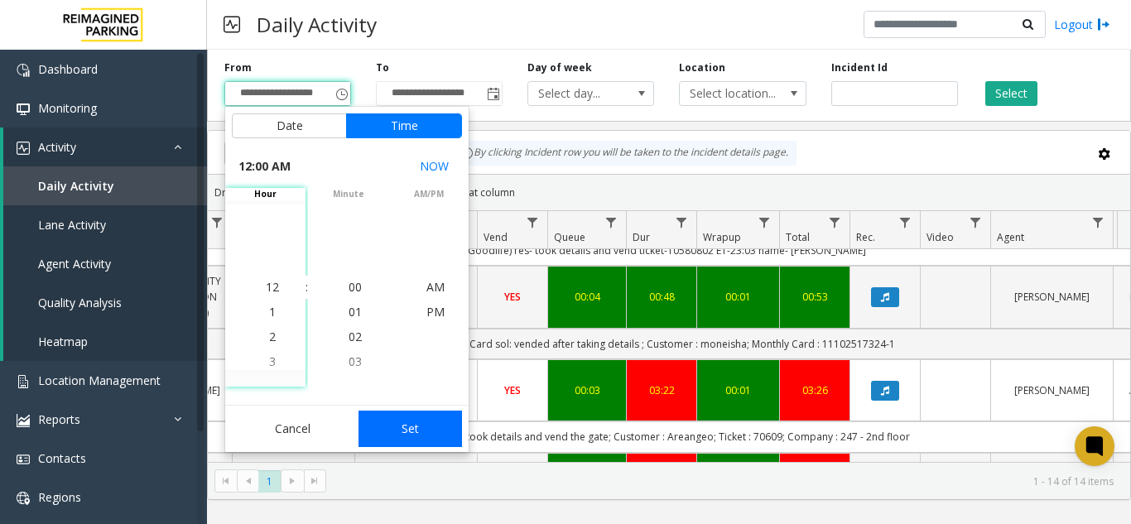
click at [404, 419] on button "Set" at bounding box center [411, 429] width 104 height 36
type input "**********"
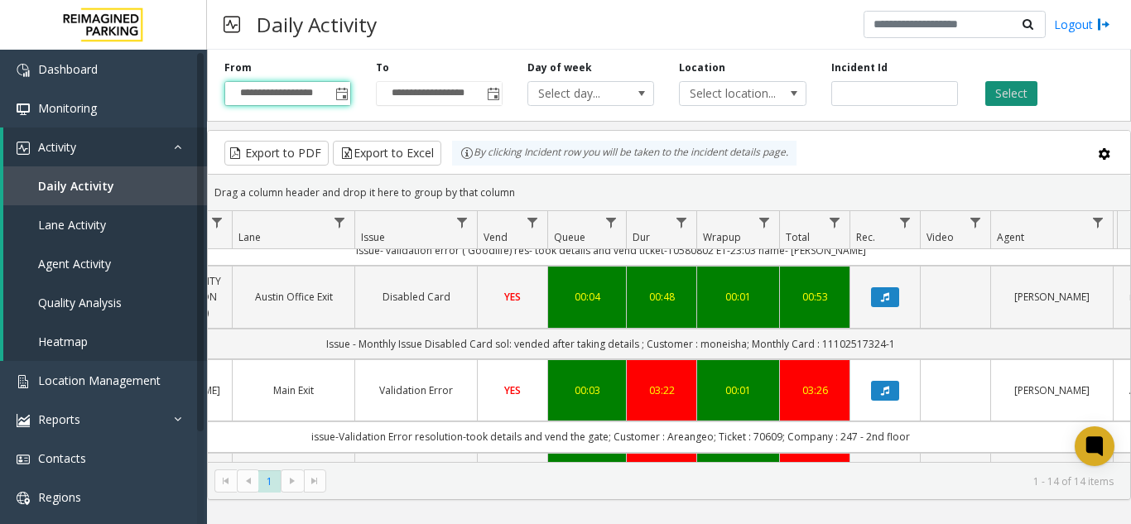
click at [999, 98] on button "Select" at bounding box center [1011, 93] width 52 height 25
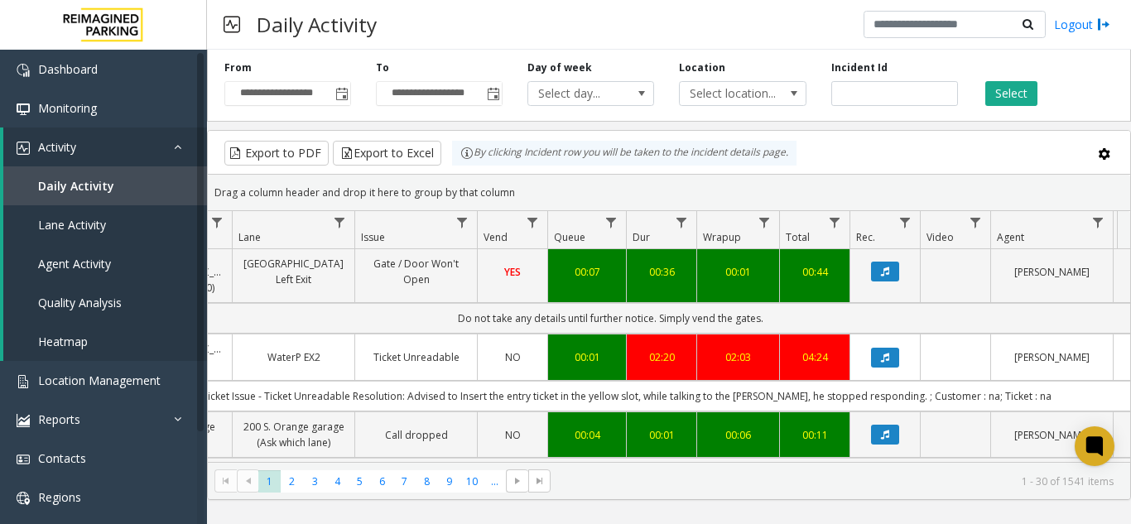
scroll to position [2154, 370]
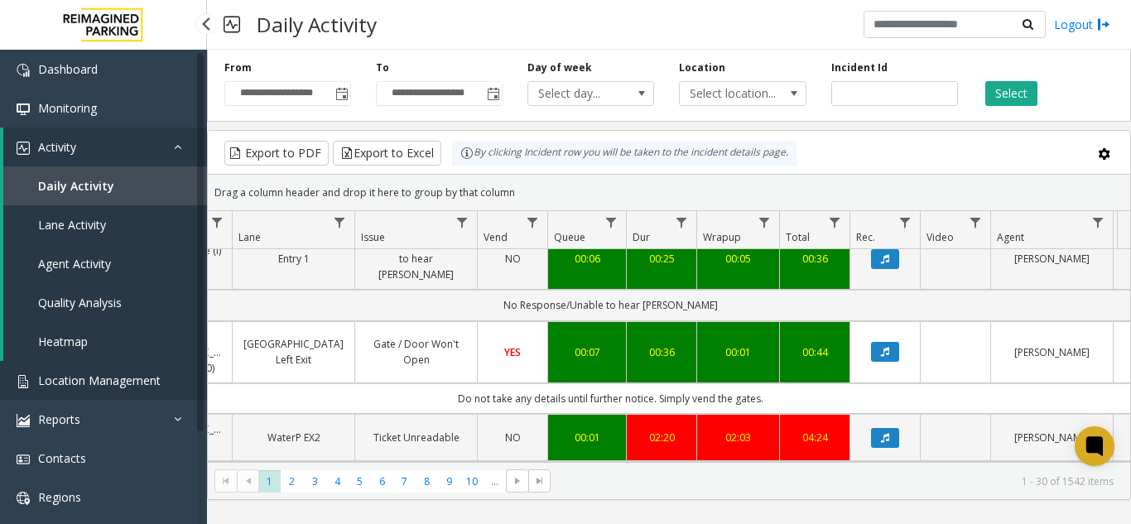
click at [146, 372] on link "Location Management" at bounding box center [103, 380] width 207 height 39
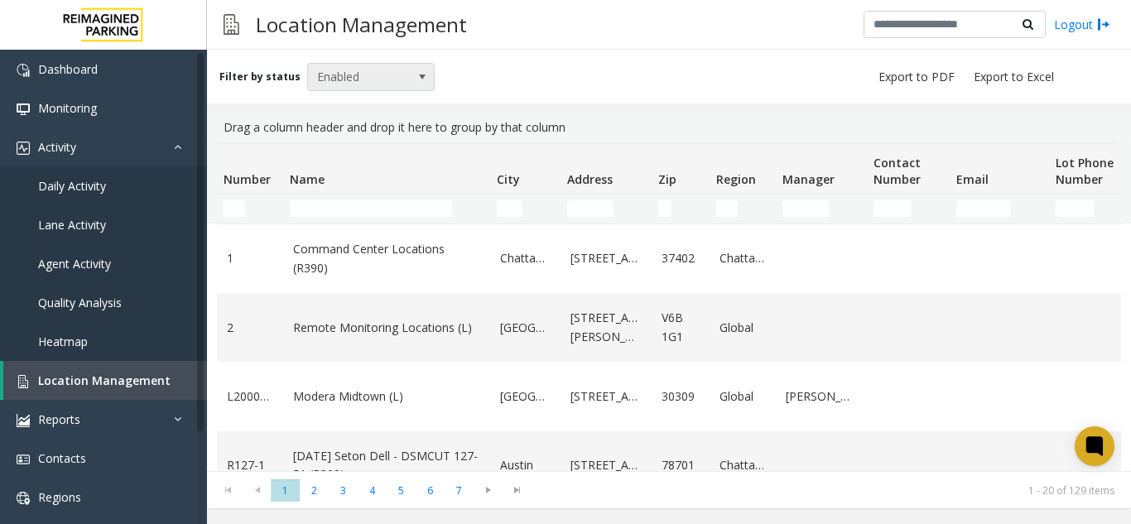
click at [425, 71] on span at bounding box center [422, 77] width 23 height 26
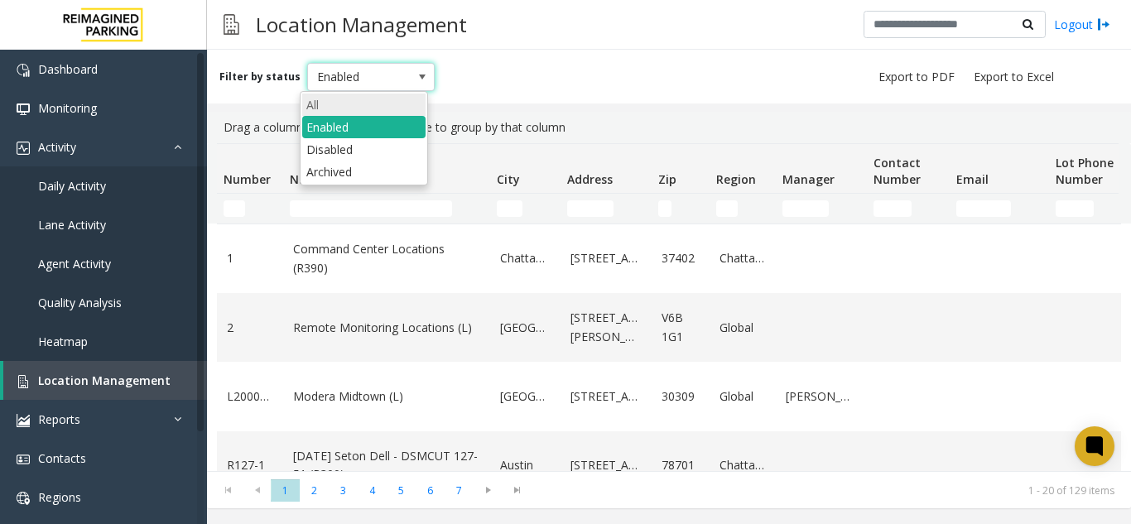
click at [367, 102] on li "All" at bounding box center [363, 105] width 123 height 22
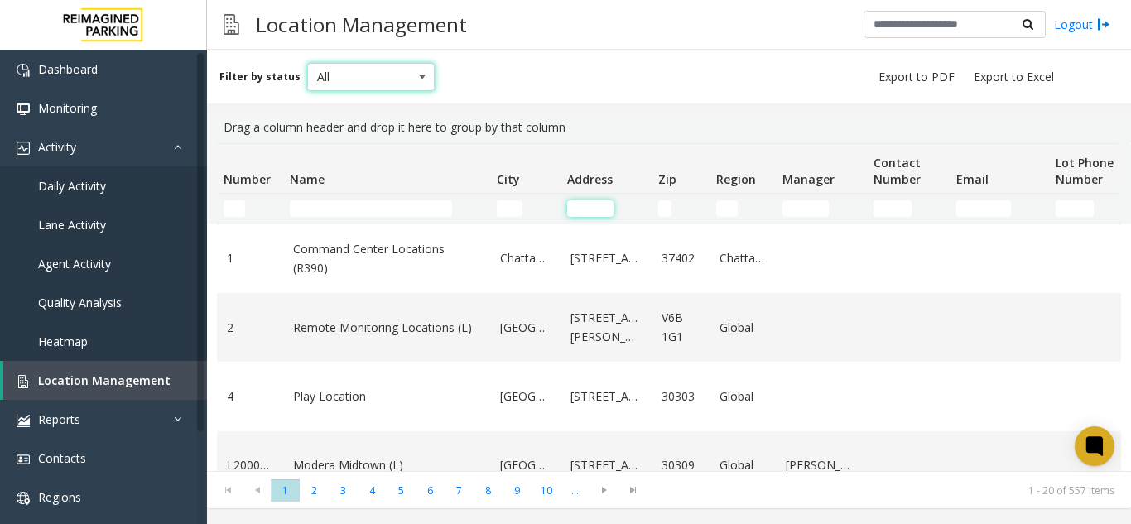
click at [606, 209] on input "Address Filter" at bounding box center [590, 208] width 46 height 17
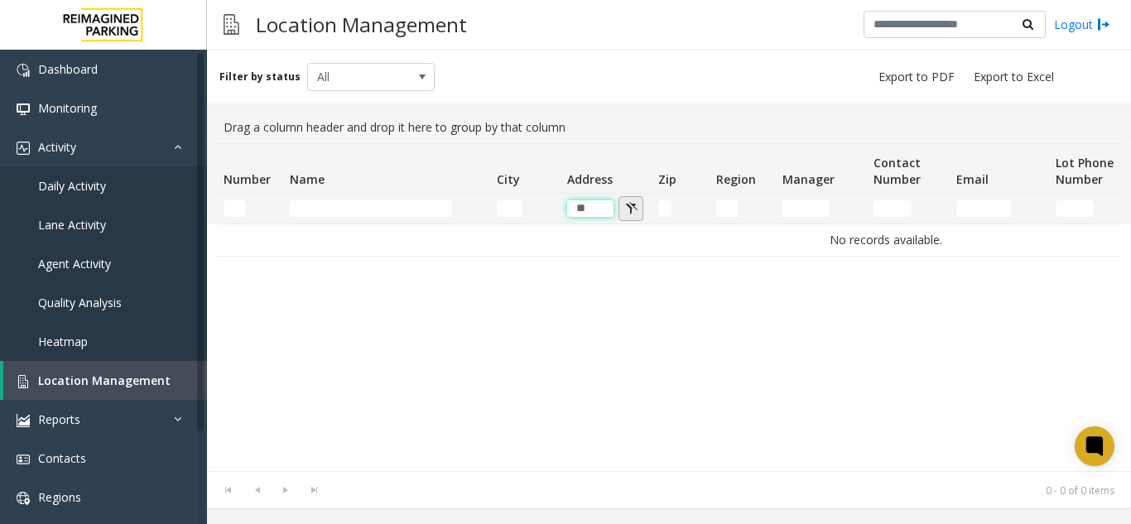
type input "*"
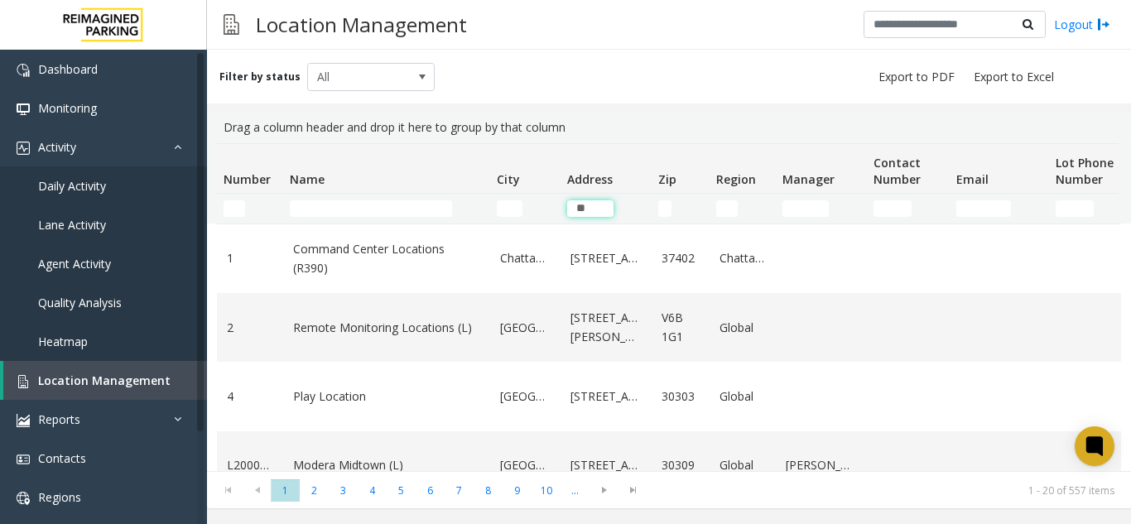
type input "***"
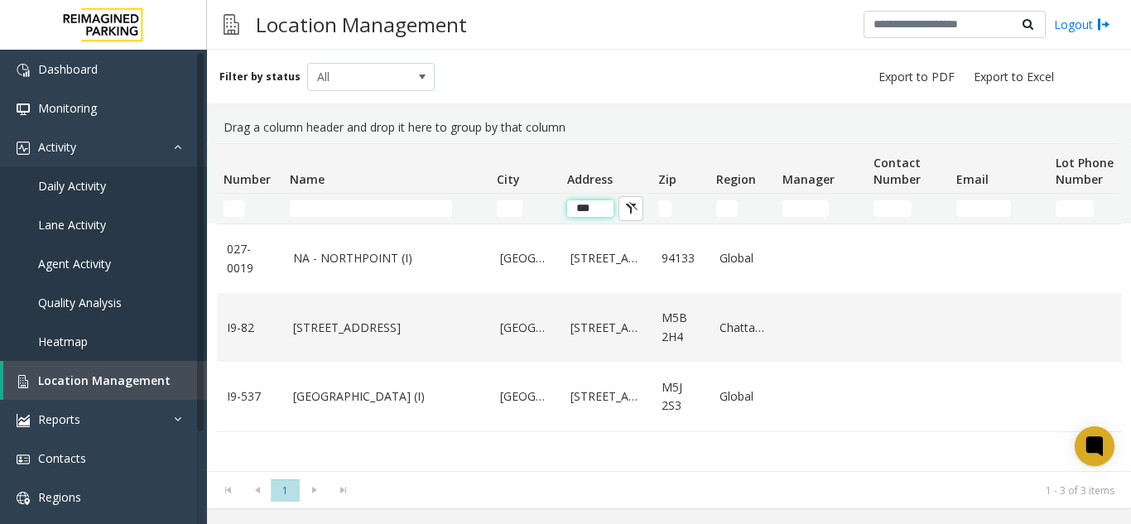
click at [593, 214] on input "***" at bounding box center [590, 208] width 46 height 17
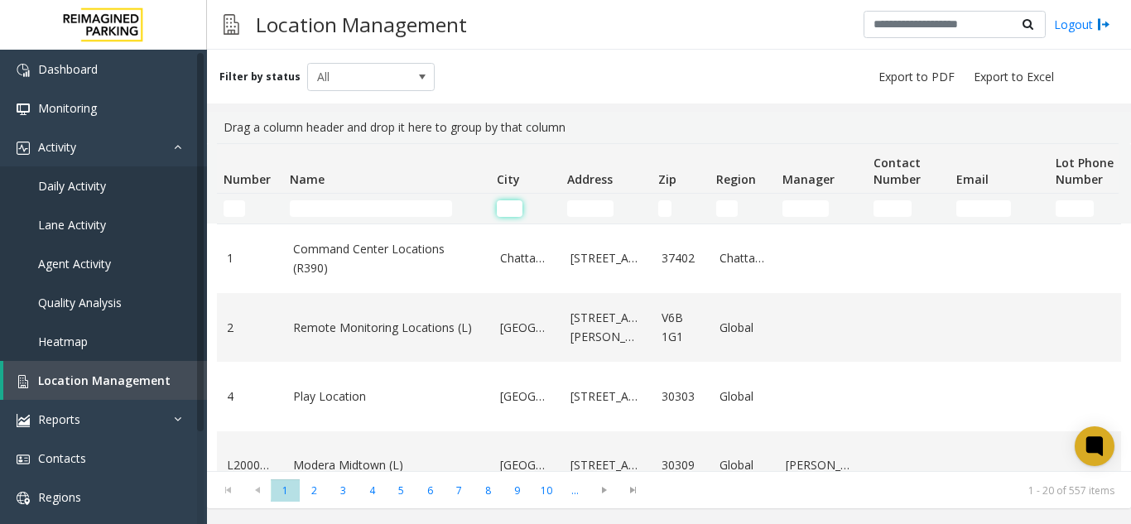
click at [518, 208] on input "City Filter" at bounding box center [510, 208] width 26 height 17
type input "*"
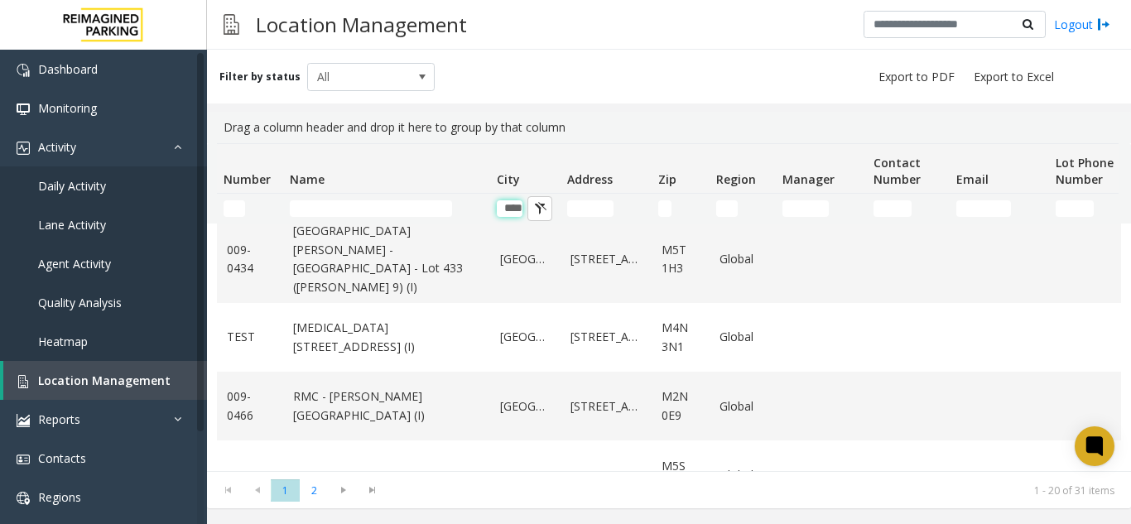
scroll to position [745, 0]
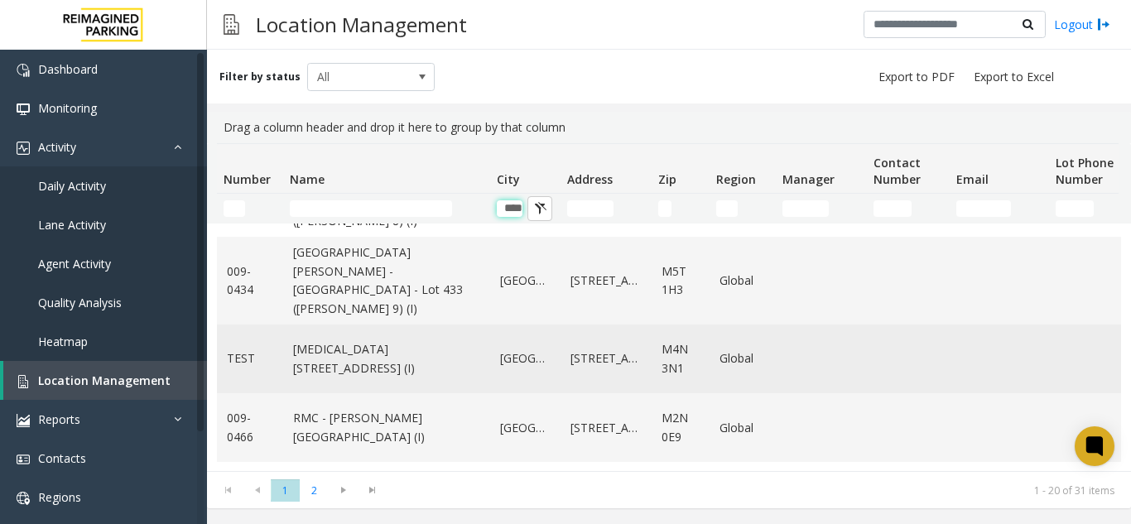
type input "****"
click at [392, 340] on link "NA - TEST 3080 Yonge Street (I)" at bounding box center [386, 358] width 187 height 37
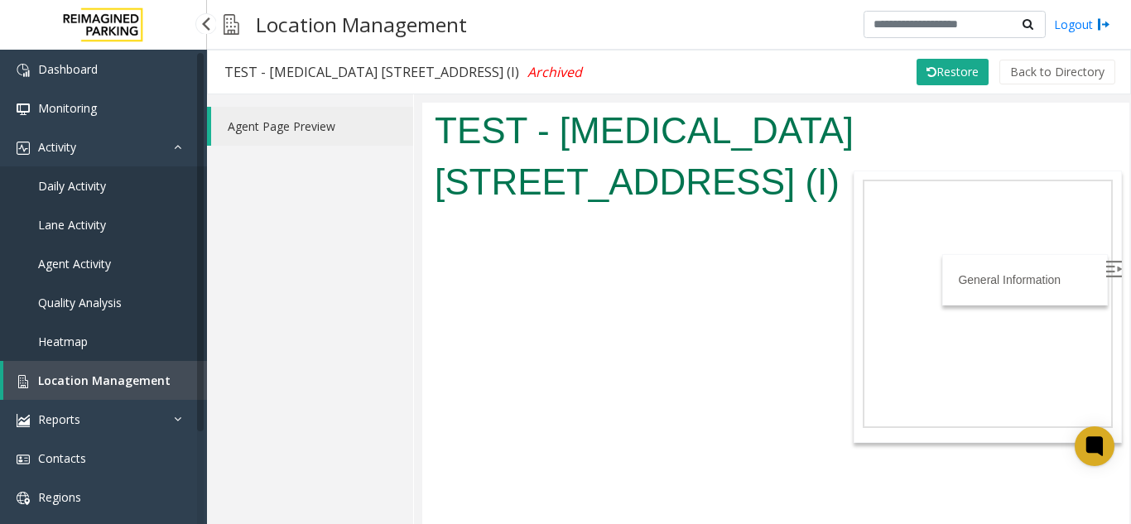
click at [91, 382] on span "Location Management" at bounding box center [104, 381] width 132 height 16
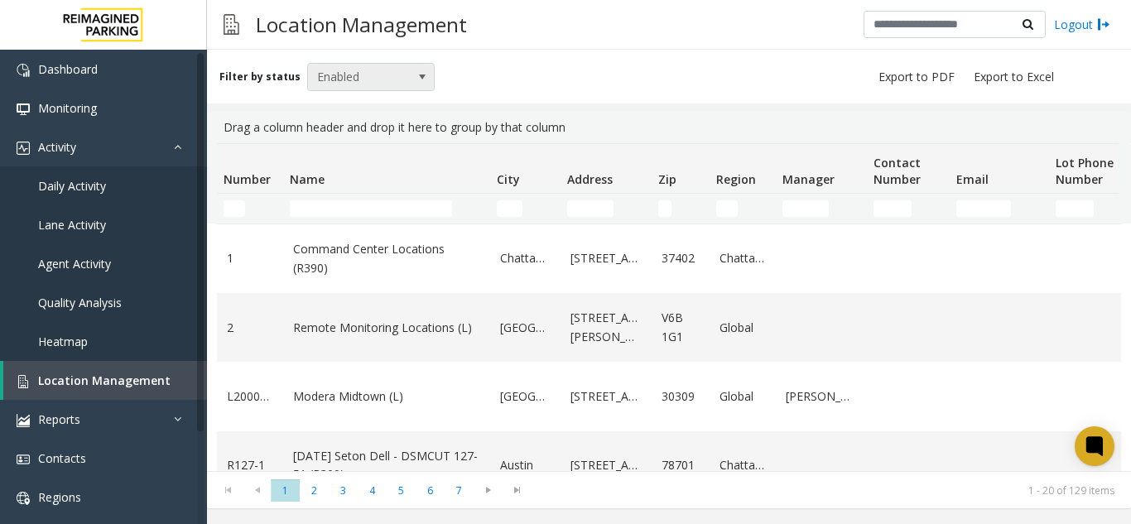
click at [363, 70] on span "Enabled" at bounding box center [358, 77] width 101 height 26
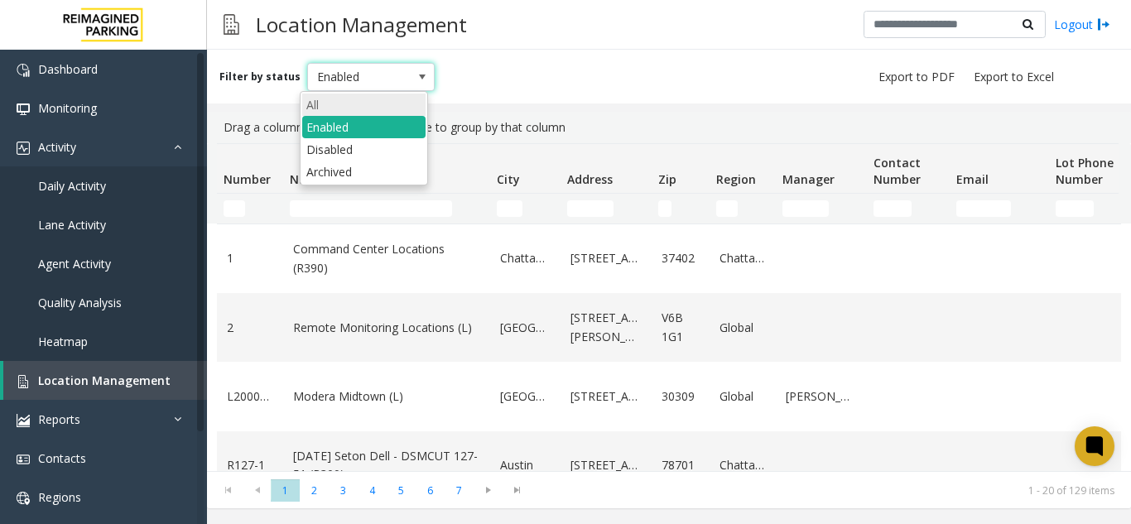
click at [348, 105] on li "All" at bounding box center [363, 105] width 123 height 22
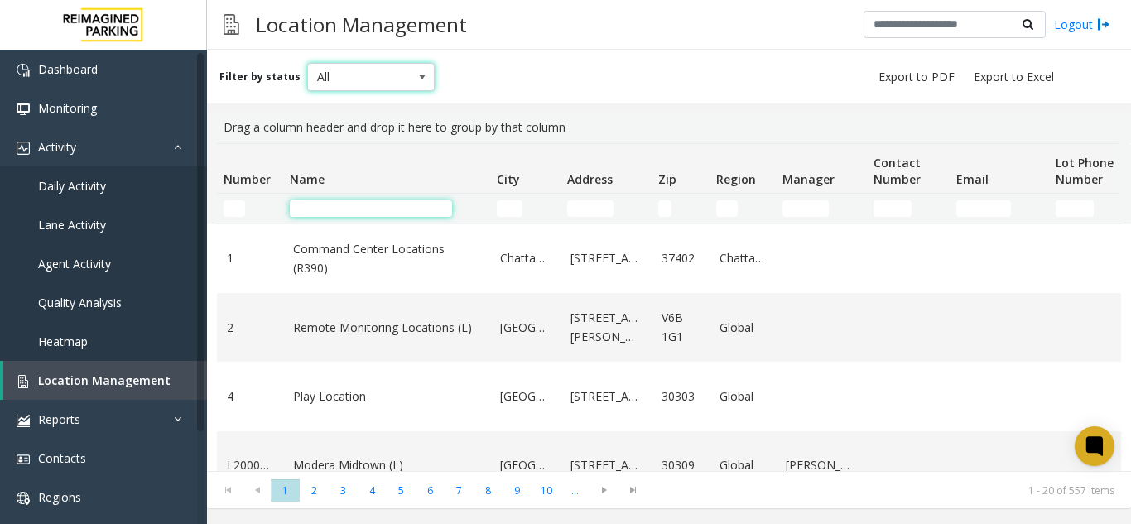
click at [332, 214] on input "Name Filter" at bounding box center [371, 208] width 162 height 17
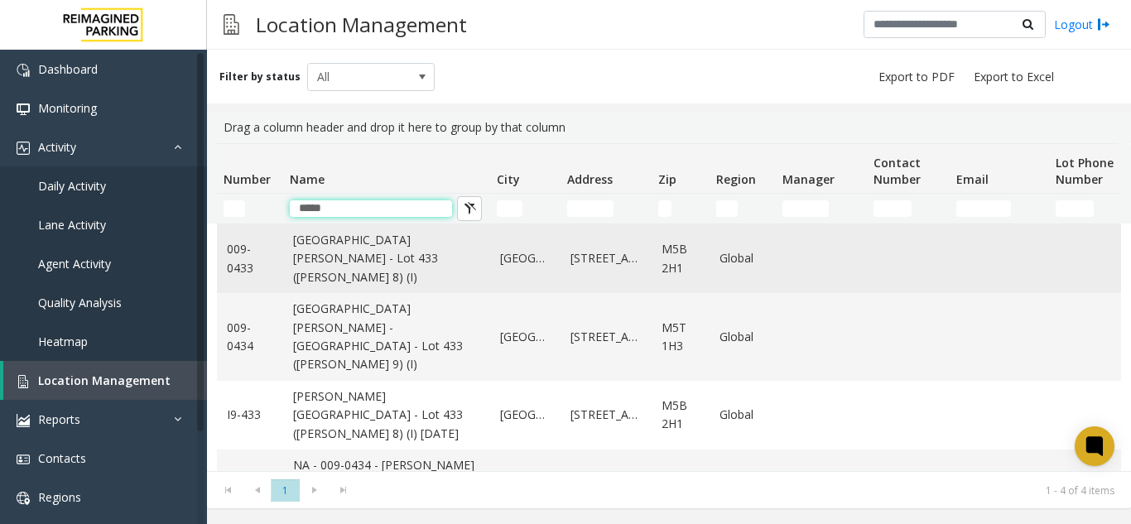
type input "*****"
drag, startPoint x: 355, startPoint y: 277, endPoint x: 369, endPoint y: 260, distance: 21.7
click at [369, 260] on link "NA - Eaton Centre - Lot 433 (Eaton 8) (I)" at bounding box center [386, 258] width 187 height 55
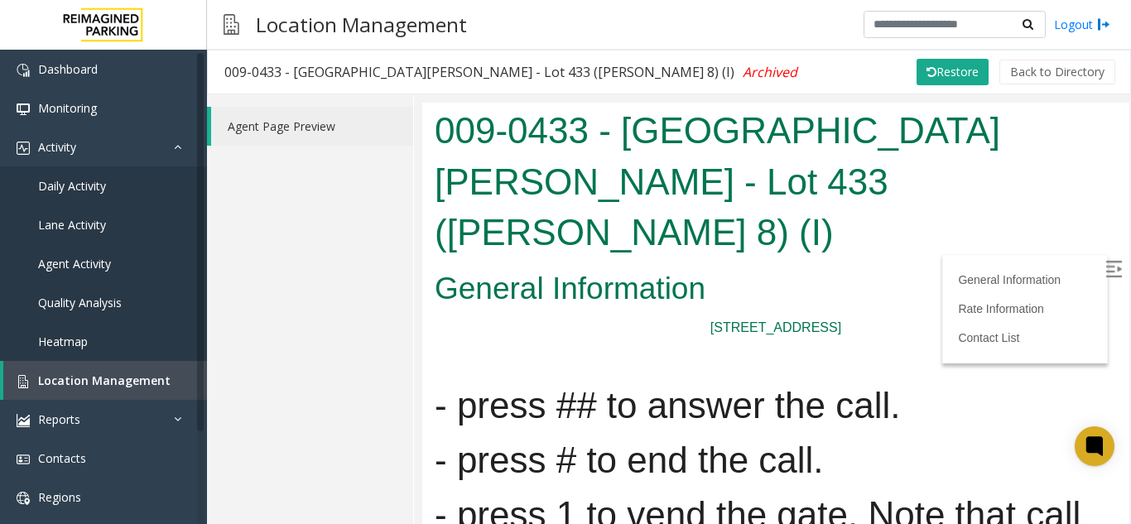
click at [1105, 258] on label at bounding box center [1115, 270] width 25 height 25
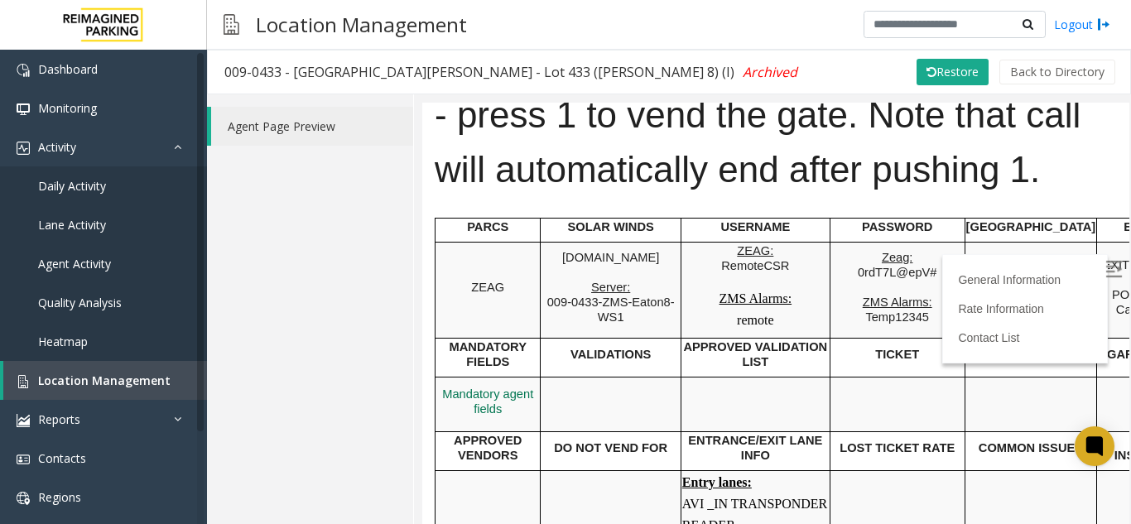
scroll to position [331, 0]
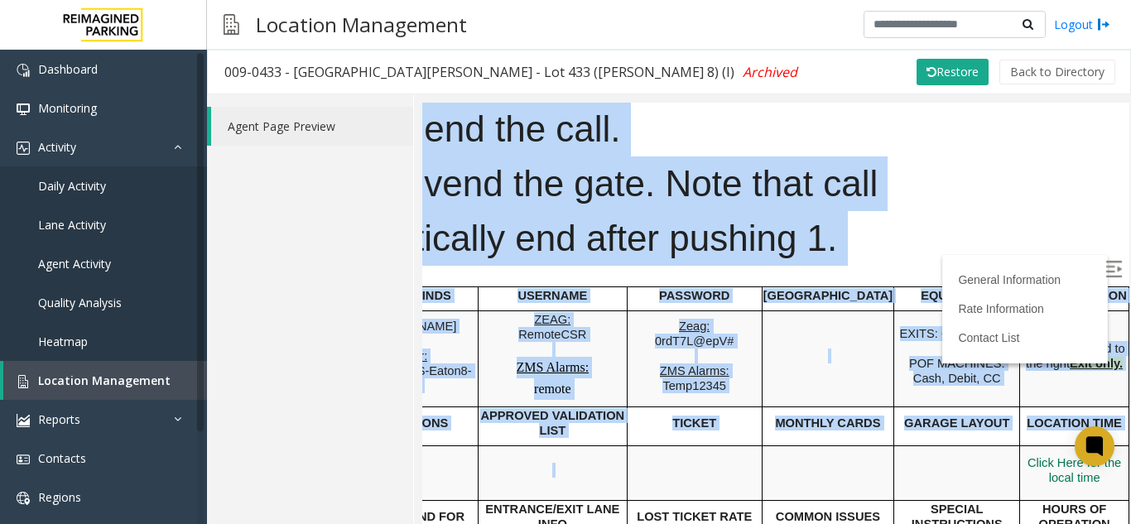
drag, startPoint x: 754, startPoint y: 407, endPoint x: 1156, endPoint y: 434, distance: 403.3
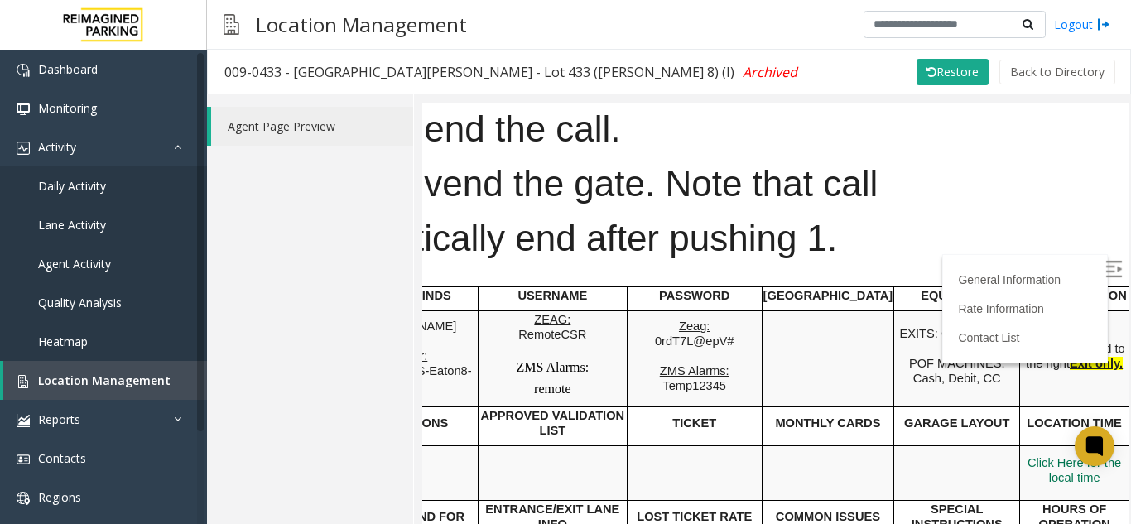
click at [898, 445] on td at bounding box center [957, 472] width 126 height 55
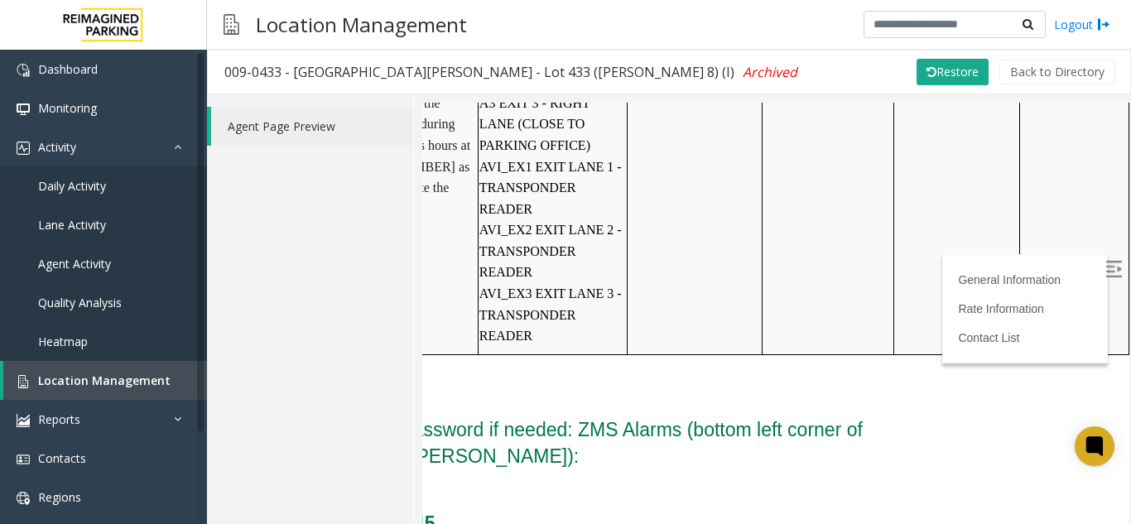
scroll to position [745, 215]
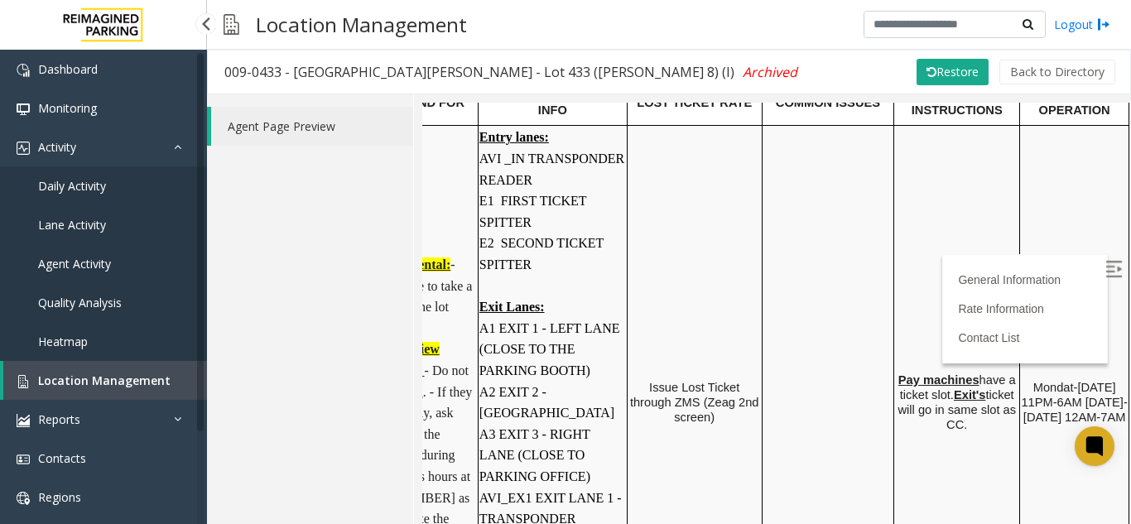
click at [101, 378] on span "Location Management" at bounding box center [104, 381] width 132 height 16
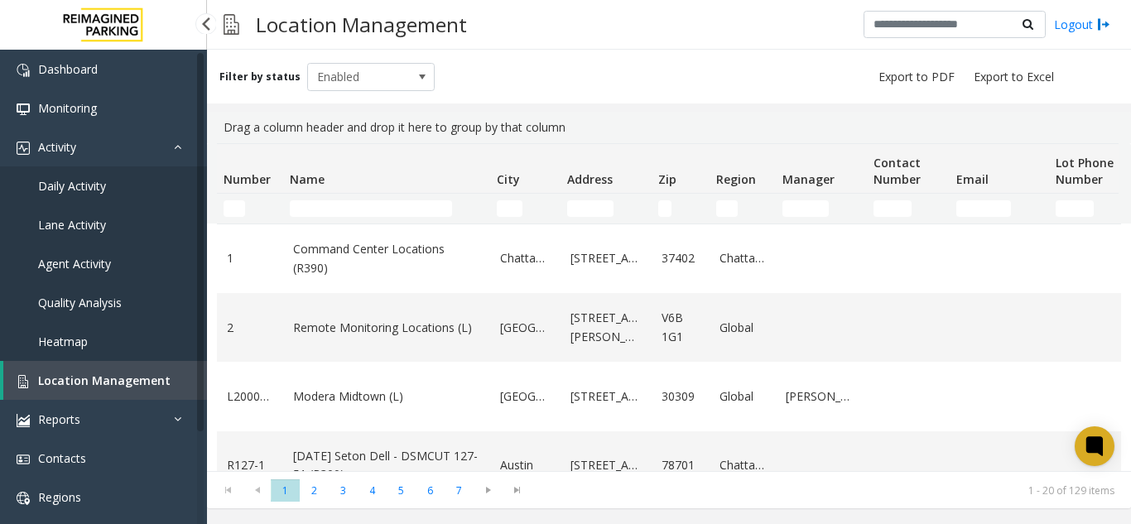
click at [88, 180] on span "Daily Activity" at bounding box center [72, 186] width 68 height 16
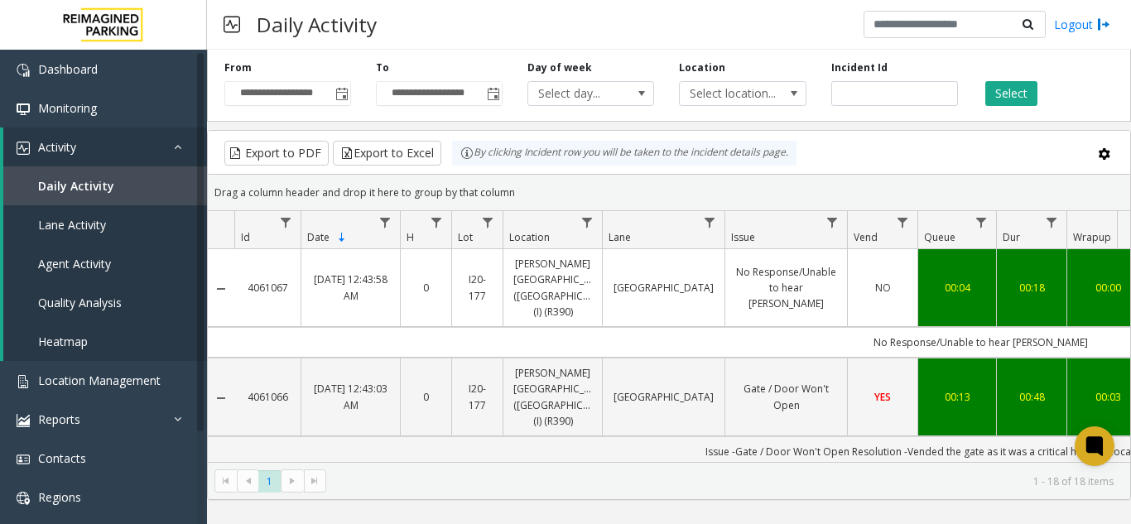
click at [342, 98] on span "Toggle popup" at bounding box center [341, 94] width 13 height 13
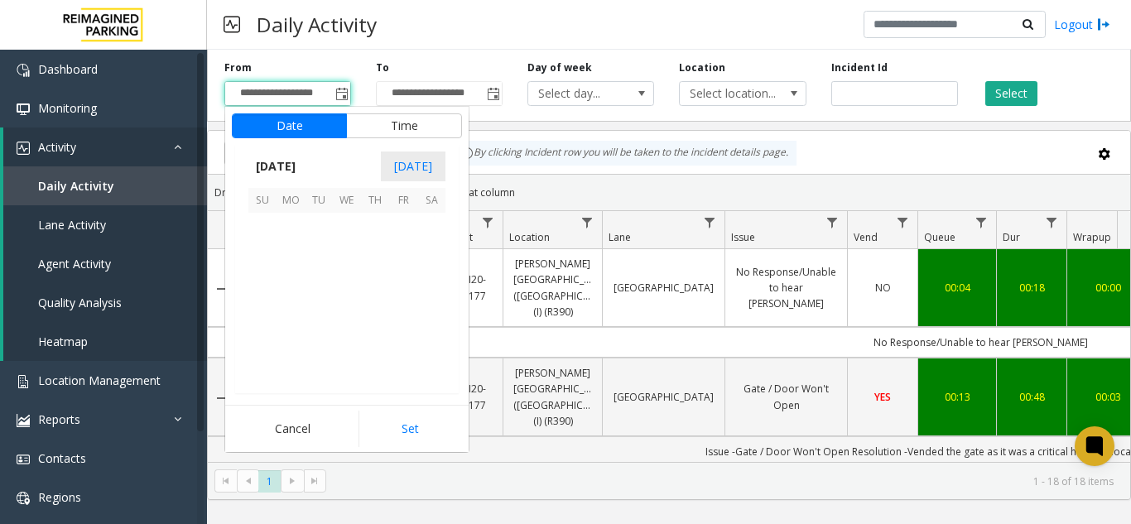
scroll to position [296985, 0]
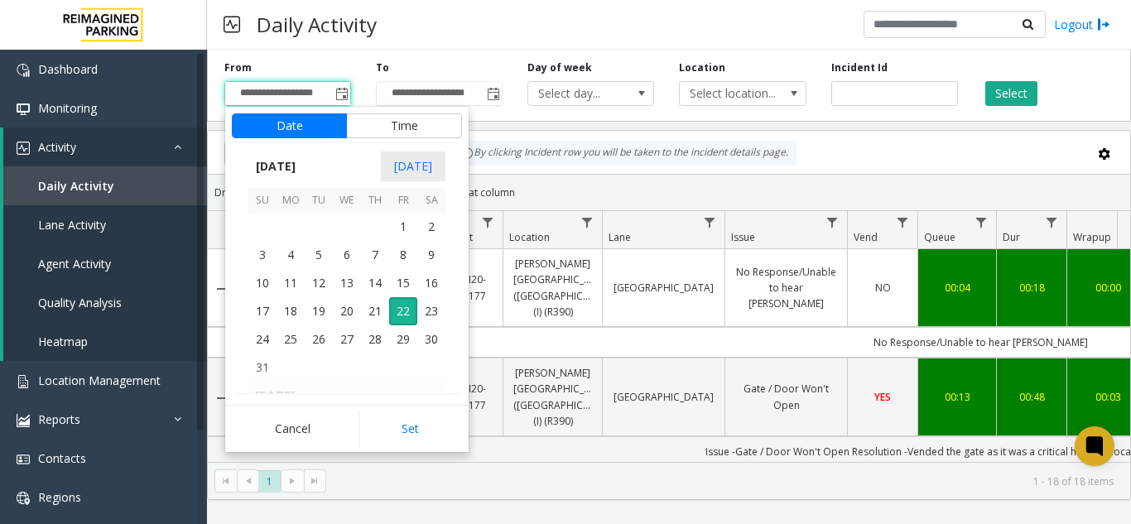
click at [607, 155] on div "By clicking Incident row you will be taken to the incident details page." at bounding box center [624, 153] width 344 height 25
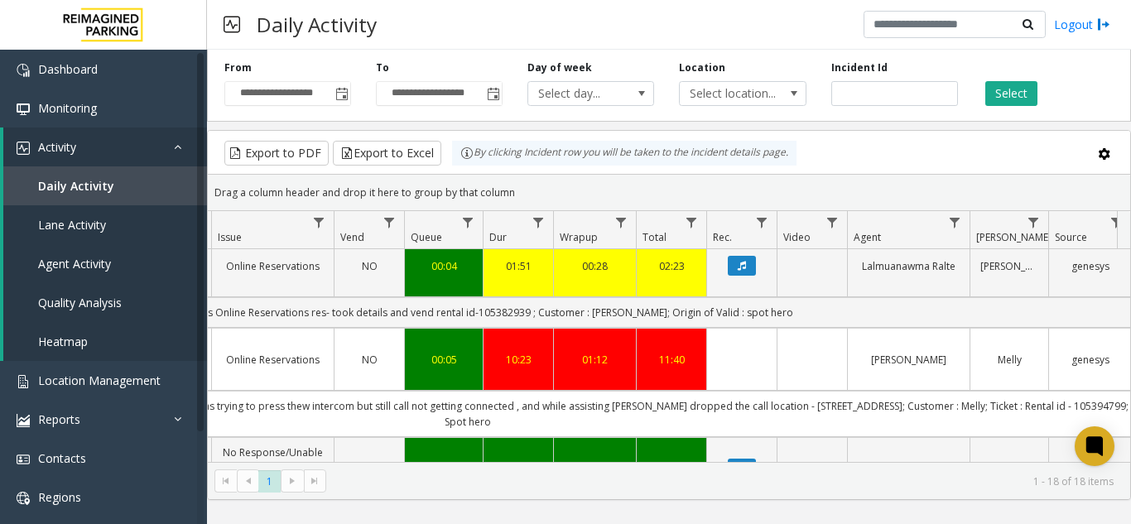
scroll to position [0, 515]
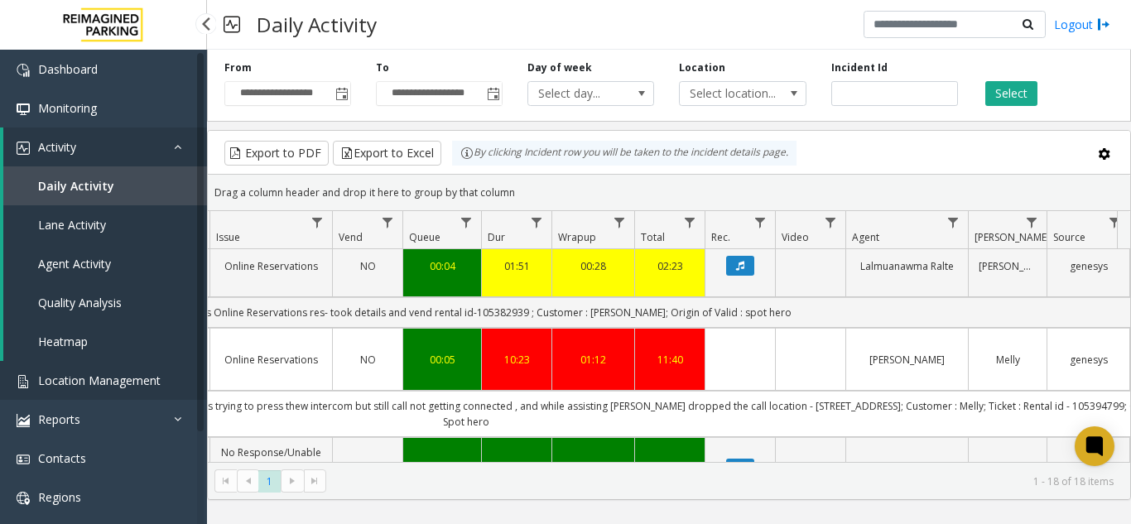
click at [139, 396] on link "Location Management" at bounding box center [103, 380] width 207 height 39
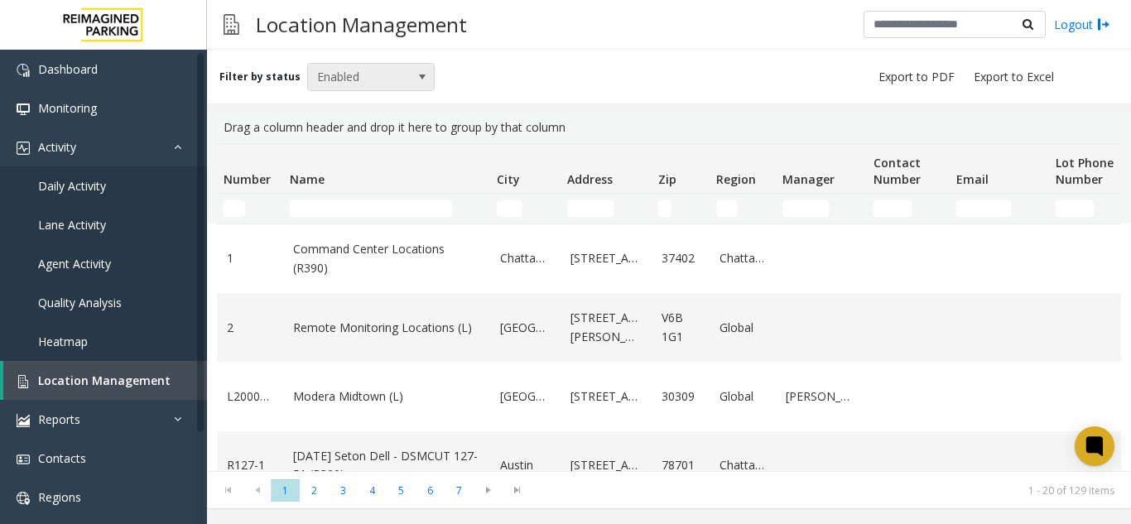
click at [373, 88] on span "Enabled" at bounding box center [358, 77] width 101 height 26
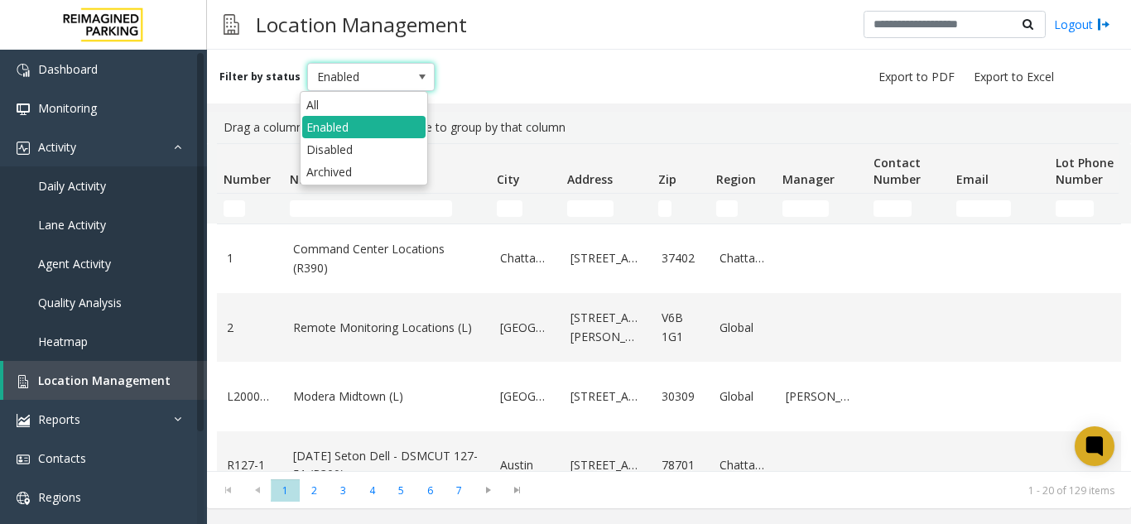
click at [372, 84] on span "Enabled" at bounding box center [358, 77] width 101 height 26
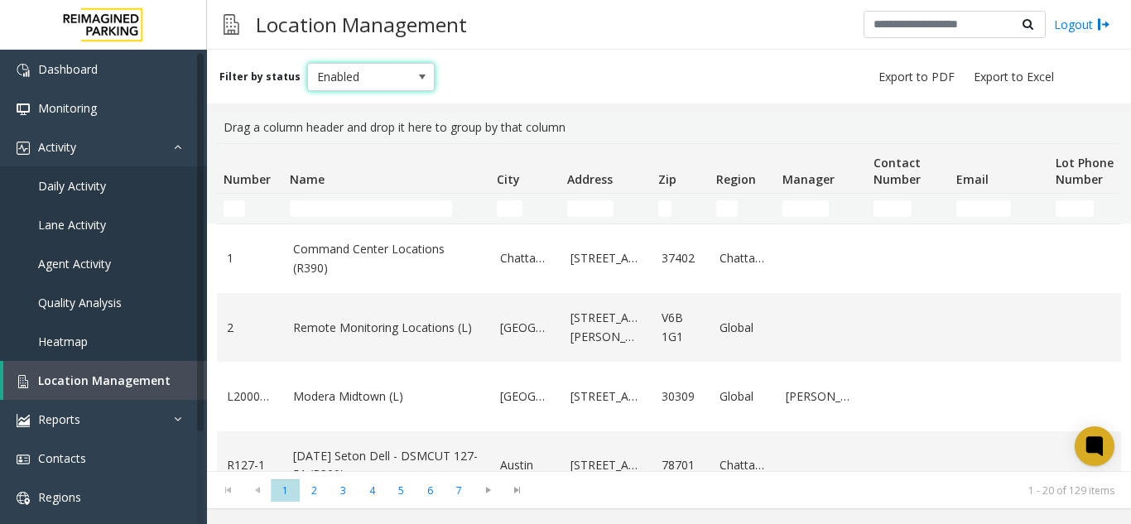
click at [373, 86] on span "Enabled" at bounding box center [358, 77] width 101 height 26
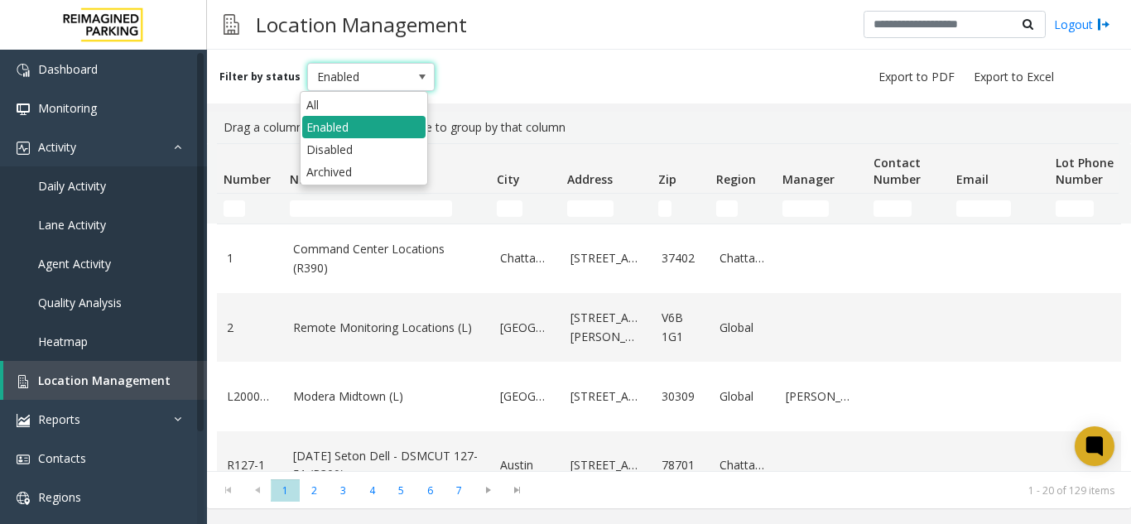
click at [368, 126] on li "Enabled" at bounding box center [363, 127] width 123 height 22
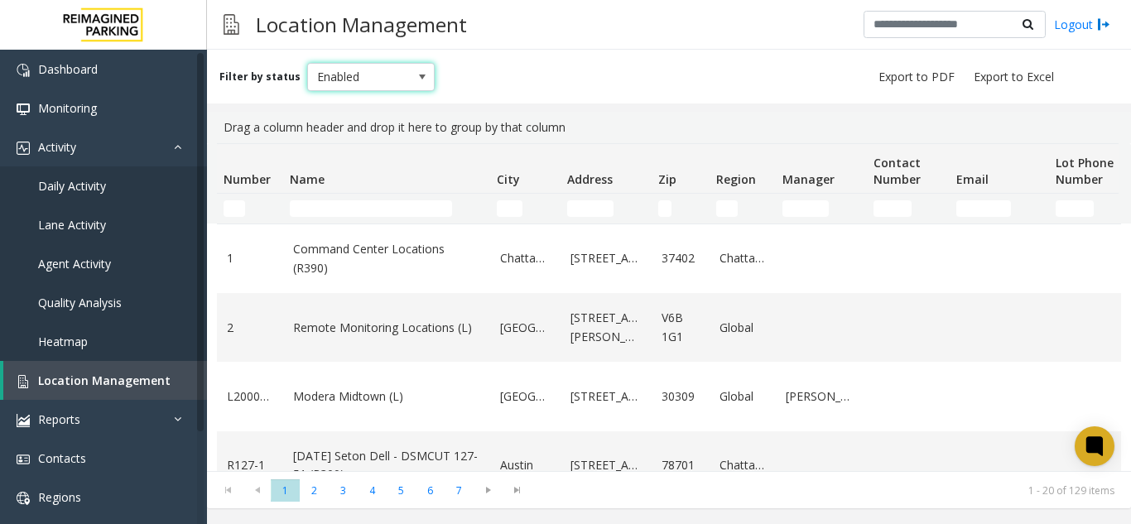
click at [362, 90] on span "Enabled" at bounding box center [371, 77] width 128 height 28
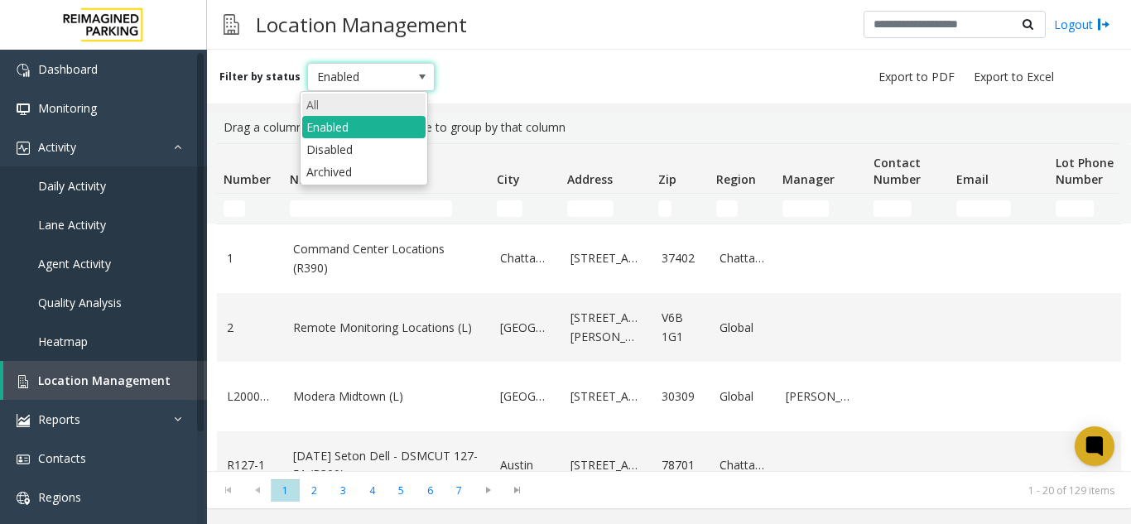
click at [362, 108] on li "All" at bounding box center [363, 105] width 123 height 22
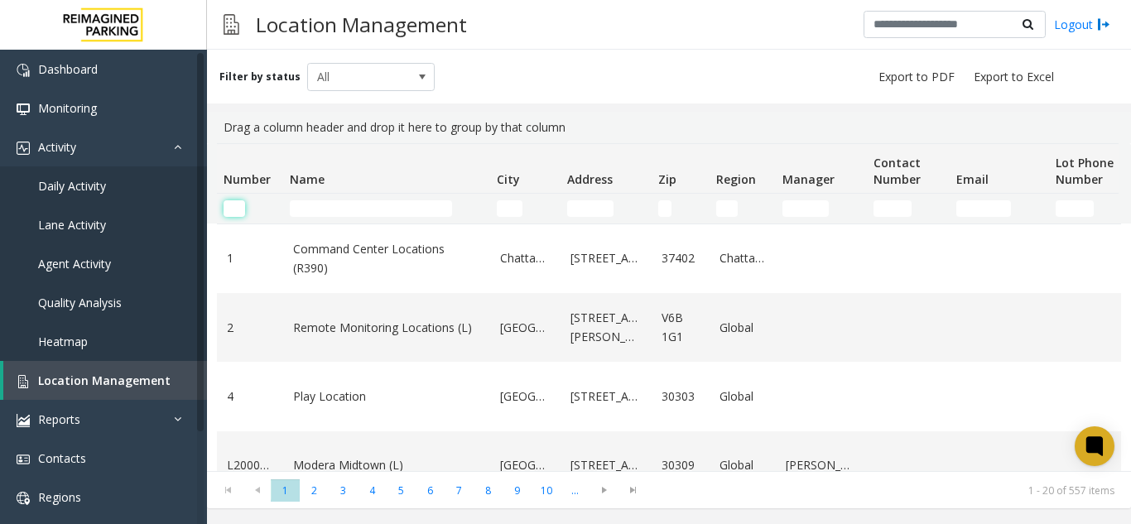
click at [241, 205] on input "Number Filter" at bounding box center [235, 208] width 22 height 17
type input "*"
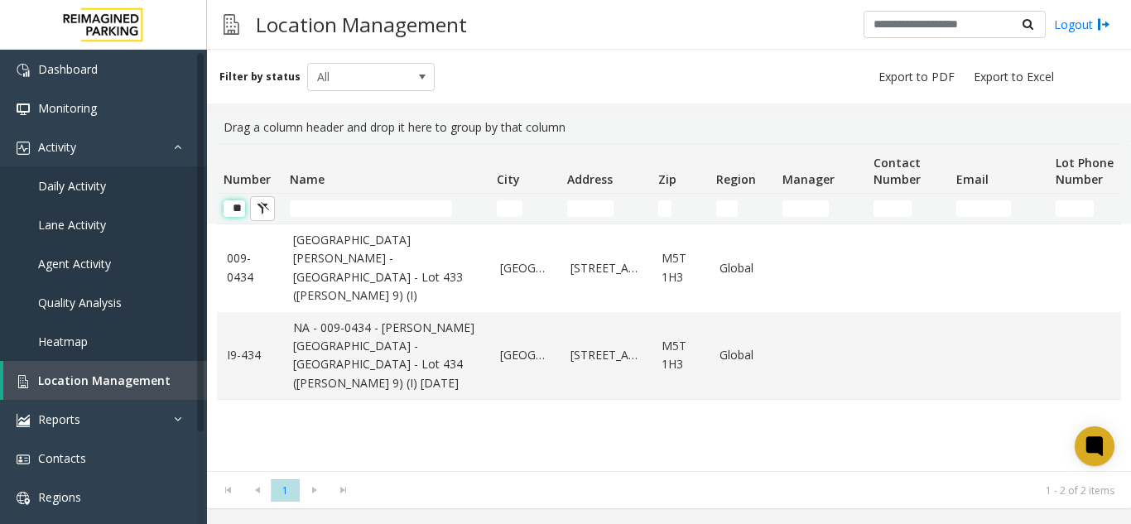
scroll to position [0, 1]
type input "*"
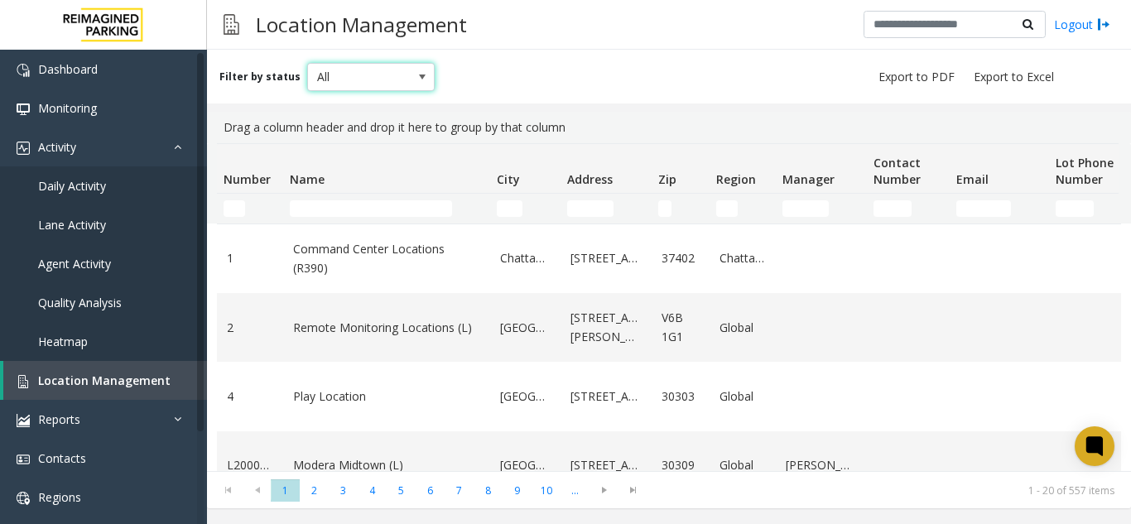
click at [342, 80] on span "All" at bounding box center [358, 77] width 101 height 26
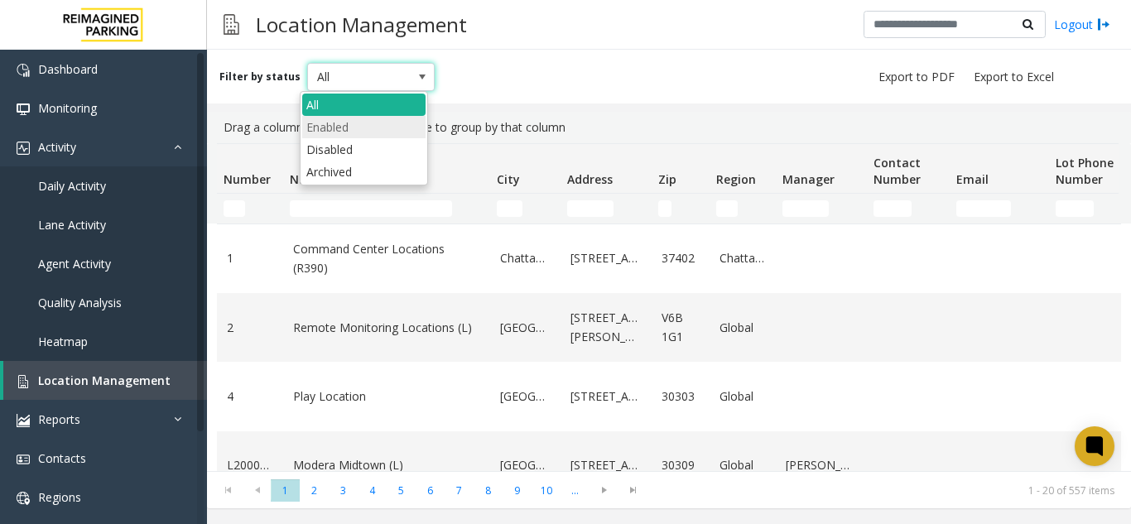
click at [336, 121] on li "Enabled" at bounding box center [363, 127] width 123 height 22
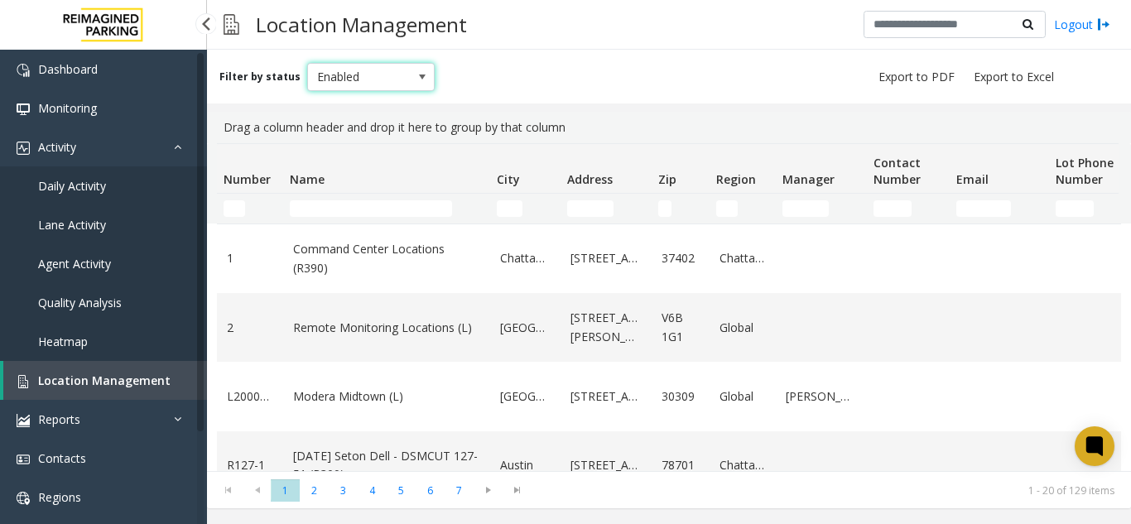
click at [140, 381] on span "Location Management" at bounding box center [104, 381] width 132 height 16
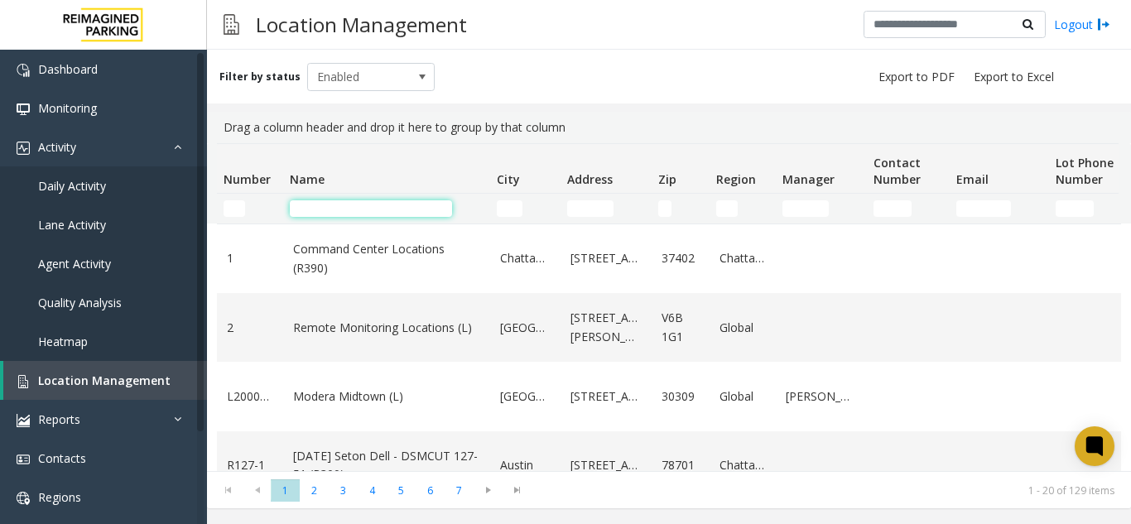
click at [303, 205] on input "Name Filter" at bounding box center [371, 208] width 162 height 17
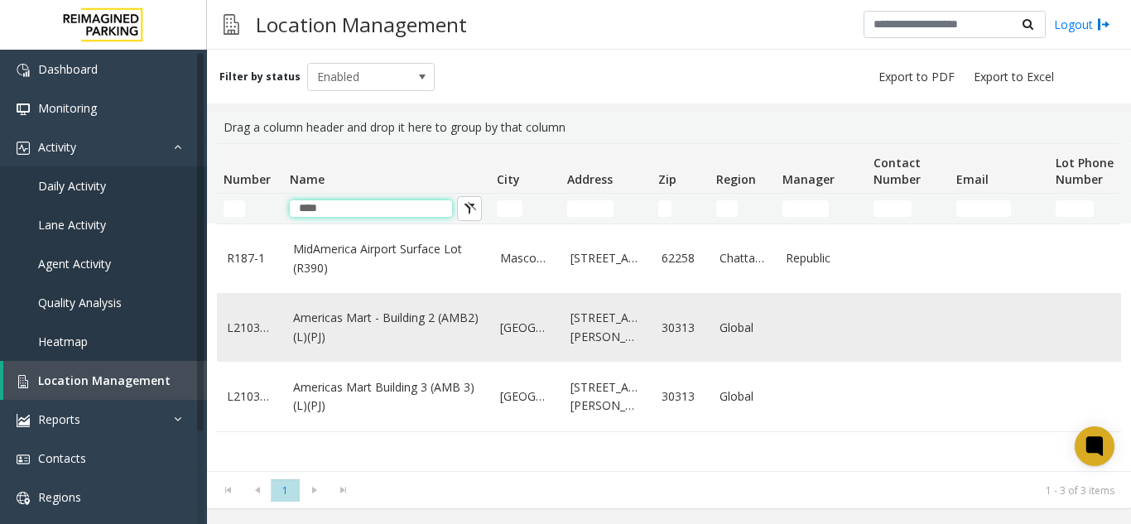
type input "****"
click at [332, 349] on td "Americas Mart - Building 2 (AMB2) (L)(PJ)" at bounding box center [386, 327] width 207 height 69
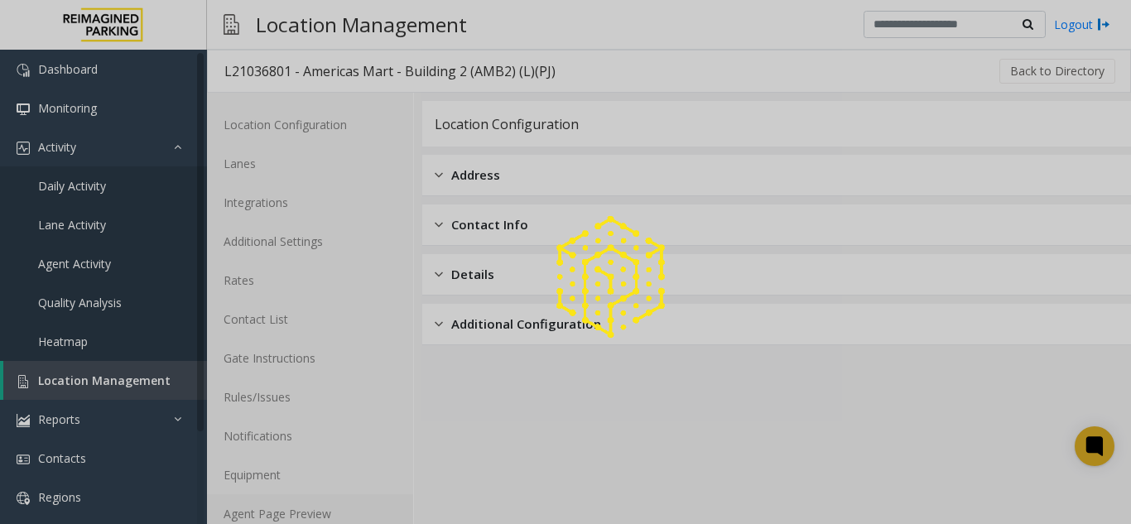
click at [330, 522] on link "Agent Page Preview" at bounding box center [310, 513] width 206 height 39
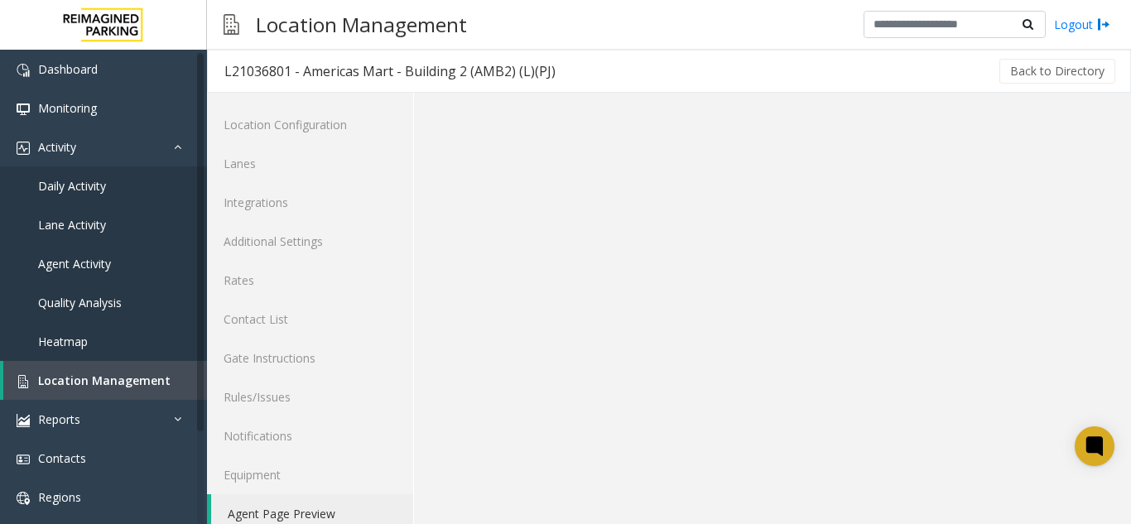
click at [330, 522] on link "Agent Page Preview" at bounding box center [312, 513] width 202 height 39
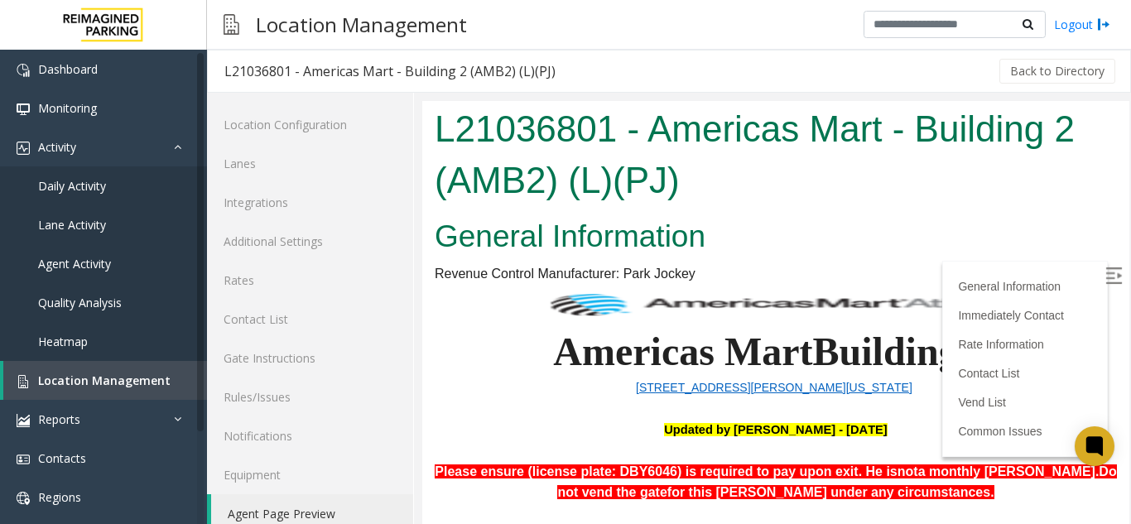
scroll to position [745, 0]
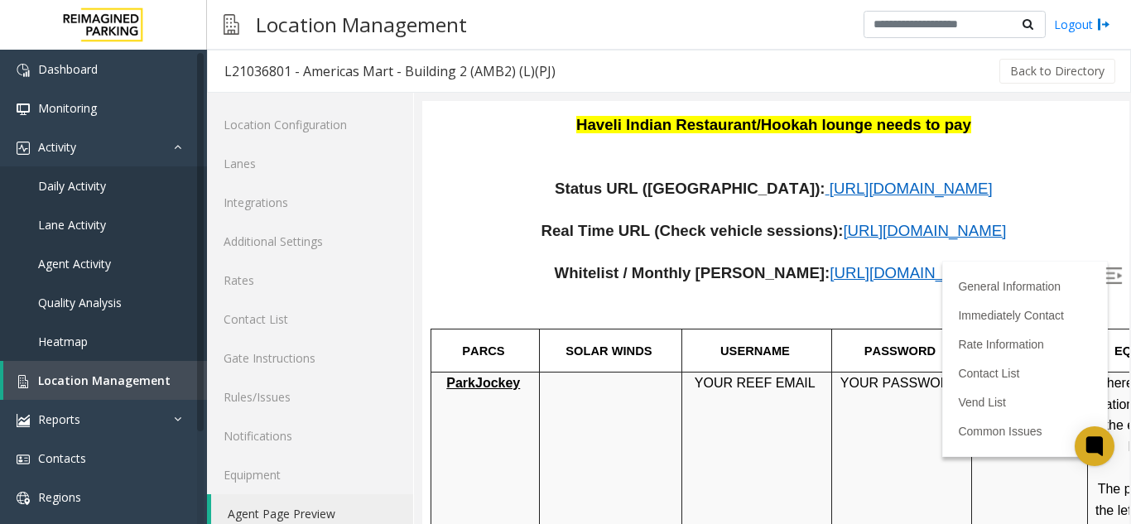
click at [742, 200] on p at bounding box center [776, 211] width 682 height 22
click at [830, 180] on span "https://www.parkjockey.com/en-us/manage/1633/status" at bounding box center [911, 188] width 163 height 17
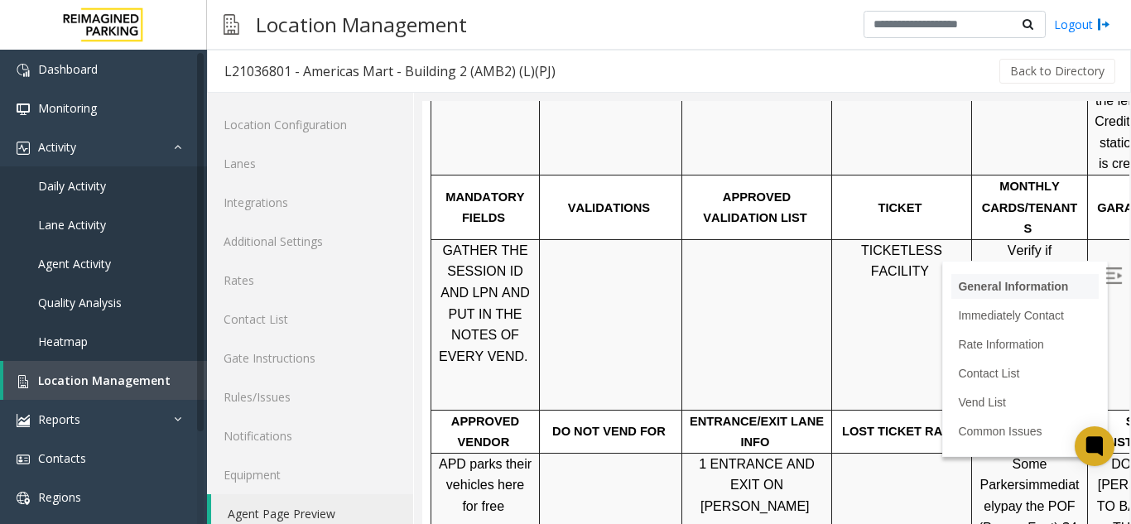
scroll to position [1159, 0]
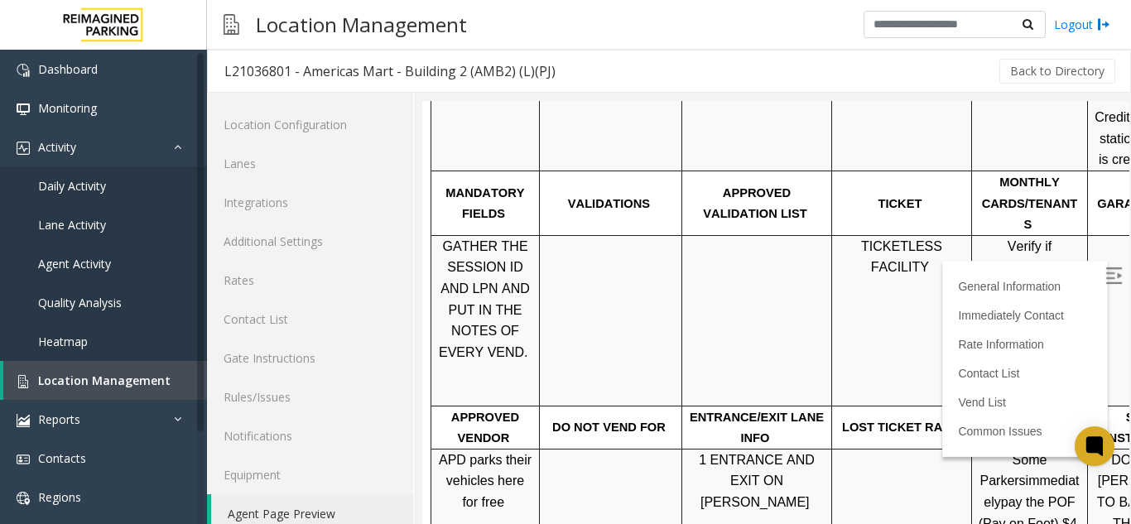
click at [1105, 267] on img at bounding box center [1113, 275] width 17 height 17
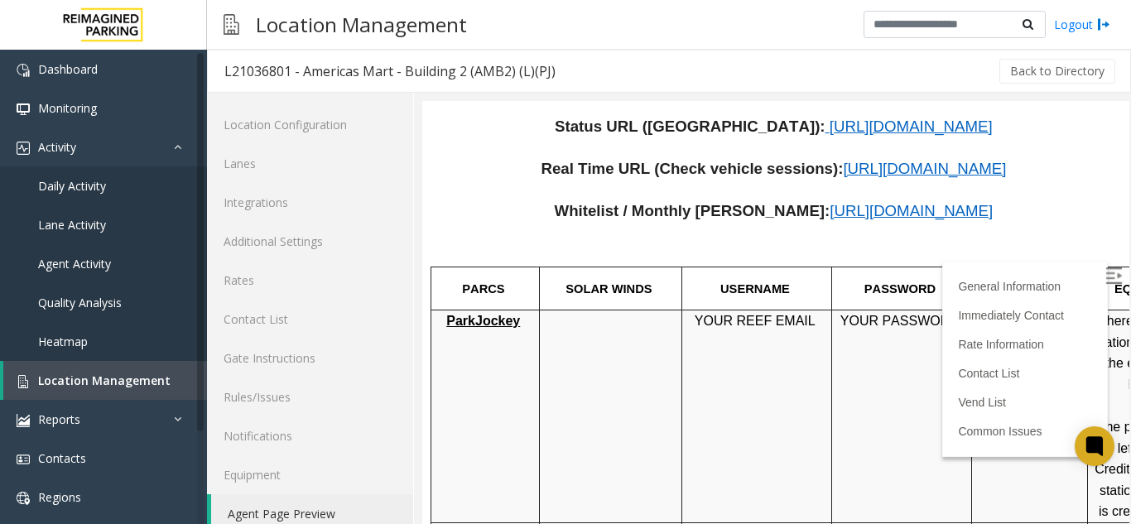
scroll to position [662, 0]
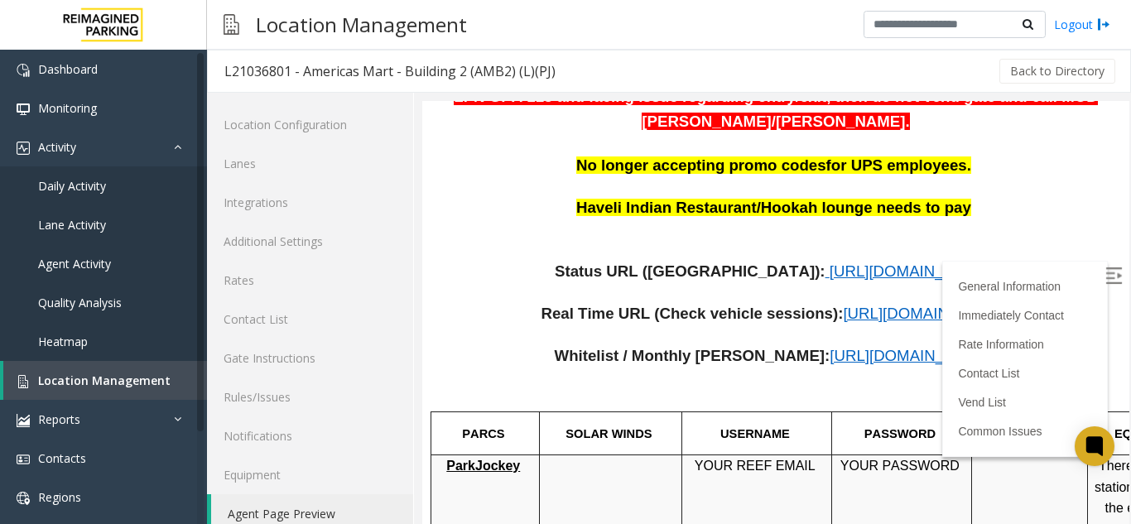
click at [494, 198] on p "Haveli Indian Restaurant/Hookah lounge needs to pay" at bounding box center [776, 209] width 682 height 22
click at [144, 384] on span "Location Management" at bounding box center [104, 381] width 132 height 16
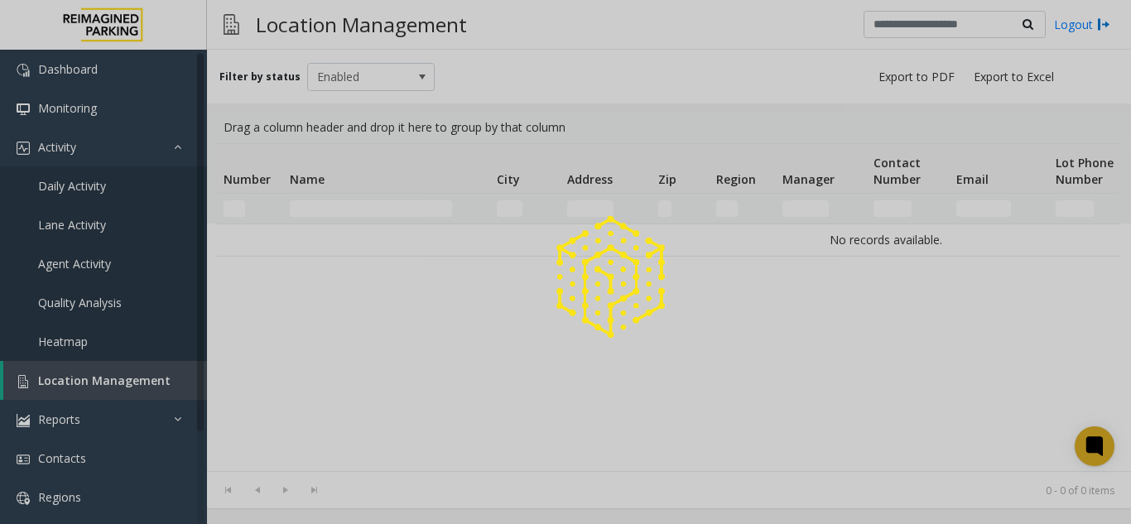
click at [144, 384] on div at bounding box center [565, 262] width 1131 height 524
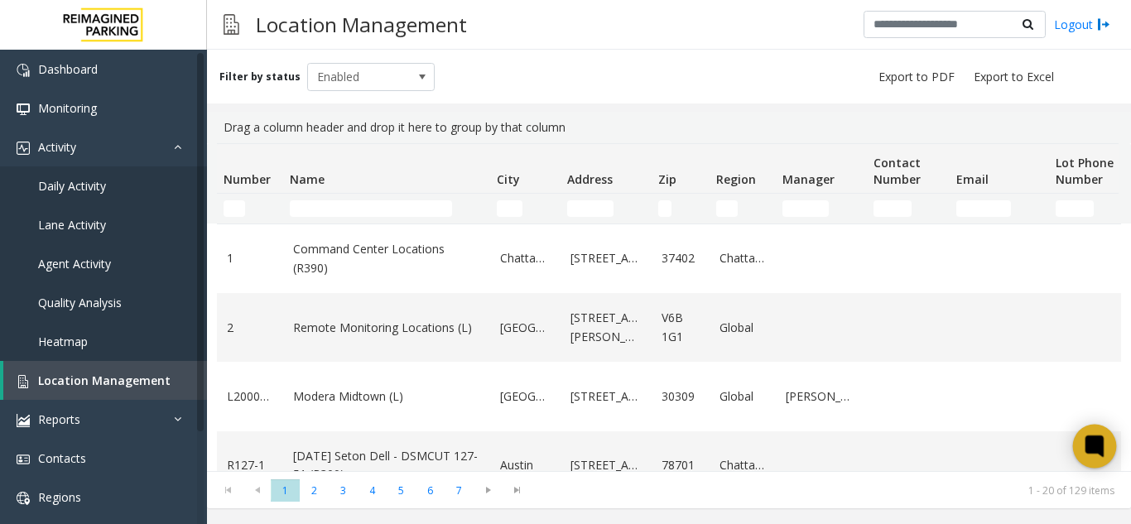
click at [1099, 436] on icon at bounding box center [1094, 446] width 27 height 27
click at [315, 73] on span "Enabled" at bounding box center [358, 77] width 101 height 26
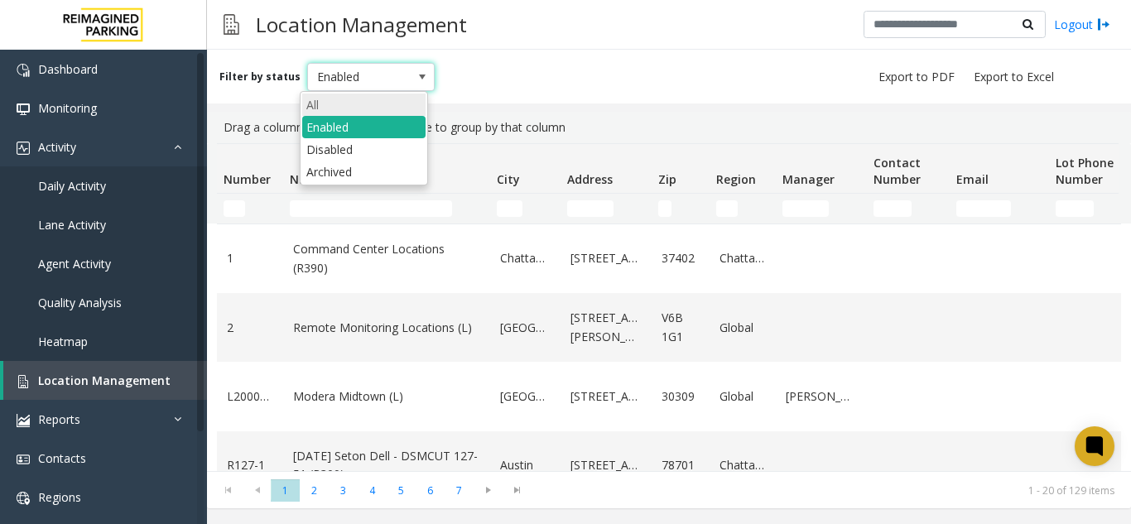
click at [354, 94] on li "All" at bounding box center [363, 105] width 123 height 22
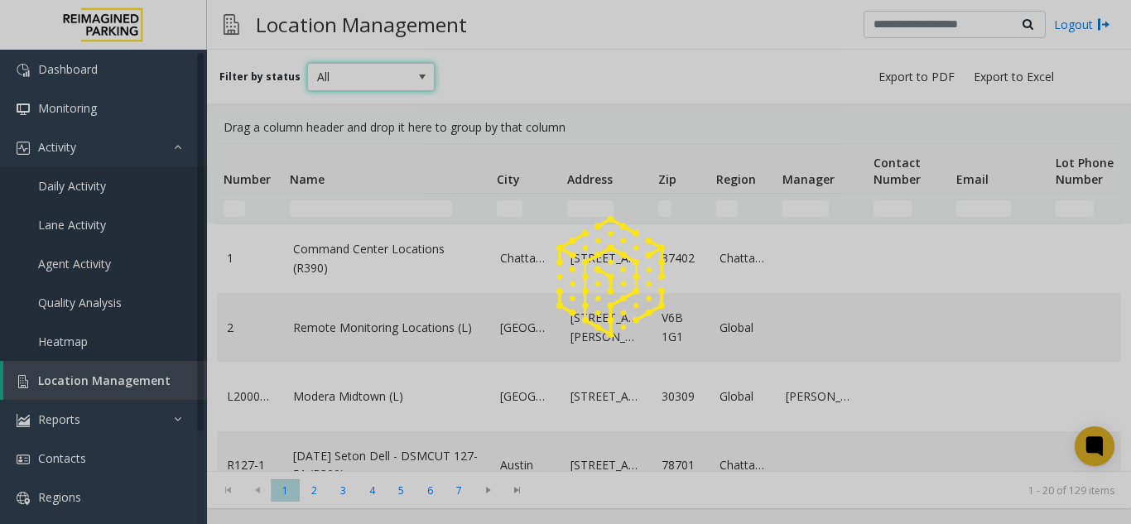
click at [365, 220] on div at bounding box center [565, 262] width 1131 height 524
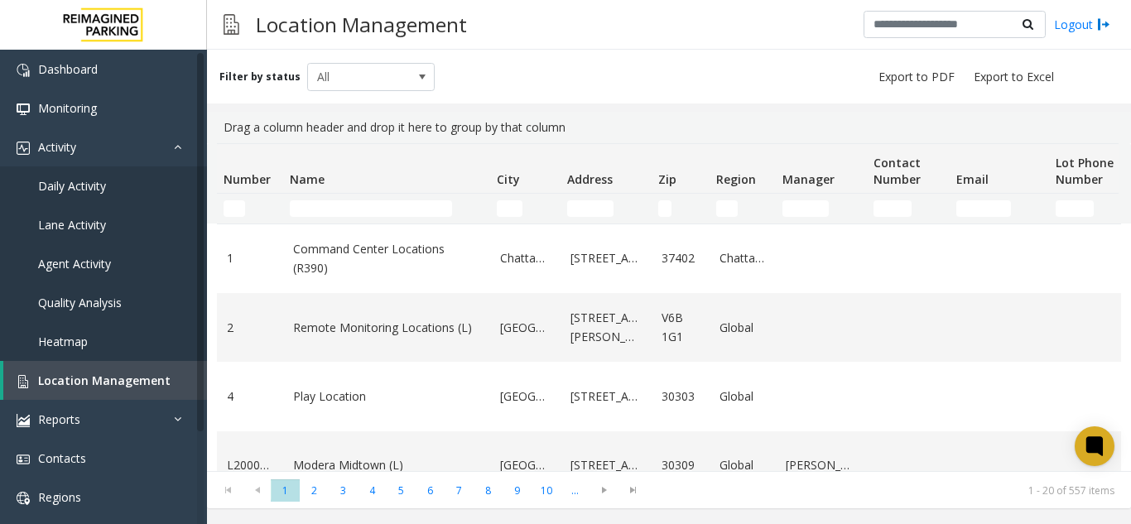
click at [365, 220] on td "Name Filter" at bounding box center [386, 209] width 207 height 30
click at [351, 213] on input "Name Filter" at bounding box center [371, 208] width 162 height 17
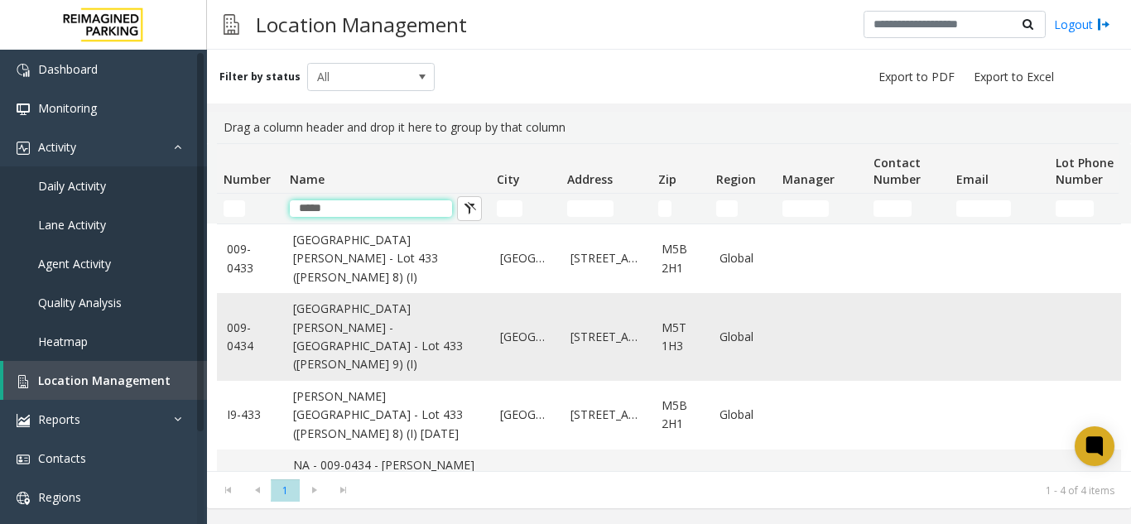
type input "*****"
click at [397, 323] on link "NA - Eaton Centre - Bay & Dundas - Lot 433 (Eaton 9) (I)" at bounding box center [386, 337] width 187 height 75
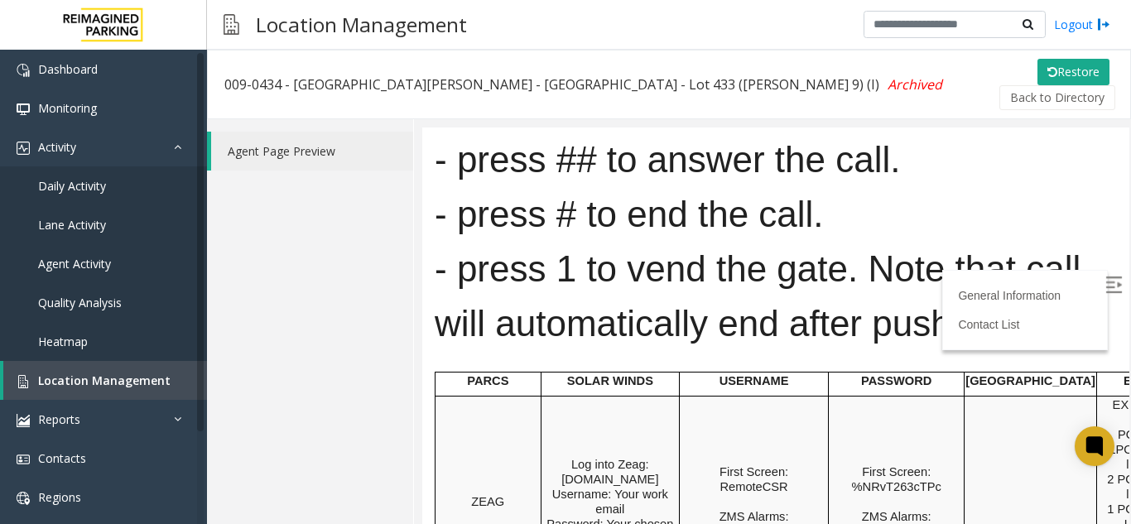
scroll to position [83, 0]
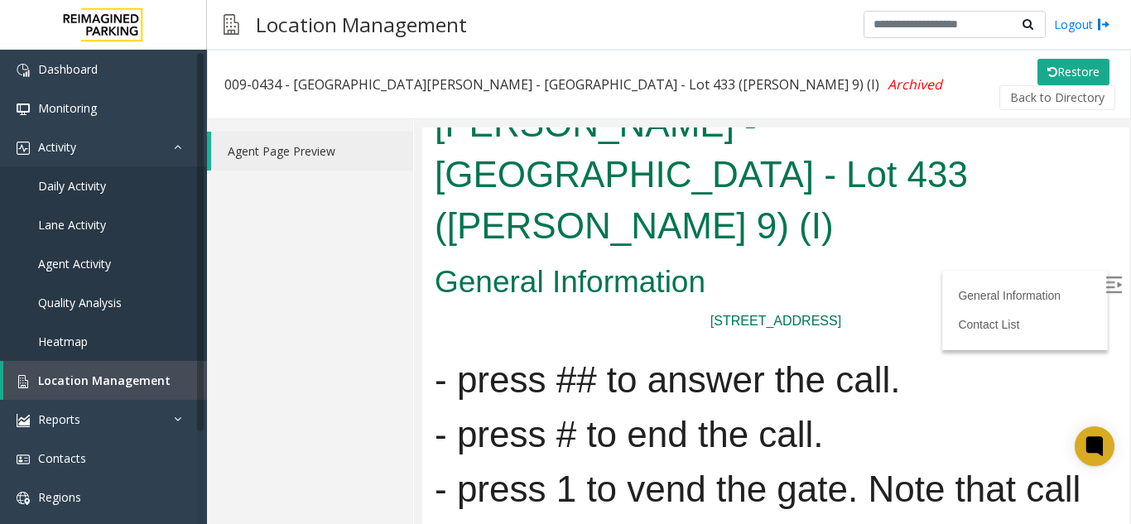
click at [1110, 287] on label at bounding box center [1115, 285] width 25 height 25
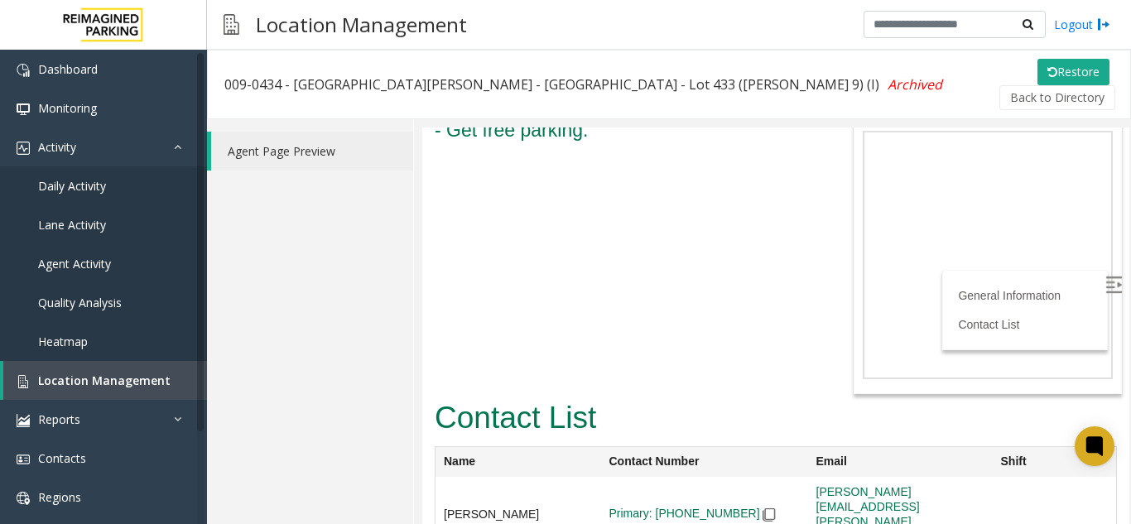
scroll to position [1755, 0]
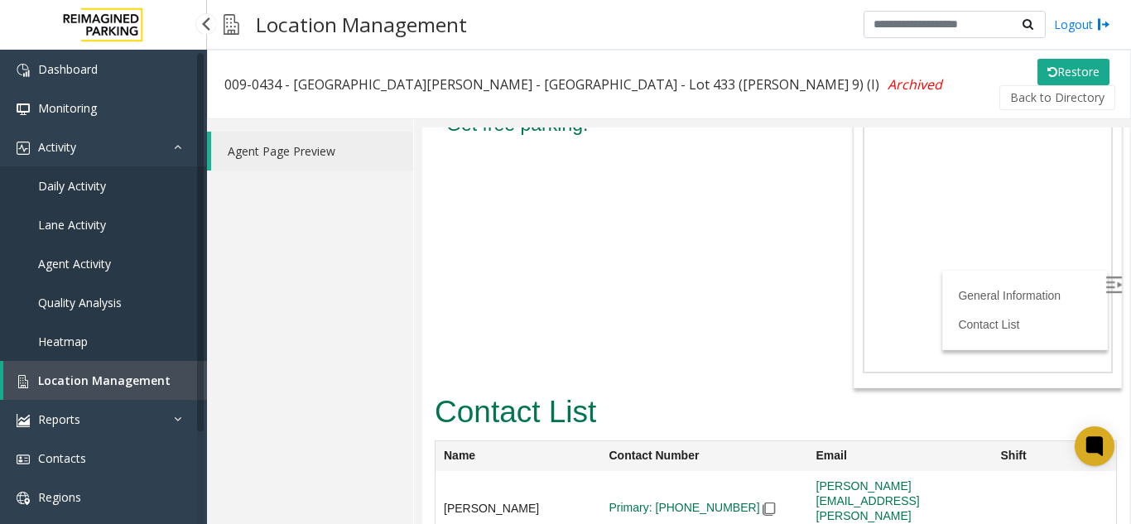
click at [126, 383] on span "Location Management" at bounding box center [104, 381] width 132 height 16
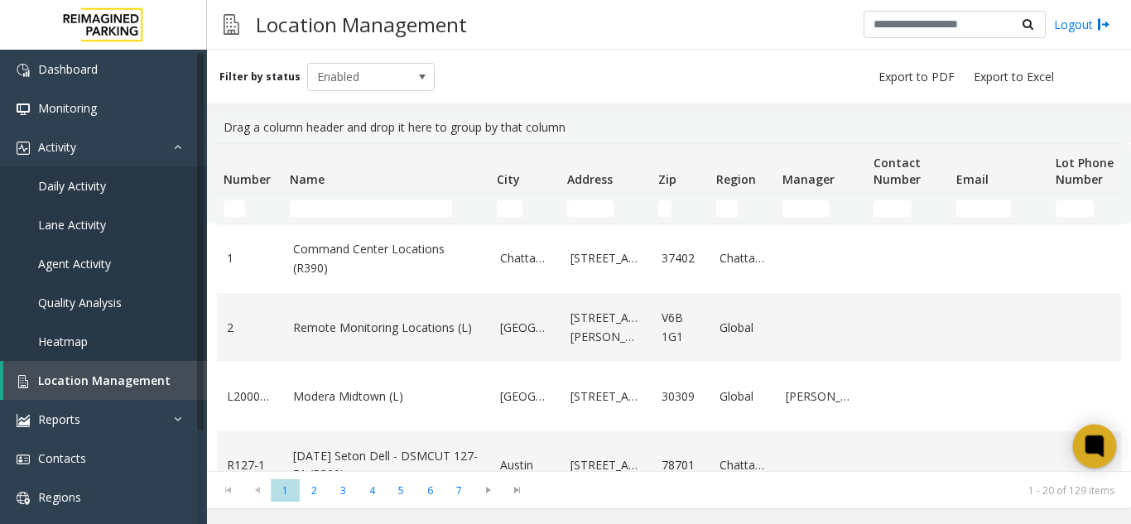
click at [1087, 442] on icon at bounding box center [1095, 447] width 18 height 22
click at [1083, 450] on icon at bounding box center [1094, 446] width 25 height 25
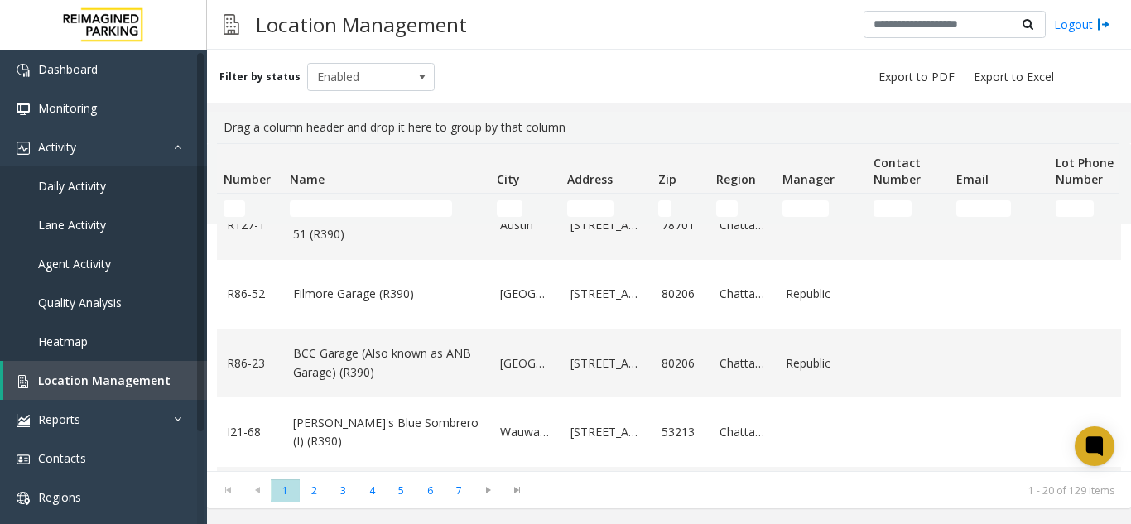
scroll to position [248, 0]
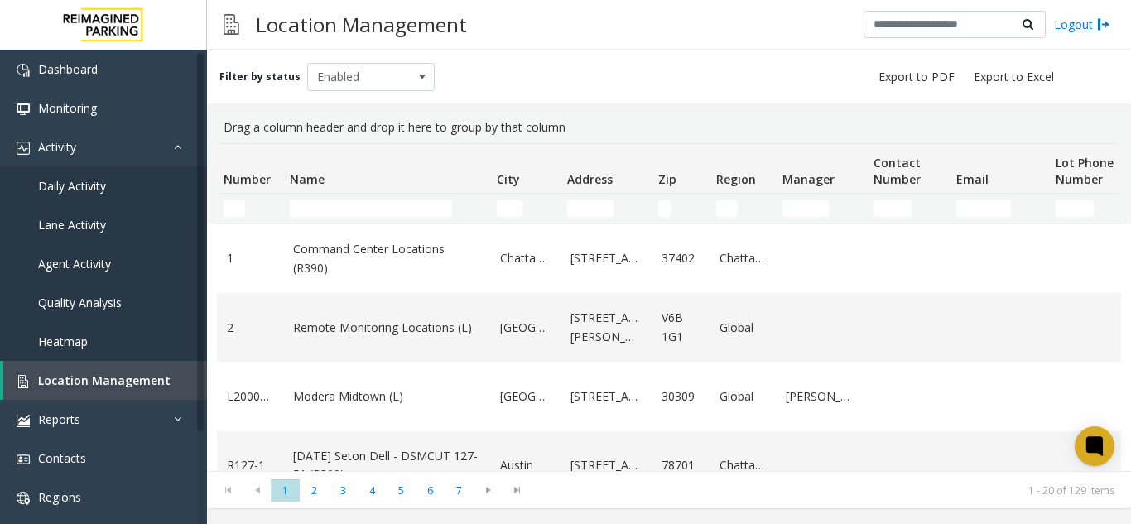
scroll to position [248, 0]
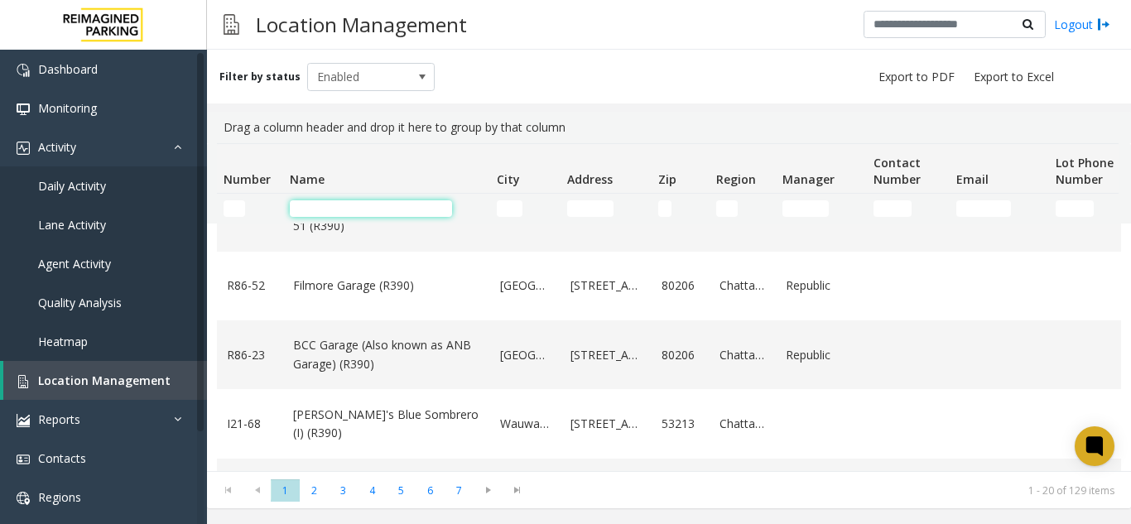
click at [401, 208] on input "Name Filter" at bounding box center [371, 208] width 162 height 17
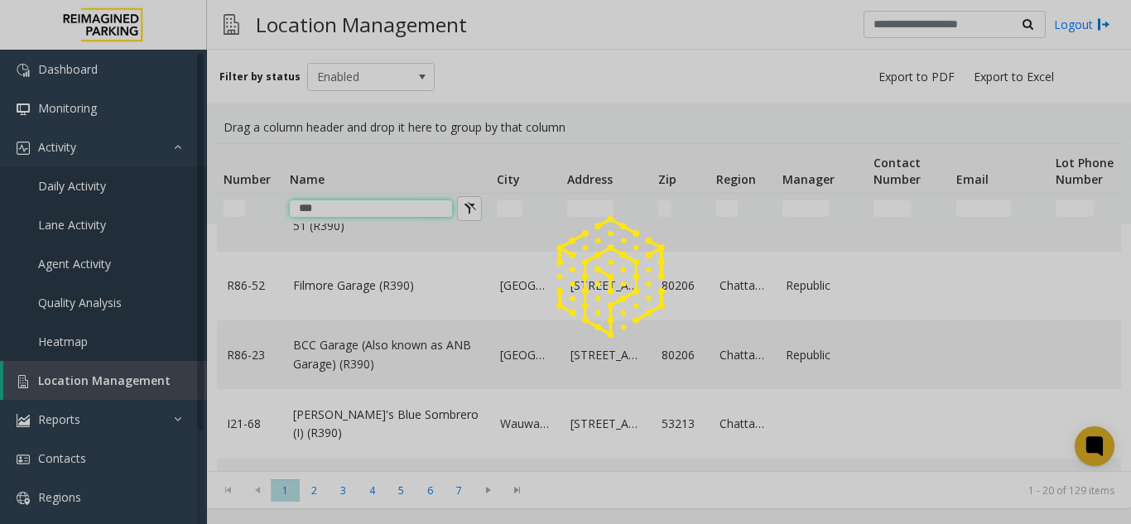
scroll to position [0, 0]
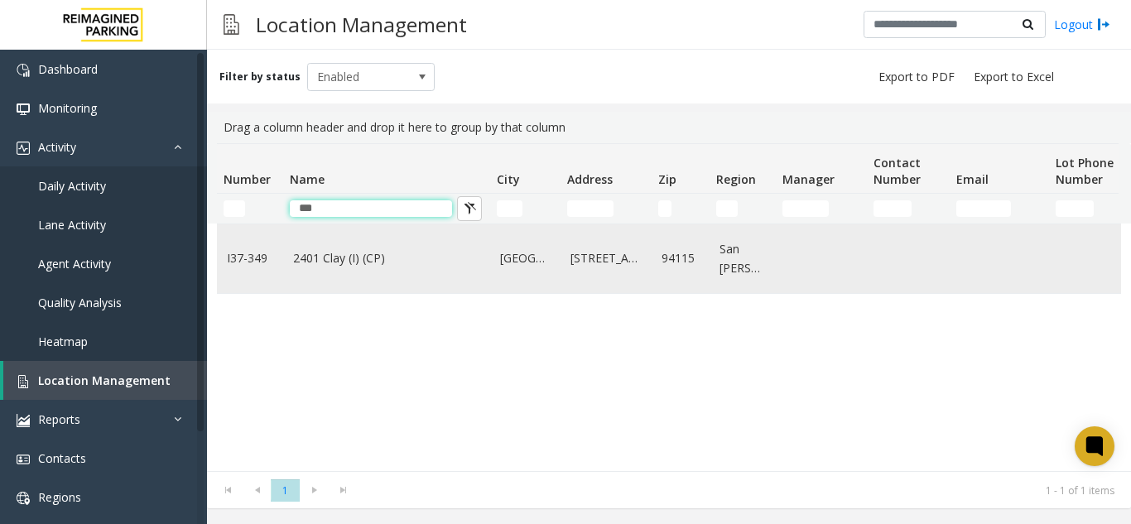
type input "***"
drag, startPoint x: 368, startPoint y: 278, endPoint x: 368, endPoint y: 291, distance: 12.4
click at [368, 285] on td "2401 Clay (I) (CP)" at bounding box center [386, 258] width 207 height 69
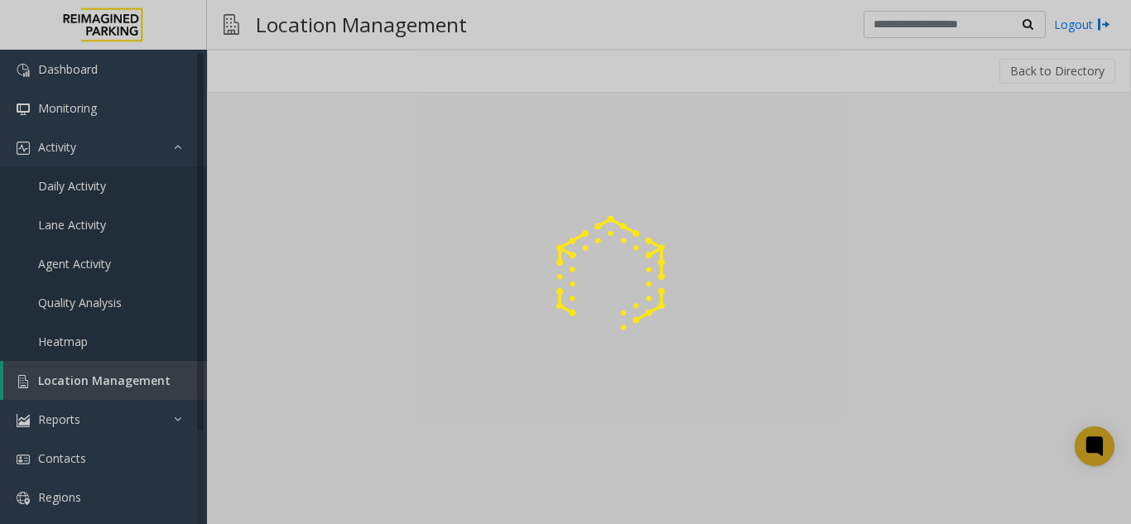
click at [339, 508] on div at bounding box center [565, 262] width 1131 height 524
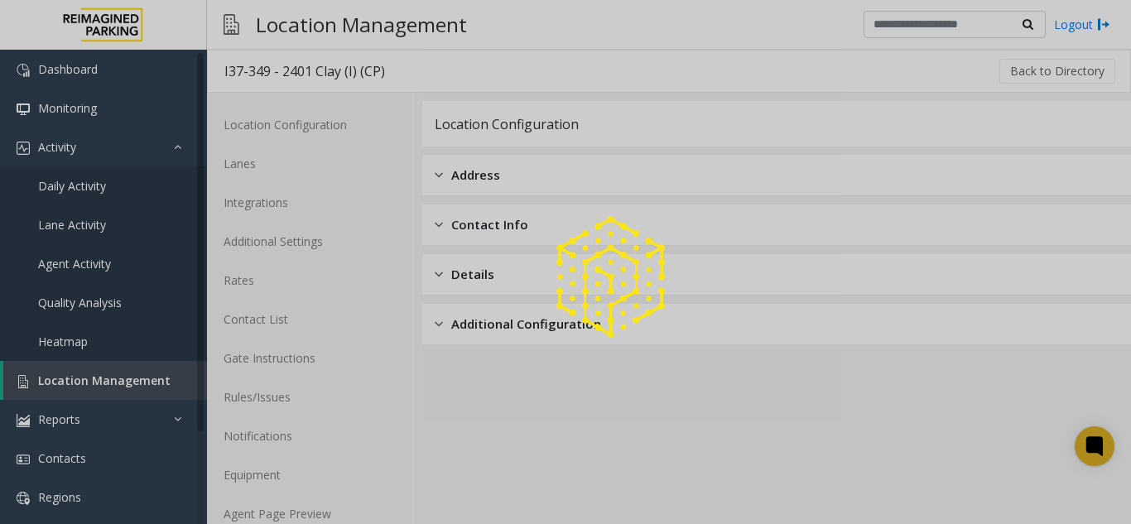
click at [338, 508] on div at bounding box center [565, 262] width 1131 height 524
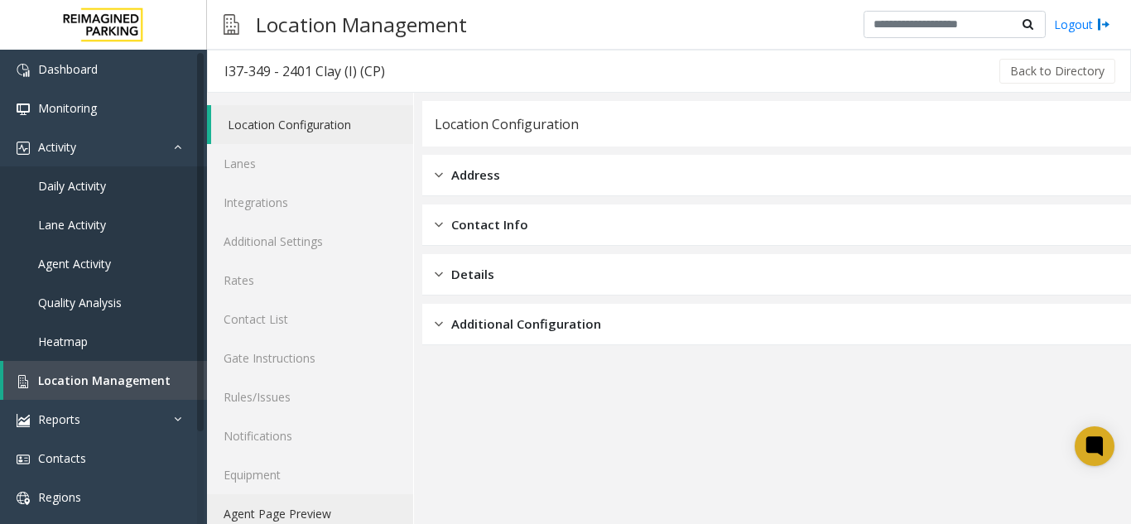
click at [338, 508] on link "Agent Page Preview" at bounding box center [310, 513] width 206 height 39
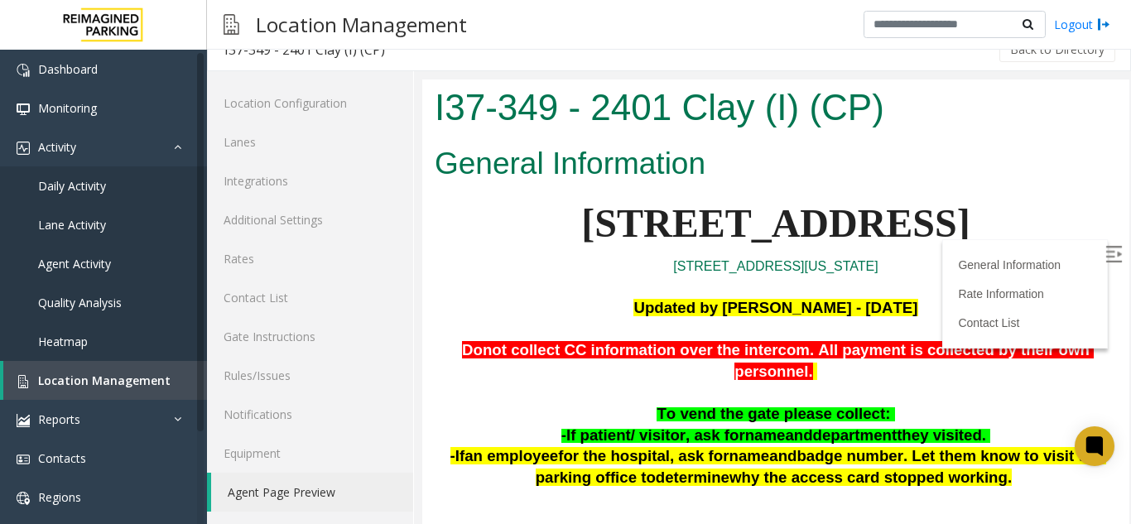
scroll to position [83, 0]
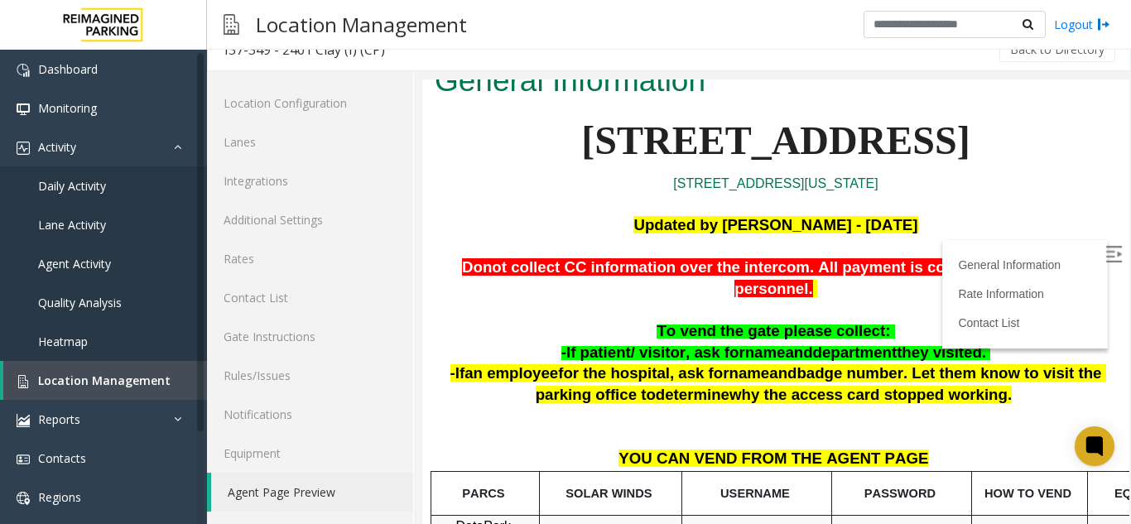
click at [1103, 259] on label at bounding box center [1115, 256] width 25 height 25
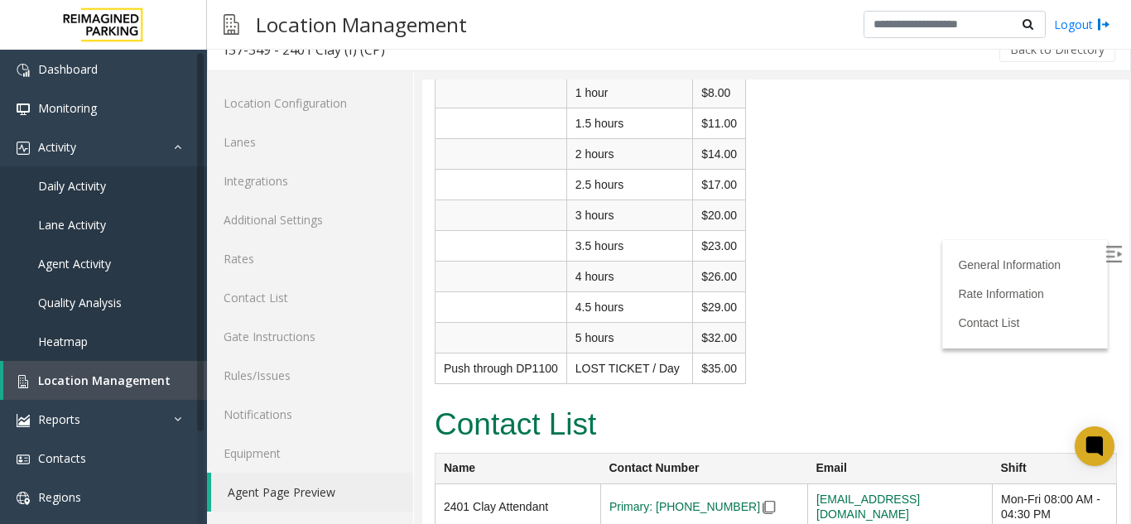
scroll to position [4005, 0]
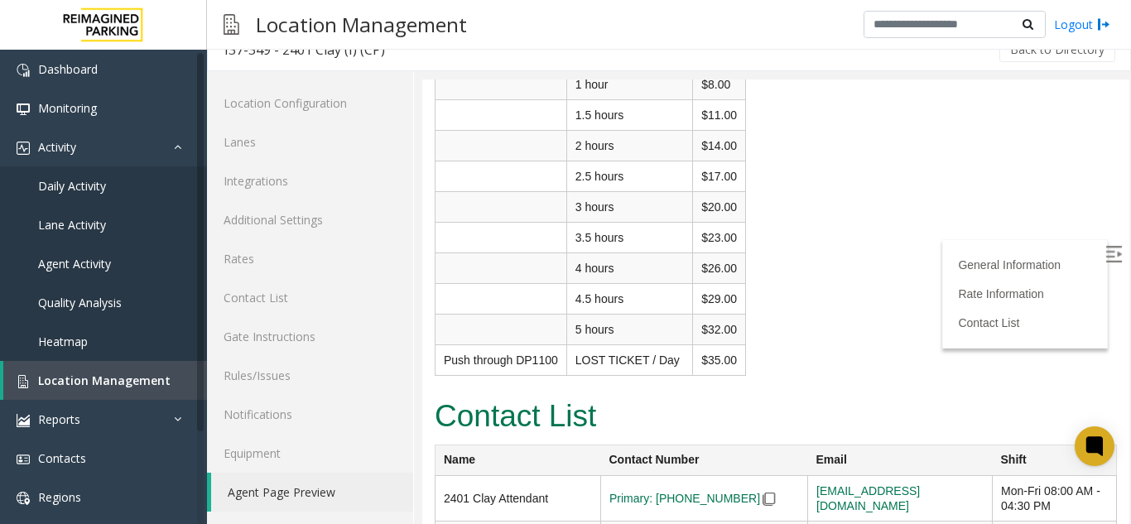
drag, startPoint x: 985, startPoint y: 438, endPoint x: 787, endPoint y: 439, distance: 197.1
copy tr "alan.giang@reimaginedparking.com"
drag, startPoint x: 888, startPoint y: 474, endPoint x: 775, endPoint y: 471, distance: 112.6
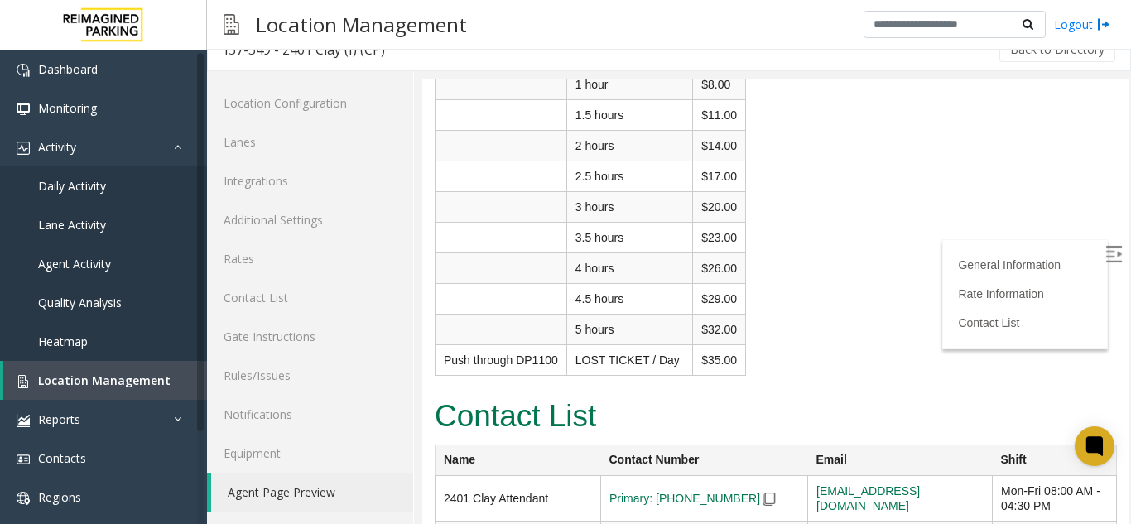
copy tr "rover@mail.com"
drag, startPoint x: 826, startPoint y: 339, endPoint x: 791, endPoint y: 339, distance: 34.8
click at [808, 476] on td "none@none.com" at bounding box center [900, 499] width 185 height 46
click at [808, 476] on td at bounding box center [900, 499] width 185 height 46
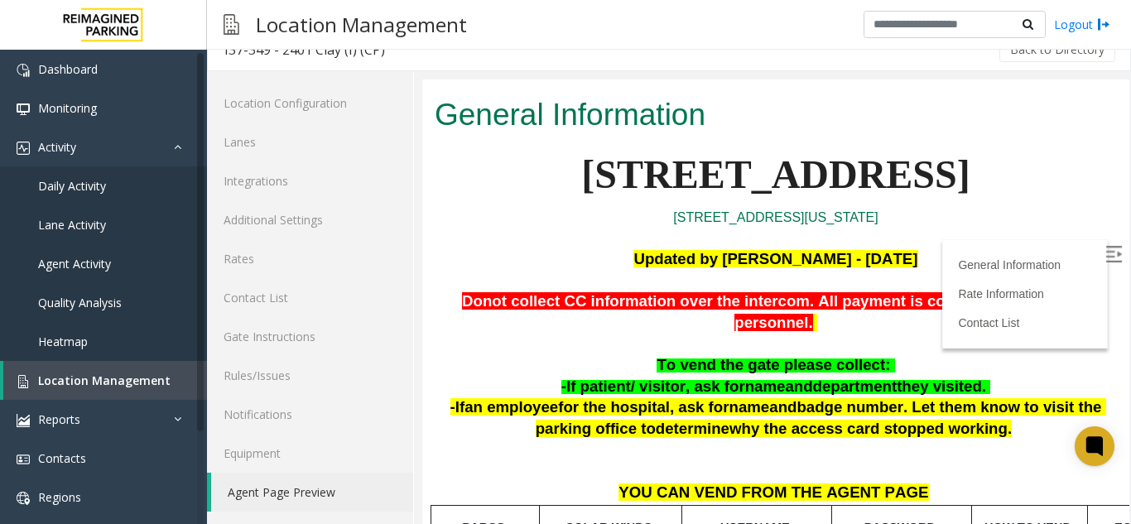
scroll to position [0, 0]
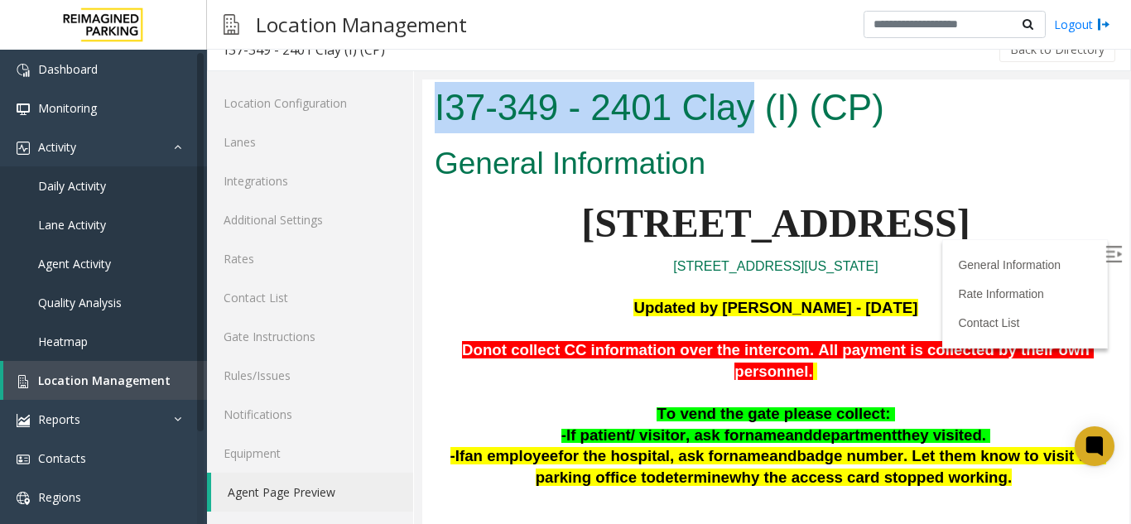
drag, startPoint x: 757, startPoint y: 117, endPoint x: 836, endPoint y: 176, distance: 98.9
click at [422, 96] on html "I37-349 - 2401 Clay (I) (CP) General Information 2401 Clay Street 2401 CLAY Str…" at bounding box center [775, 301] width 707 height 445
copy h1 "I37-349 - 2401 Clay"
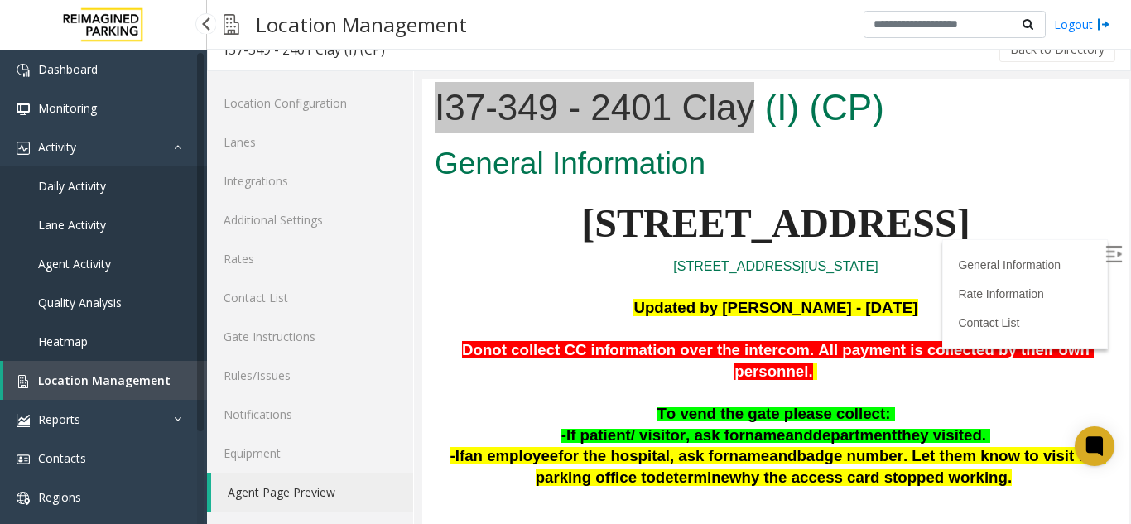
click at [134, 371] on link "Location Management" at bounding box center [105, 380] width 204 height 39
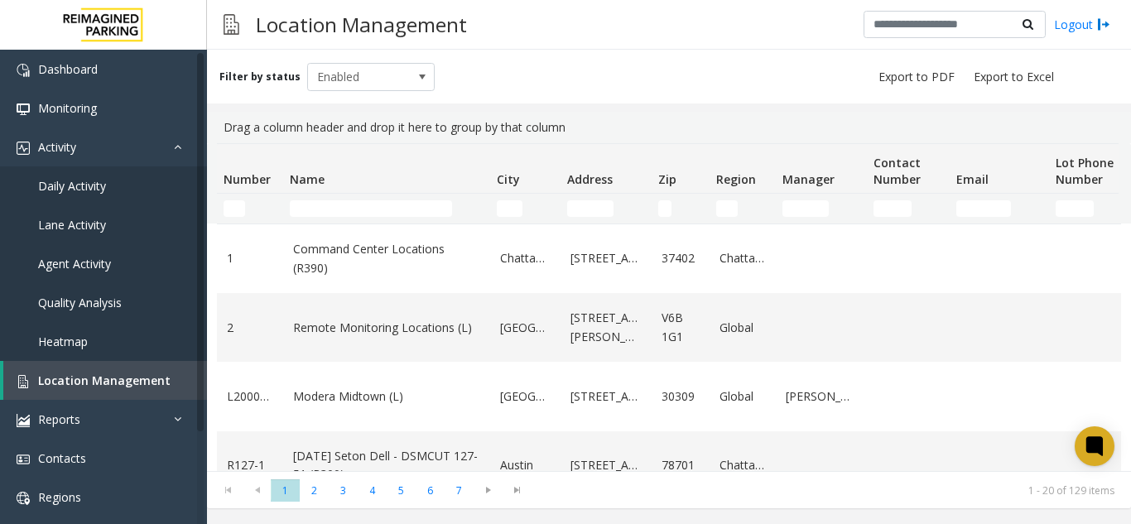
click at [330, 218] on td "Name Filter" at bounding box center [386, 209] width 207 height 30
click at [324, 214] on input "Name Filter" at bounding box center [371, 208] width 162 height 17
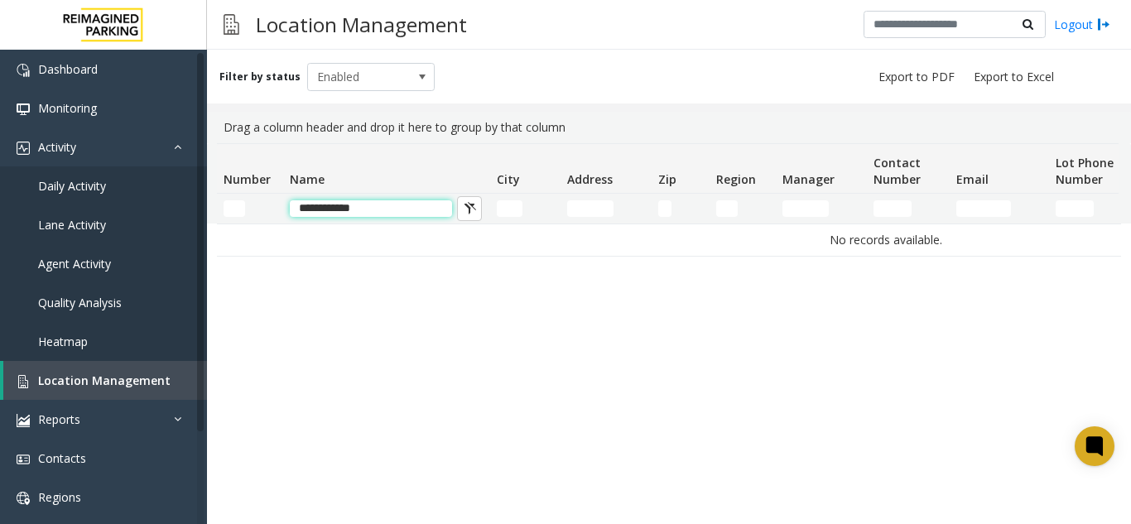
click at [417, 206] on input "**********" at bounding box center [371, 208] width 162 height 17
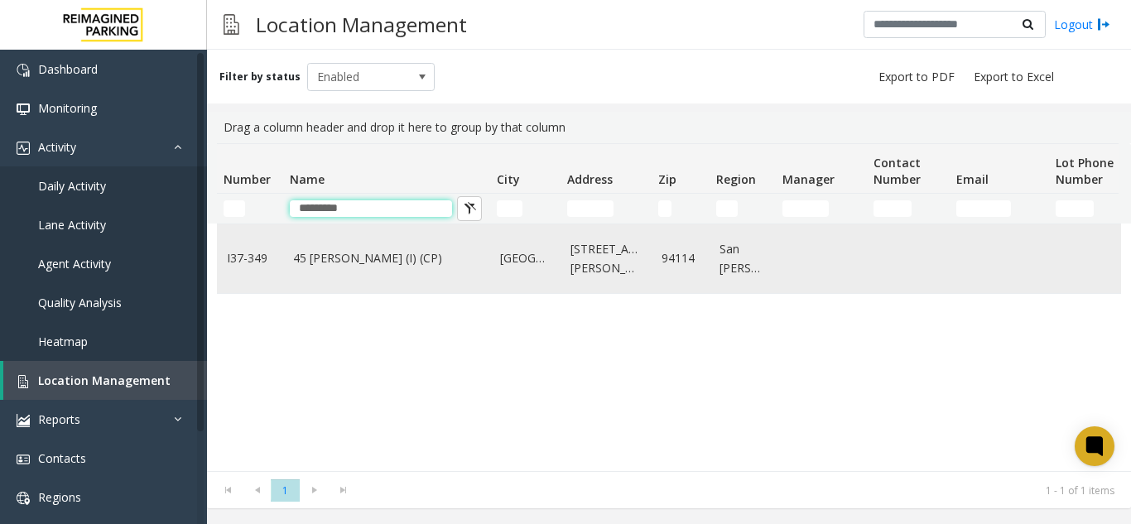
type input "*********"
click at [395, 249] on link "45 Castro (I) (CP)" at bounding box center [386, 258] width 187 height 18
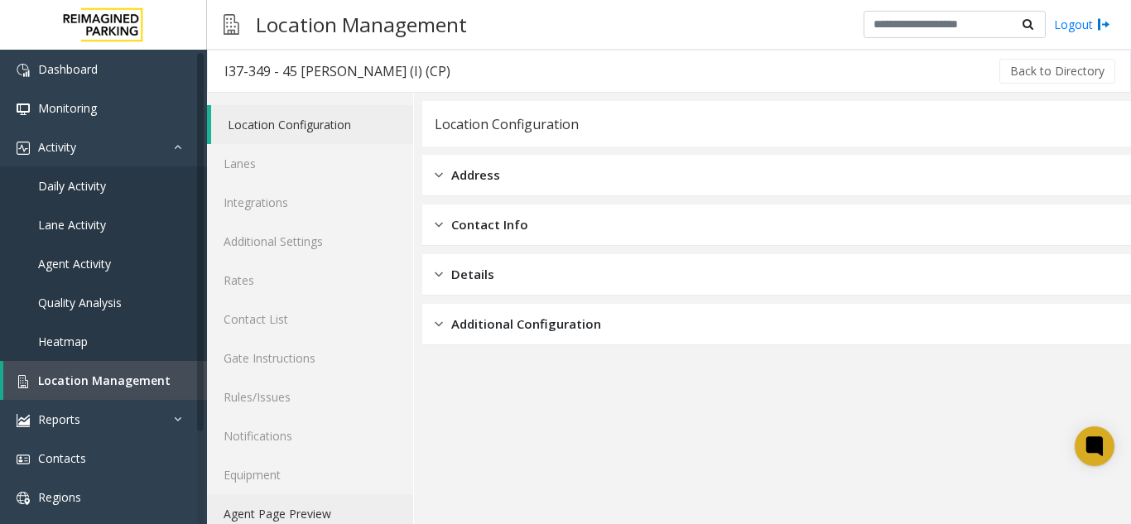
click at [349, 508] on link "Agent Page Preview" at bounding box center [310, 513] width 206 height 39
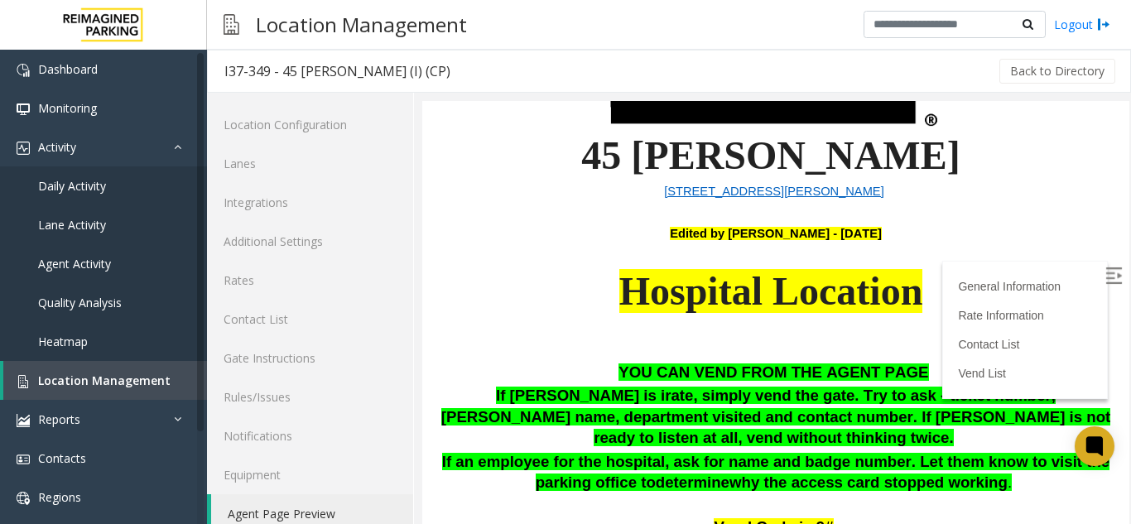
scroll to position [331, 0]
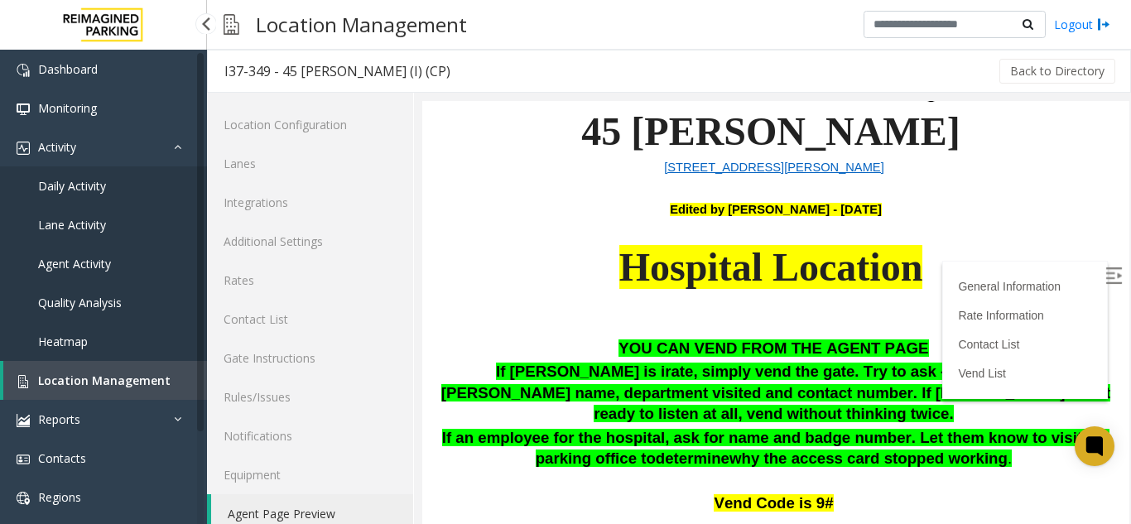
click at [175, 379] on link "Location Management" at bounding box center [105, 380] width 204 height 39
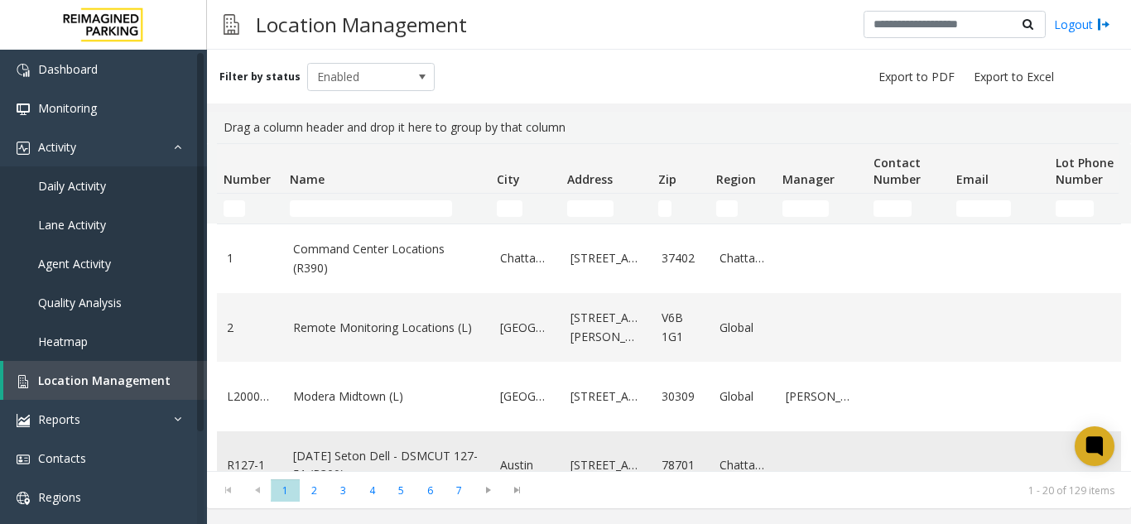
click at [1060, 453] on td "Data table" at bounding box center [1090, 465] width 83 height 69
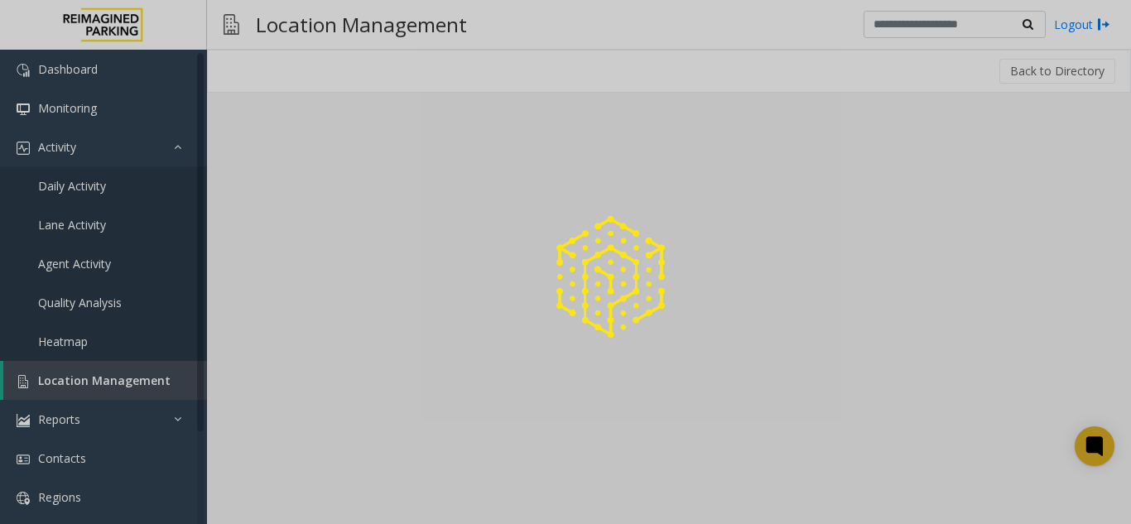
click at [1081, 445] on div at bounding box center [565, 262] width 1131 height 524
click at [1091, 451] on div at bounding box center [565, 262] width 1131 height 524
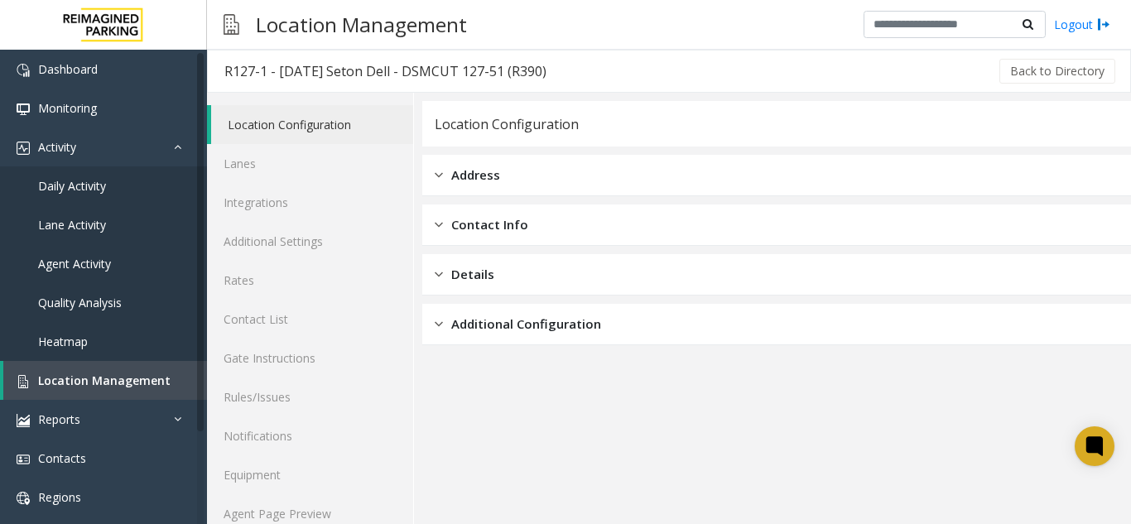
click at [1091, 451] on icon at bounding box center [1095, 447] width 12 height 12
click at [91, 343] on link "Heatmap" at bounding box center [103, 341] width 207 height 39
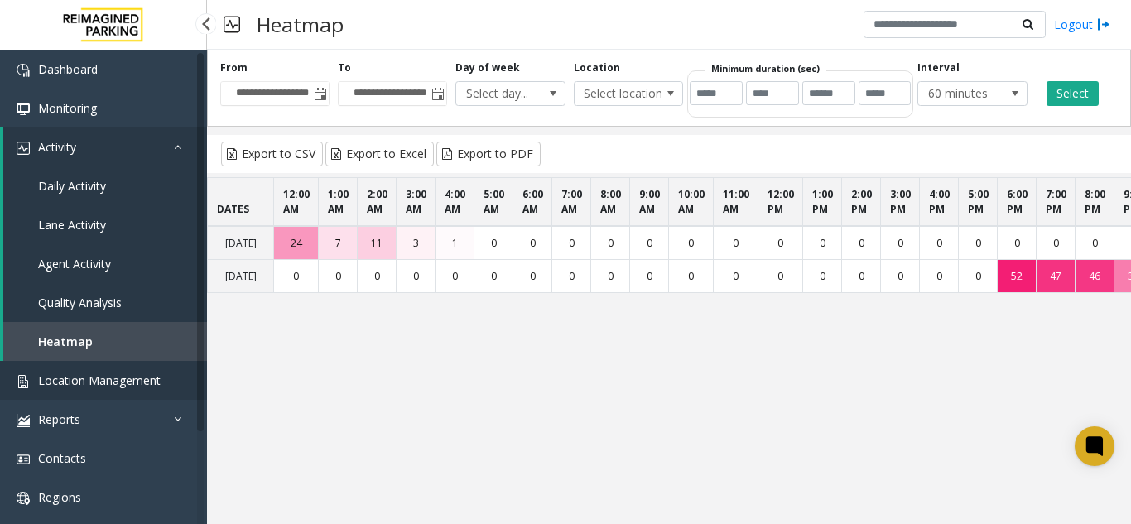
click at [92, 381] on span "Location Management" at bounding box center [99, 381] width 123 height 16
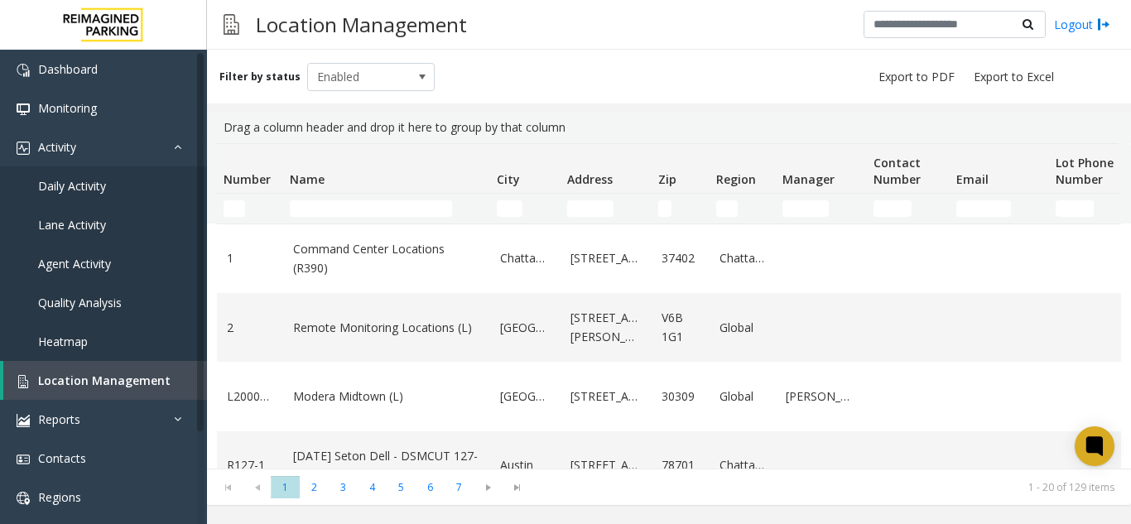
scroll to position [0, 9]
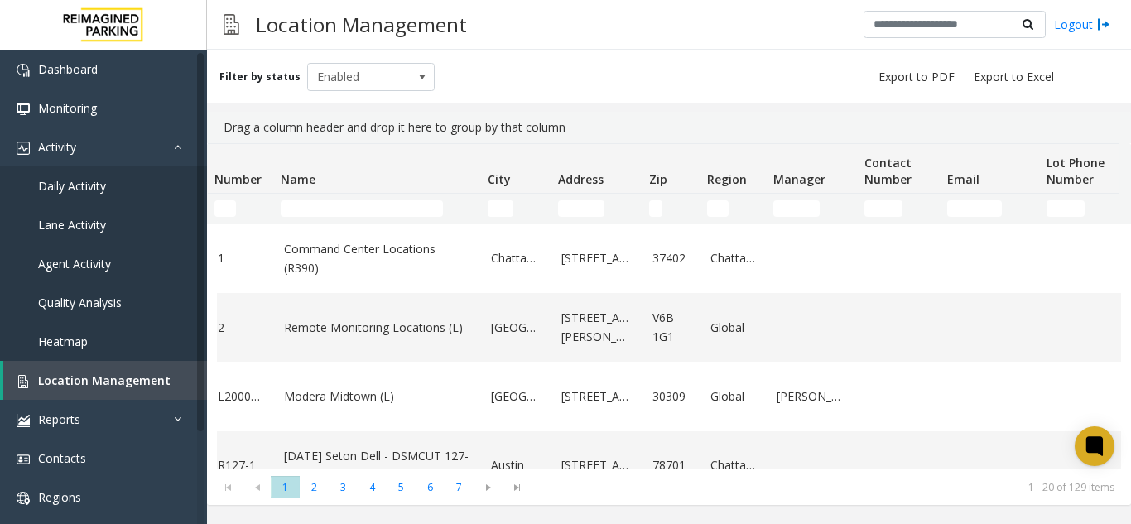
drag, startPoint x: 1100, startPoint y: 441, endPoint x: 1078, endPoint y: 138, distance: 303.1
click at [1078, 138] on body "Dashboard Monitoring Activity Daily Activity Lane Activity Agent Activity Quali…" at bounding box center [565, 262] width 1131 height 524
click at [1088, 145] on th "Lot Phone Number" at bounding box center [1081, 169] width 83 height 50
click at [1084, 126] on div "Drag a column header and drop it here to group by that column" at bounding box center [669, 127] width 904 height 31
click at [1091, 434] on icon at bounding box center [1094, 446] width 27 height 27
